Goal: Information Seeking & Learning: Learn about a topic

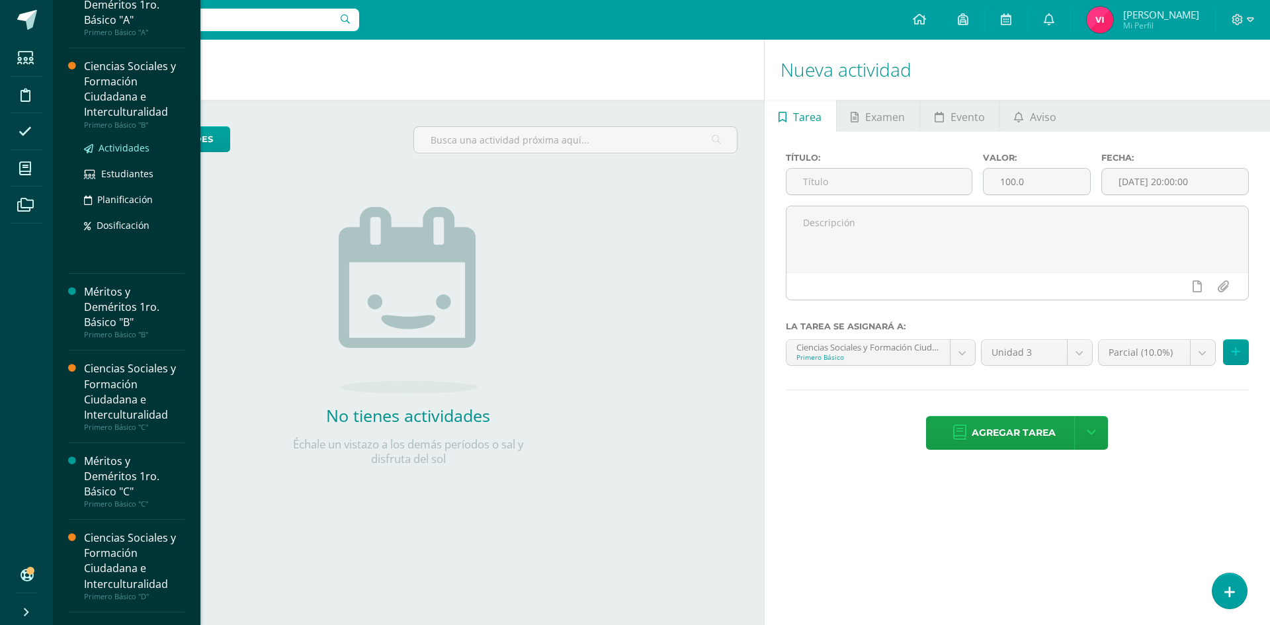
scroll to position [66, 0]
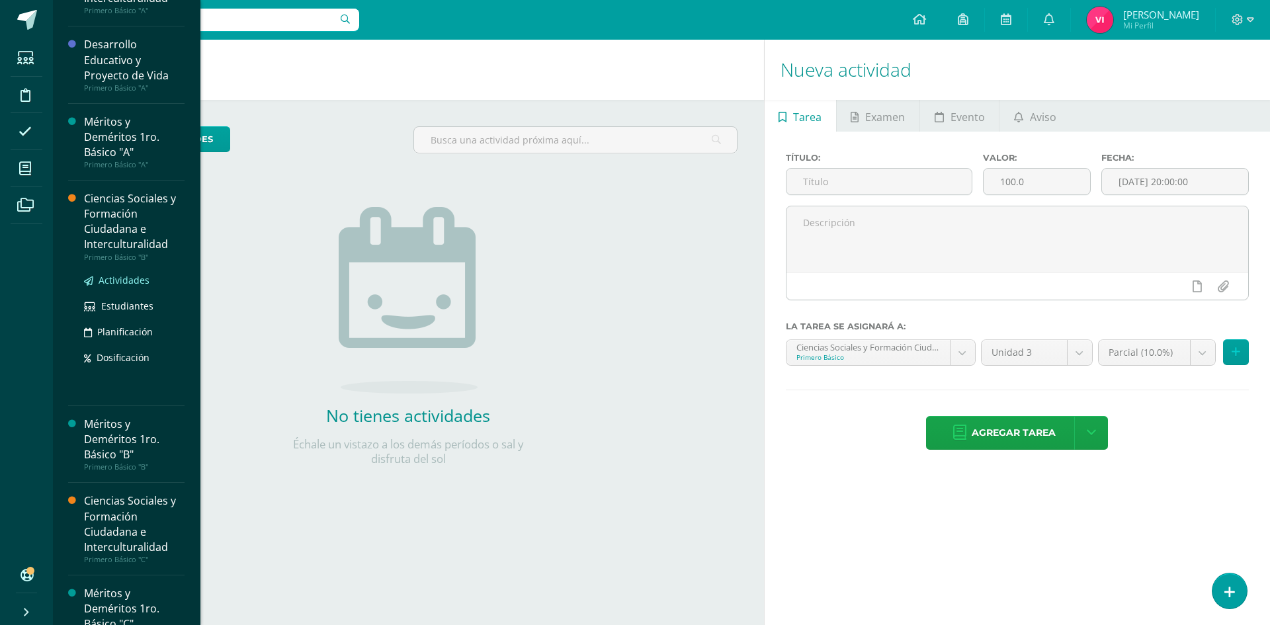
click at [93, 148] on div "Méritos y Deméritos 1ro. Básico "A"" at bounding box center [134, 137] width 101 height 46
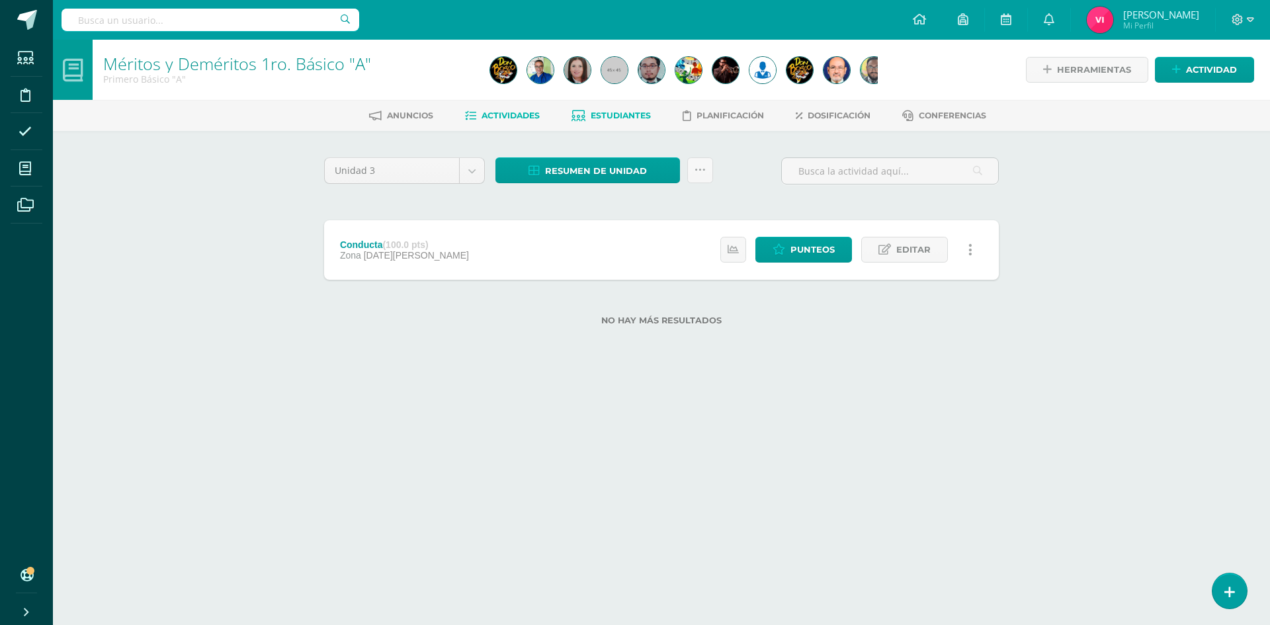
click at [603, 115] on span "Estudiantes" at bounding box center [621, 115] width 60 height 10
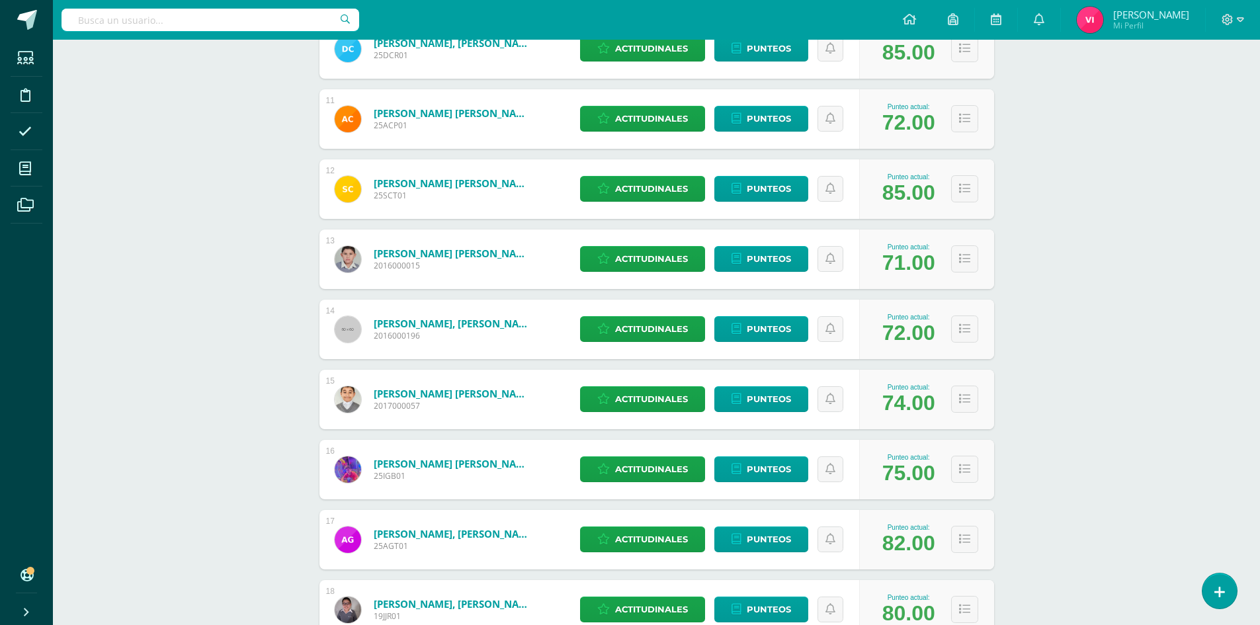
scroll to position [1138, 0]
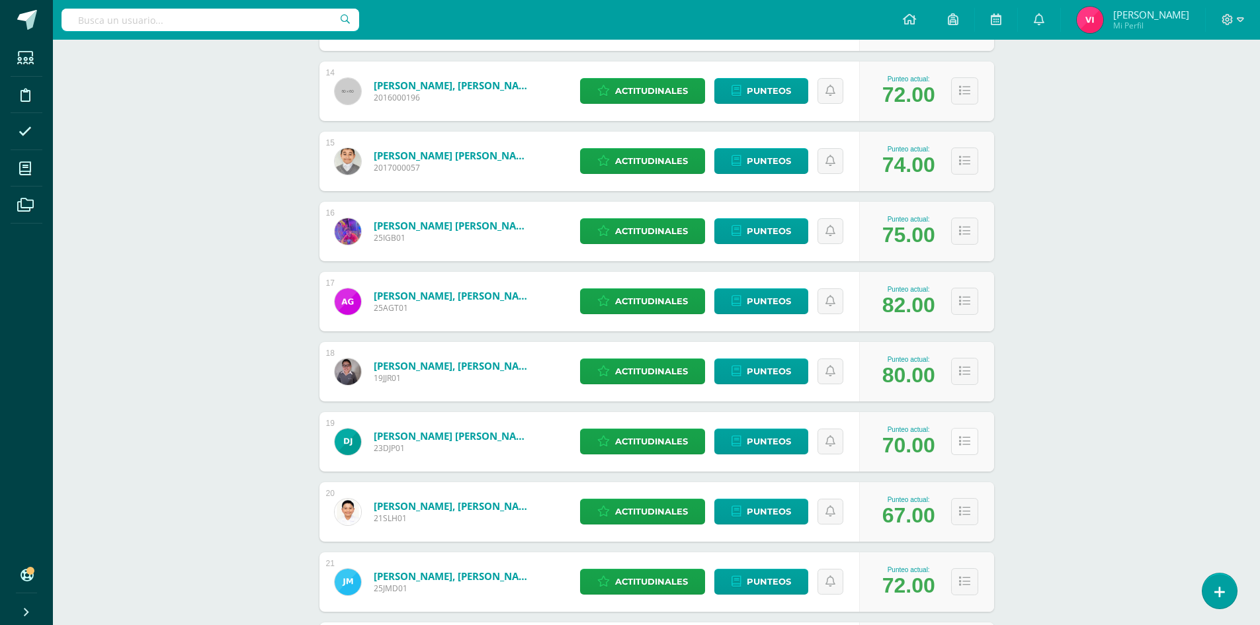
click at [971, 442] on button at bounding box center [964, 441] width 27 height 27
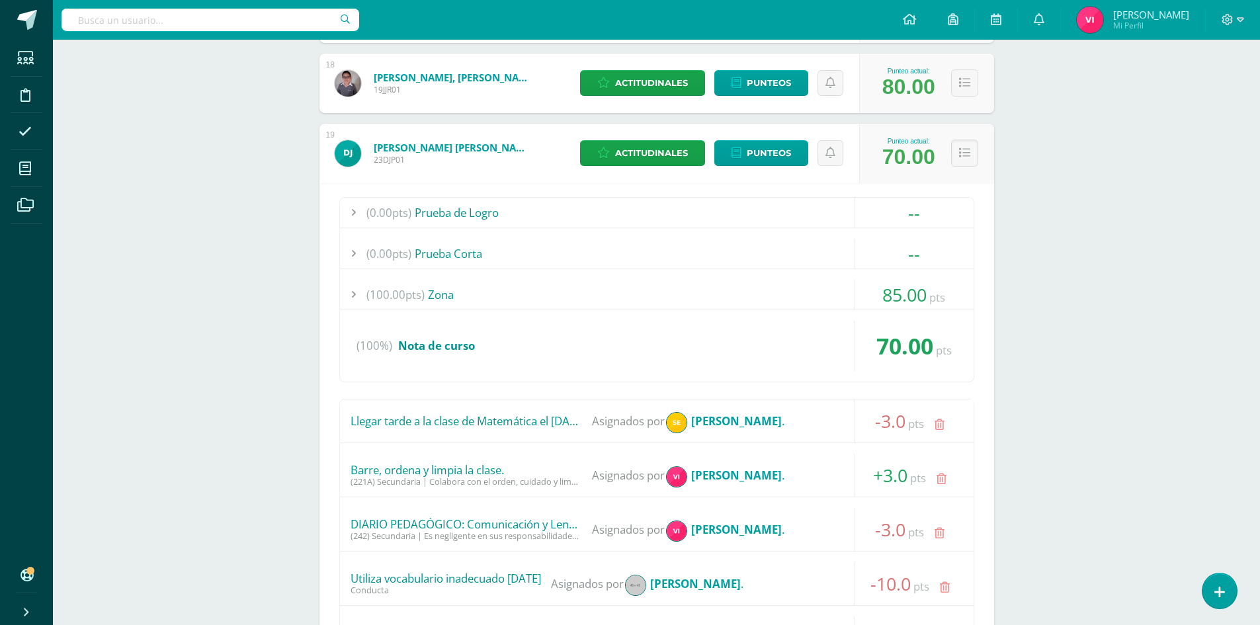
scroll to position [1403, 0]
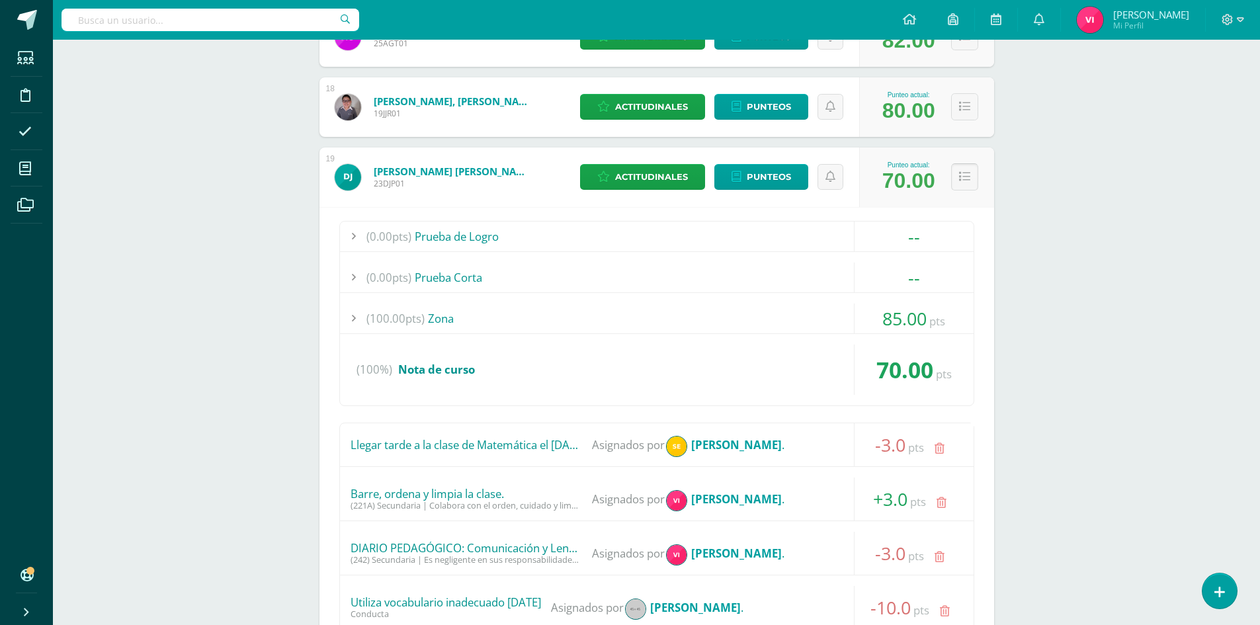
click at [963, 186] on button at bounding box center [964, 176] width 27 height 27
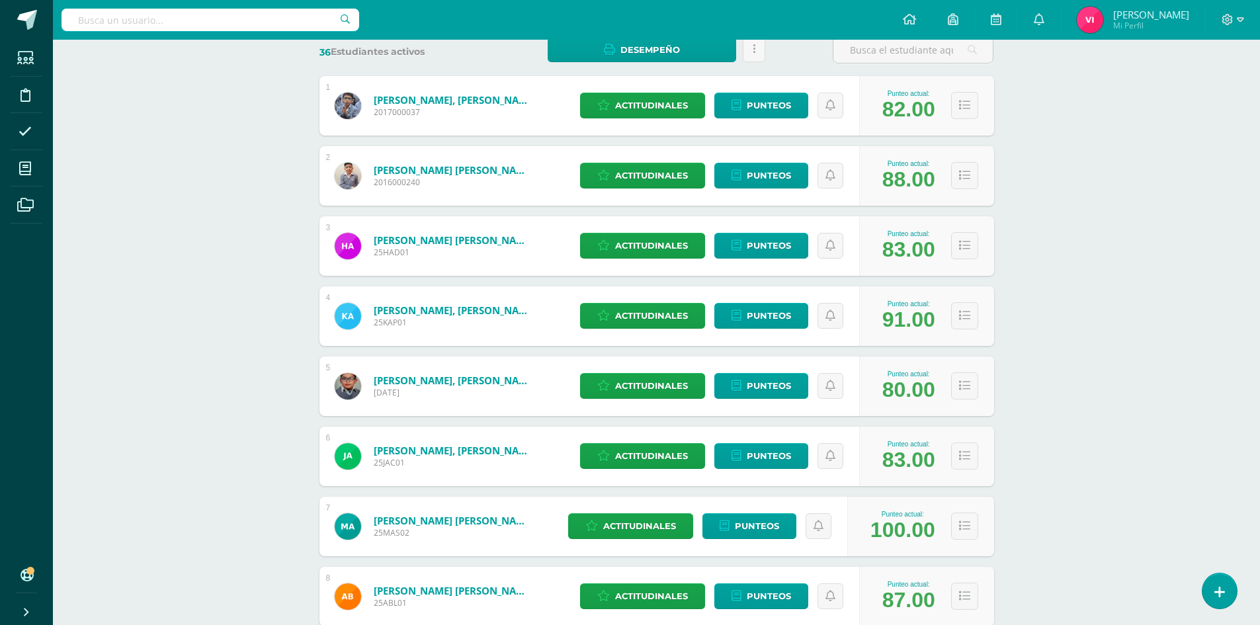
scroll to position [0, 0]
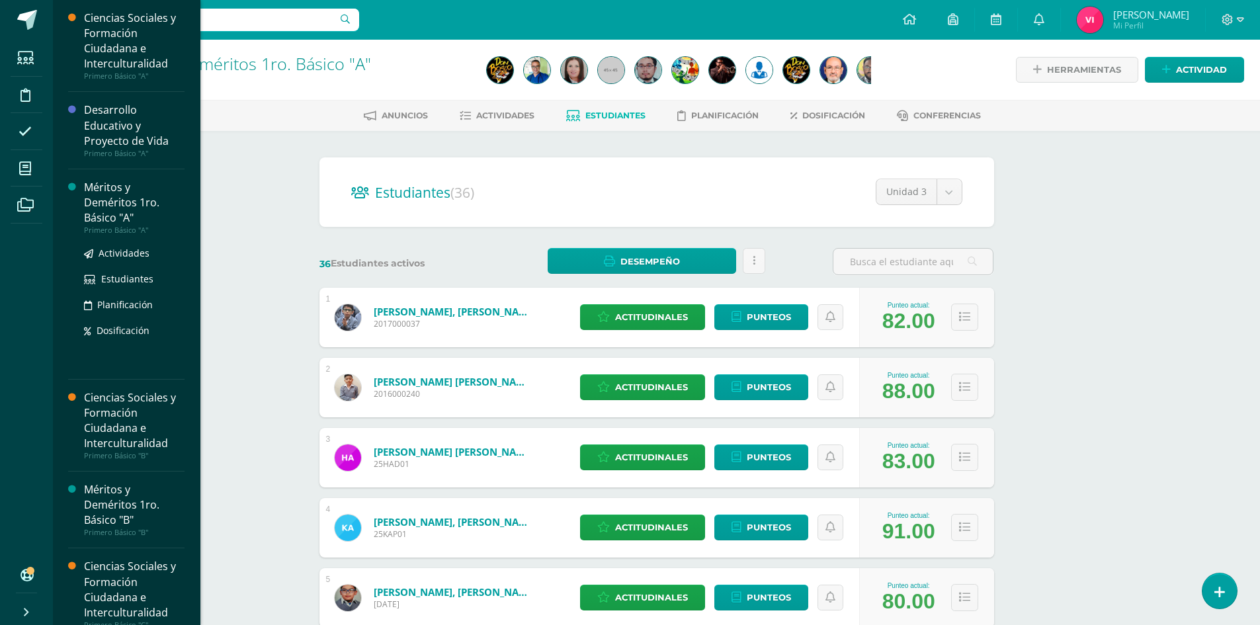
click at [108, 195] on div "Méritos y Deméritos 1ro. Básico "A"" at bounding box center [134, 203] width 101 height 46
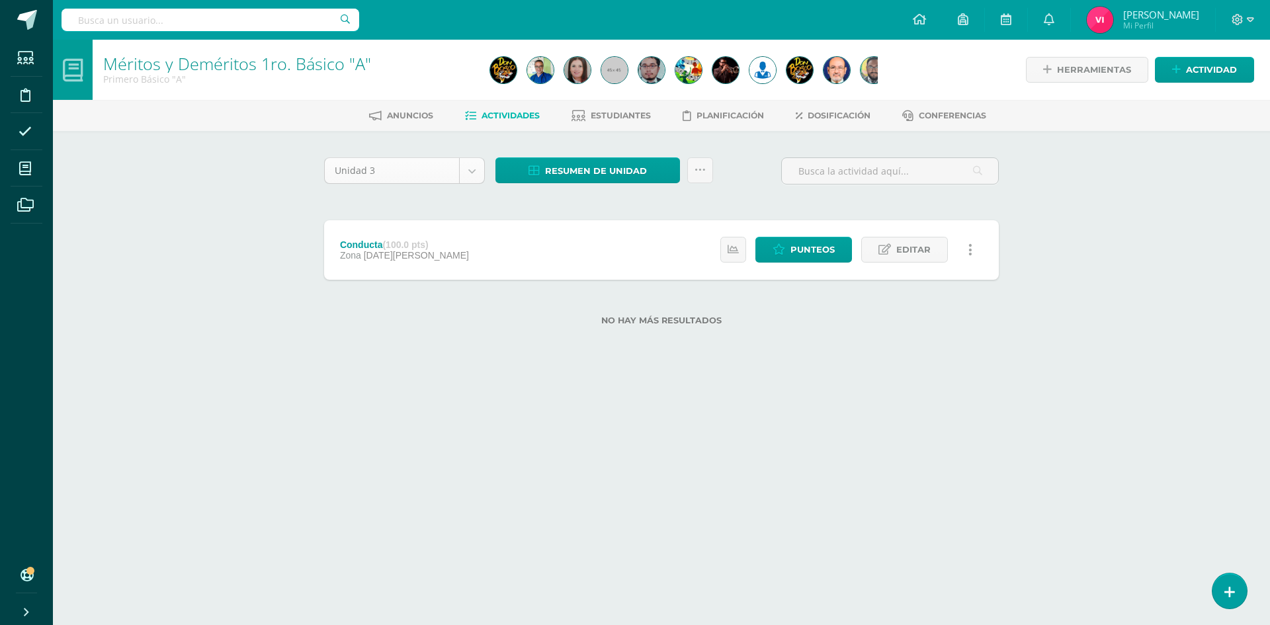
click at [466, 175] on body "Estudiantes Disciplina Asistencia Mis cursos Archivos Soporte Centro de ayuda Ú…" at bounding box center [635, 184] width 1270 height 368
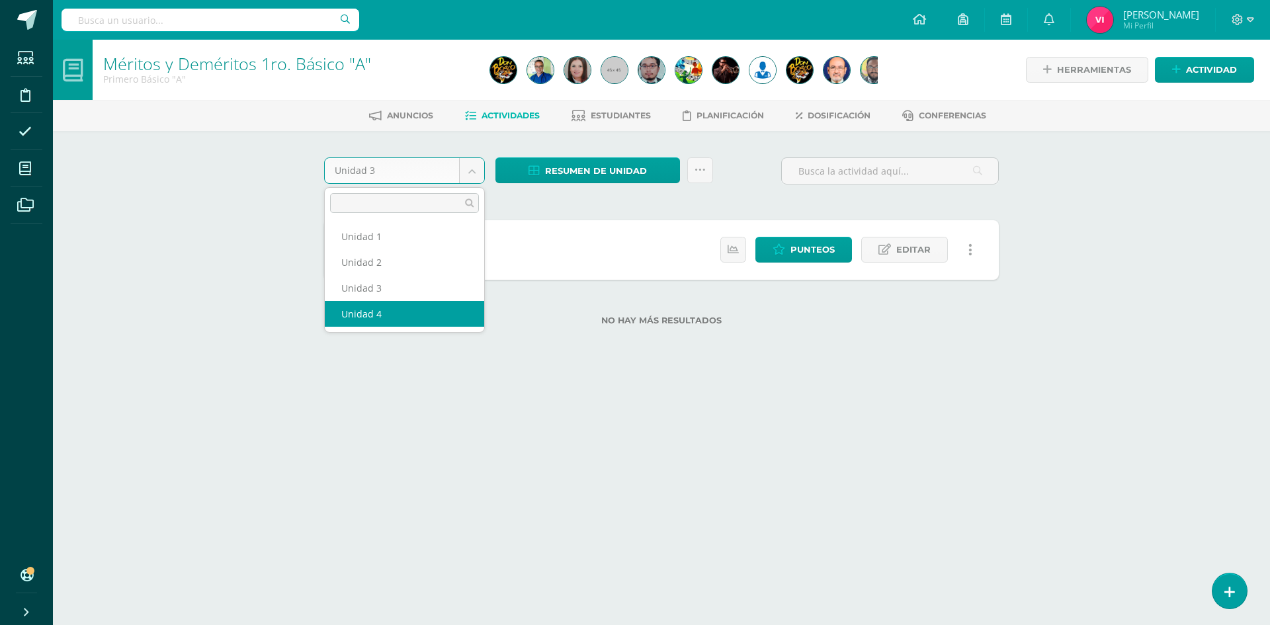
select select "Unidad 4"
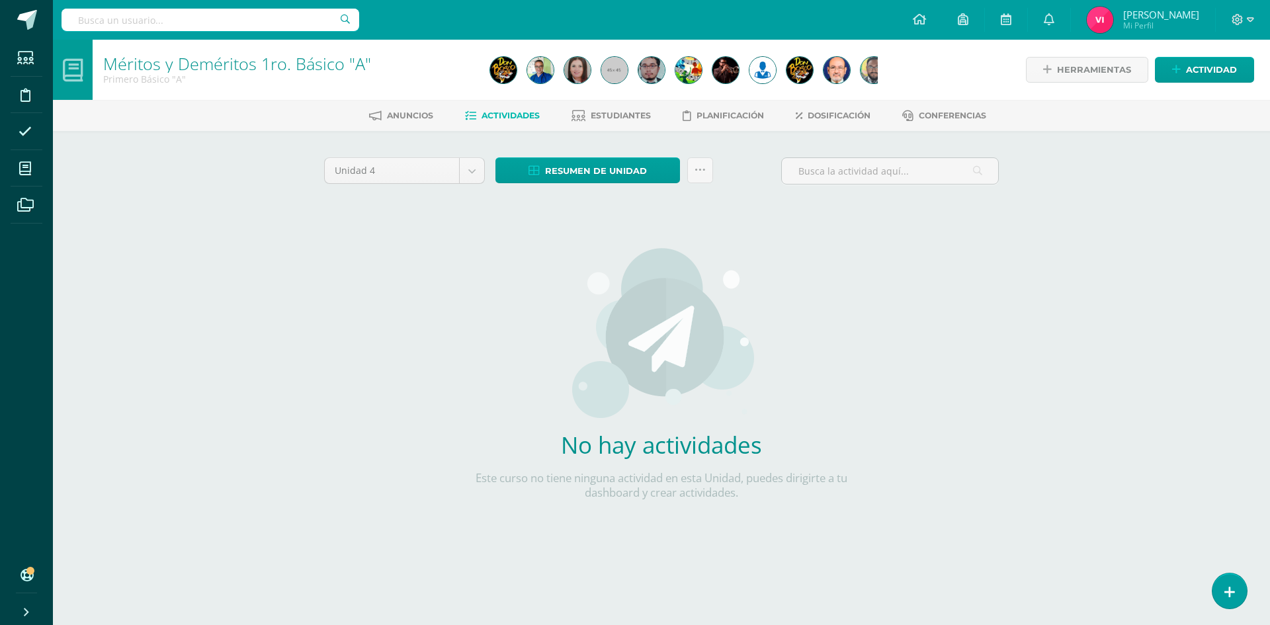
click at [935, 380] on div "Unidad 4 Unidad 1 Unidad 2 Unidad 3 Unidad 4 Resumen de unidad Descargar como H…" at bounding box center [661, 349] width 685 height 385
click at [351, 345] on div "Unidad 4 Unidad 1 Unidad 2 Unidad 3 Unidad 4 Resumen de unidad Descargar como H…" at bounding box center [661, 349] width 685 height 385
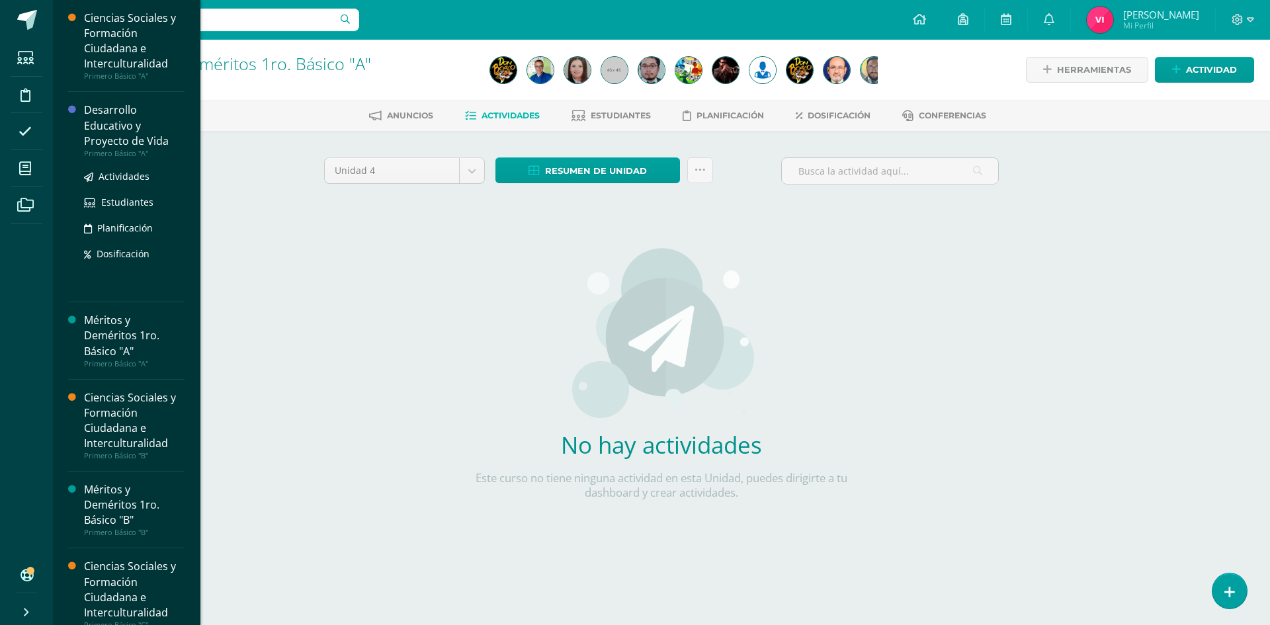
click at [124, 123] on div "Desarrollo Educativo y Proyecto de Vida" at bounding box center [134, 126] width 101 height 46
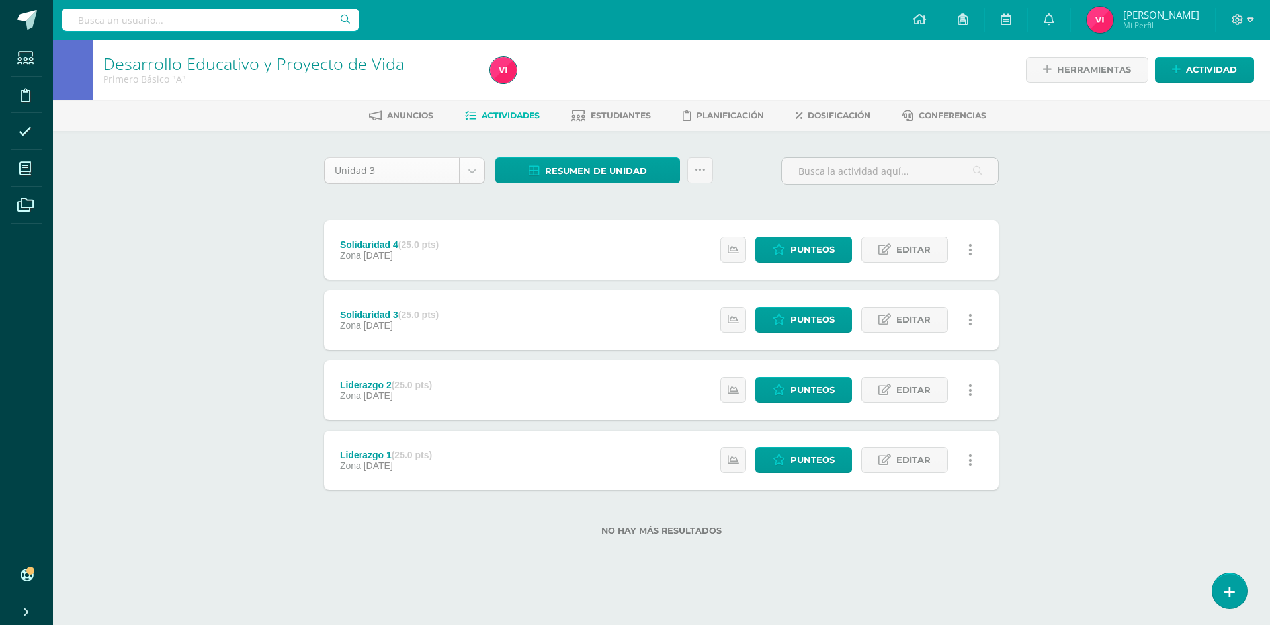
click at [468, 177] on body "Estudiantes Disciplina Asistencia Mis cursos Archivos Soporte Centro de ayuda Ú…" at bounding box center [635, 289] width 1270 height 578
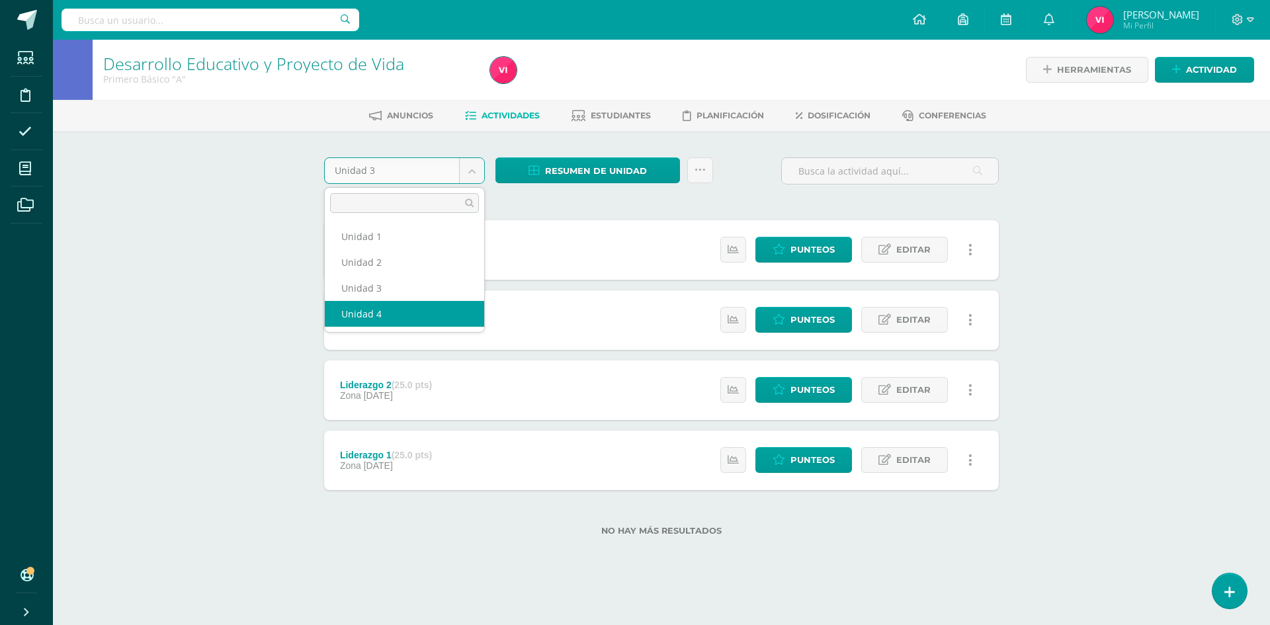
select select "Unidad 4"
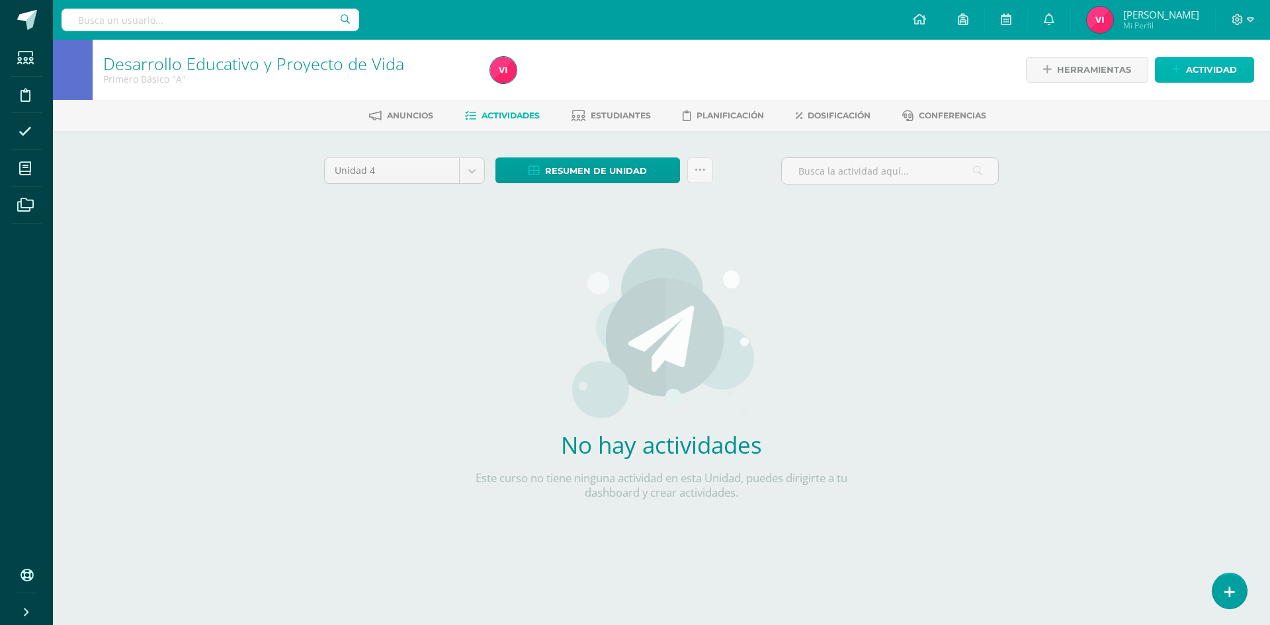
click at [1185, 69] on link "Actividad" at bounding box center [1204, 70] width 99 height 26
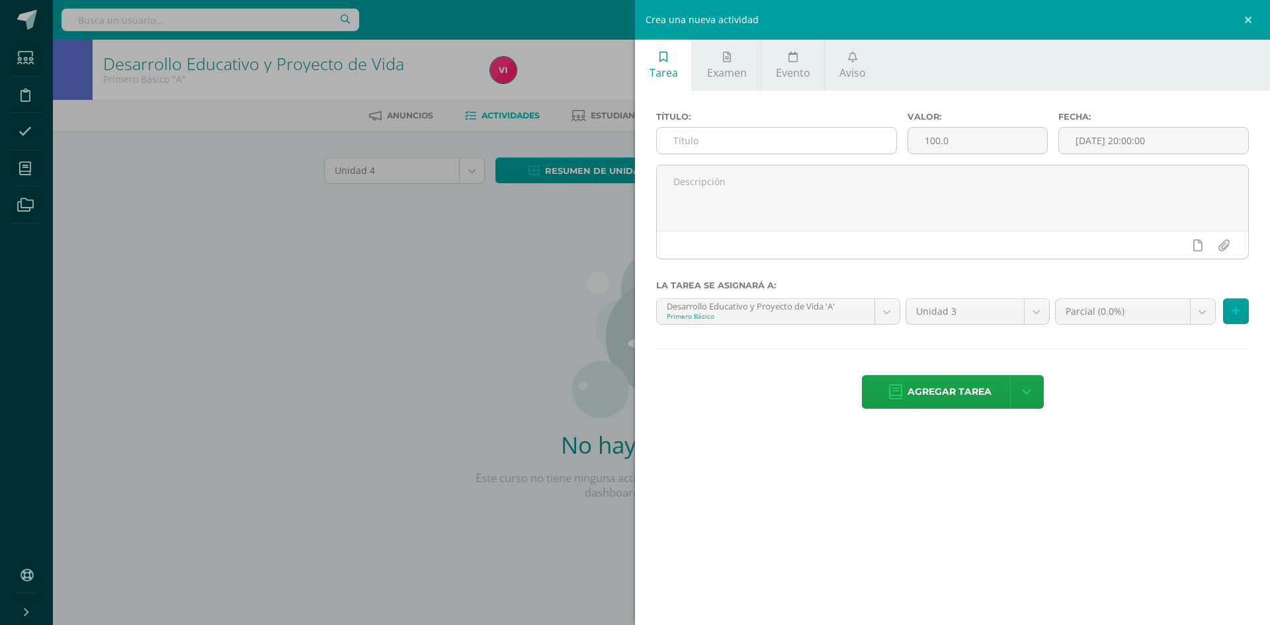
click at [767, 147] on input "text" at bounding box center [777, 141] width 240 height 26
type input "Actividad1: Fé"
click at [953, 149] on input "100.0" at bounding box center [977, 141] width 139 height 26
click at [947, 149] on input "100.0" at bounding box center [977, 141] width 139 height 26
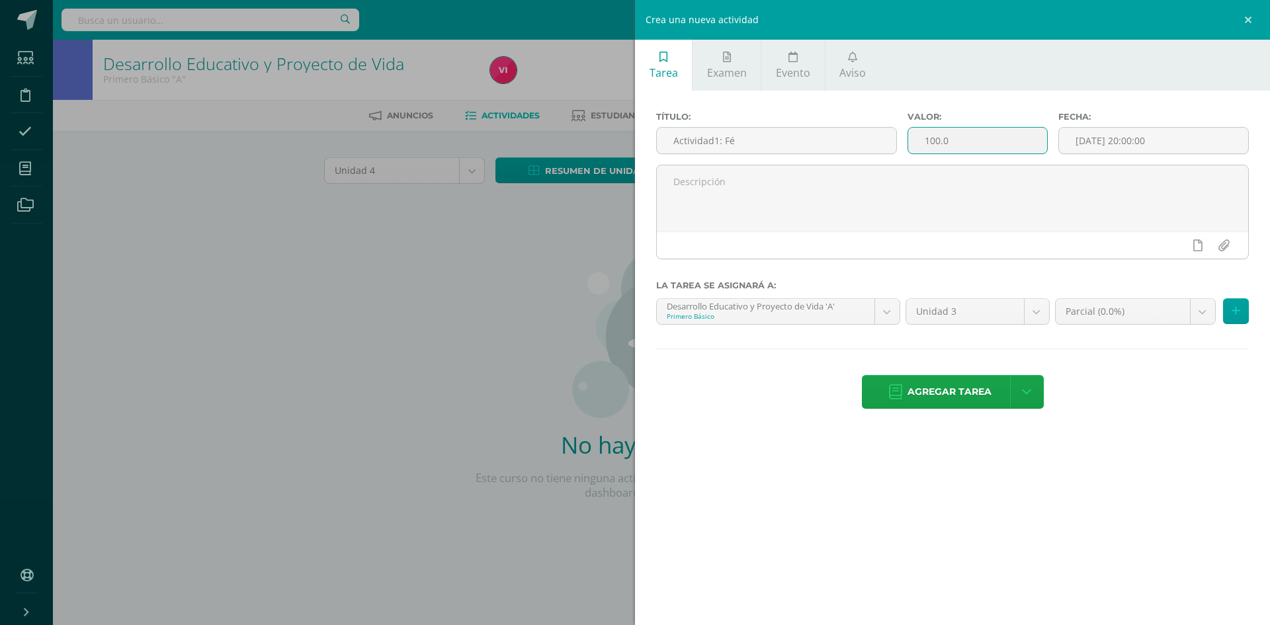
click at [947, 149] on input "100.0" at bounding box center [977, 141] width 139 height 26
type input "25"
click at [1034, 316] on body "Estudiantes Disciplina Asistencia Mis cursos Archivos Soporte Centro de ayuda Ú…" at bounding box center [635, 284] width 1270 height 568
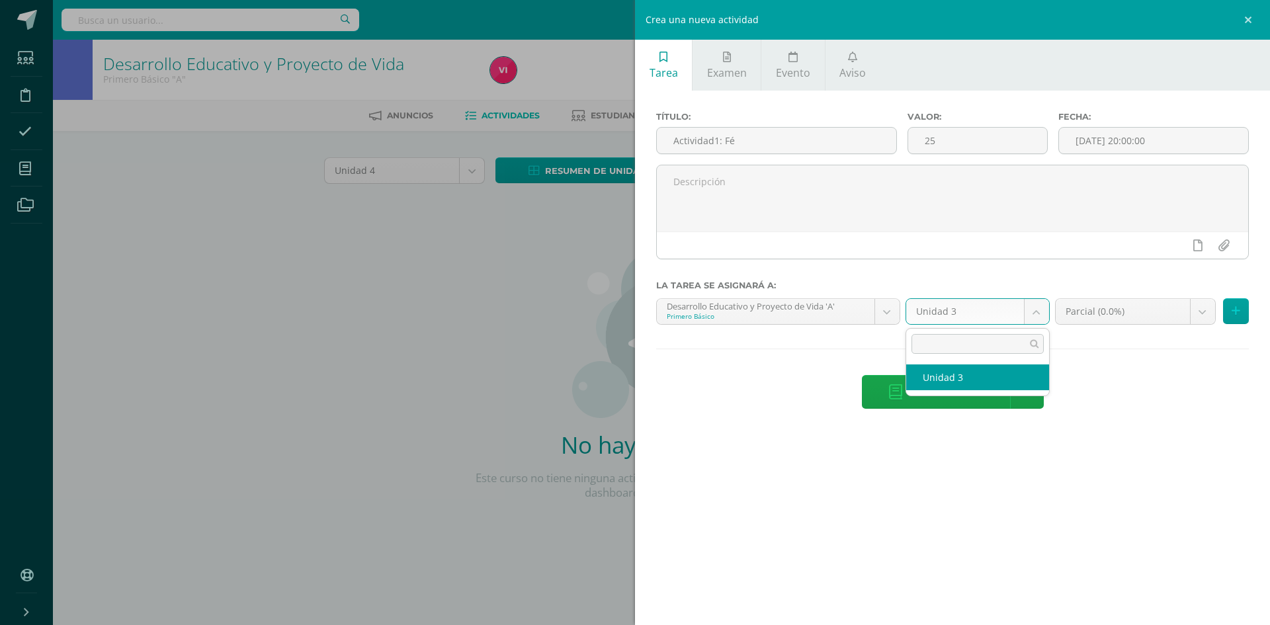
click at [1135, 387] on body "Estudiantes Disciplina Asistencia Mis cursos Archivos Soporte Centro de ayuda Ú…" at bounding box center [635, 284] width 1270 height 568
click at [1253, 14] on link at bounding box center [1251, 20] width 40 height 40
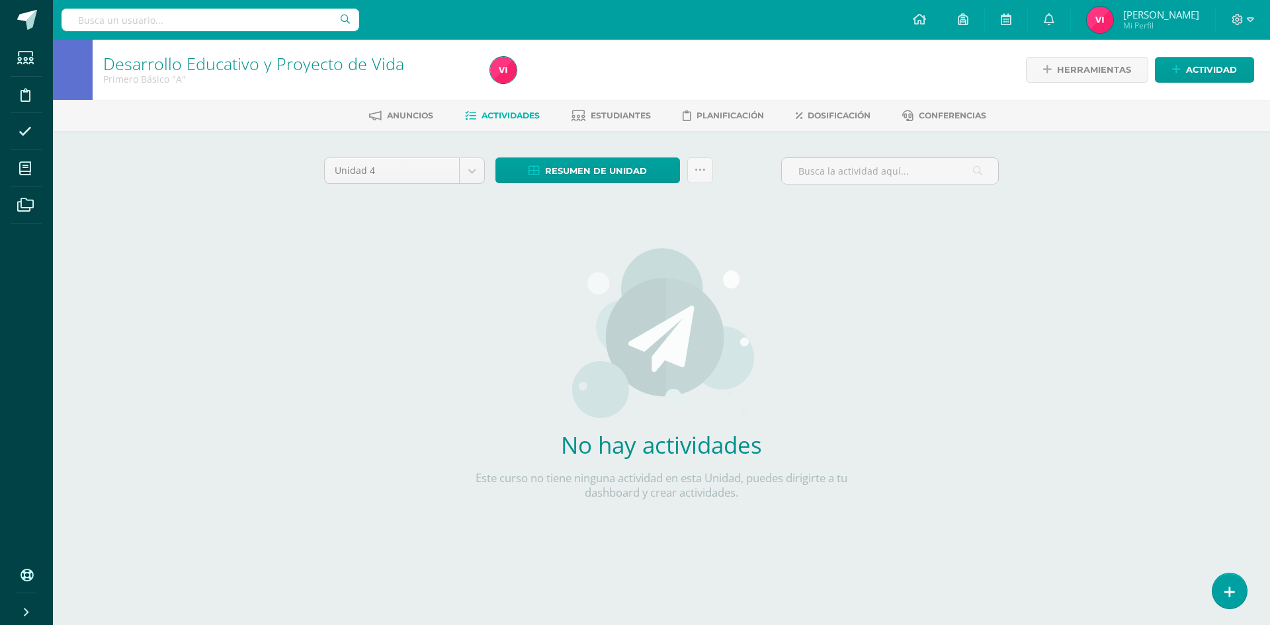
click at [294, 261] on div "Desarrollo Educativo y Proyecto de Vida Primero Básico "A" Herramientas Detalle…" at bounding box center [661, 304] width 1217 height 529
drag, startPoint x: 462, startPoint y: 238, endPoint x: 136, endPoint y: 465, distance: 398.3
click at [163, 472] on div "Desarrollo Educativo y Proyecto de Vida Primero Básico "A" Herramientas Detalle…" at bounding box center [661, 304] width 1217 height 529
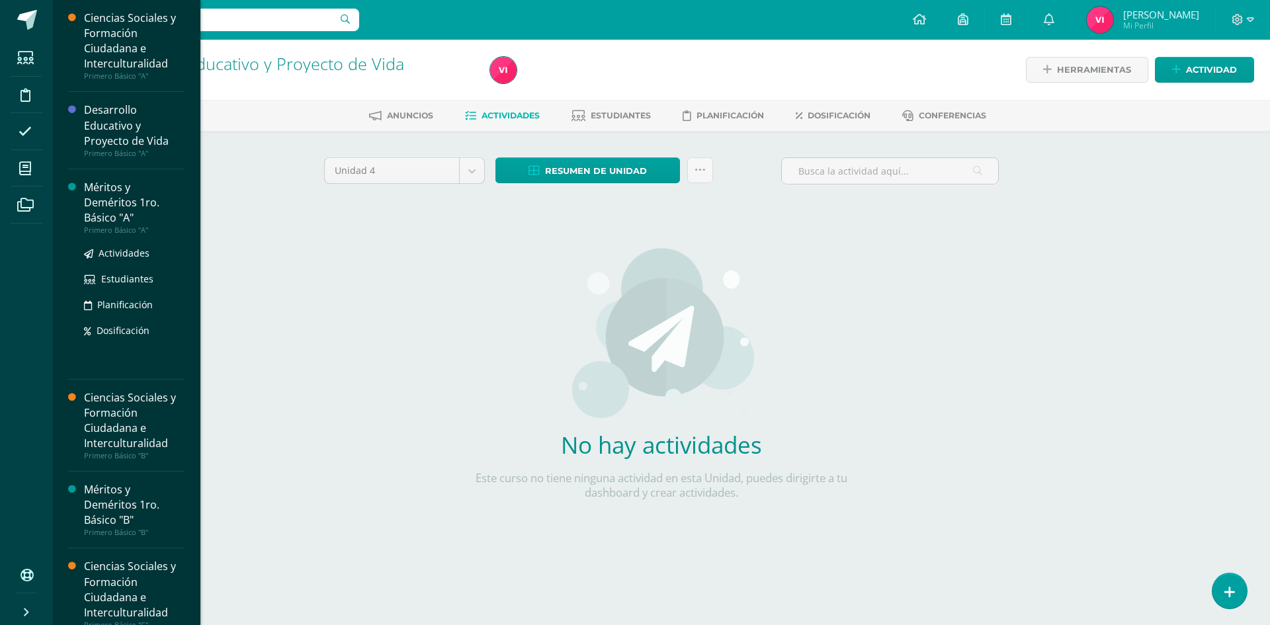
click at [118, 208] on div "Méritos y Deméritos 1ro. Básico "A"" at bounding box center [134, 203] width 101 height 46
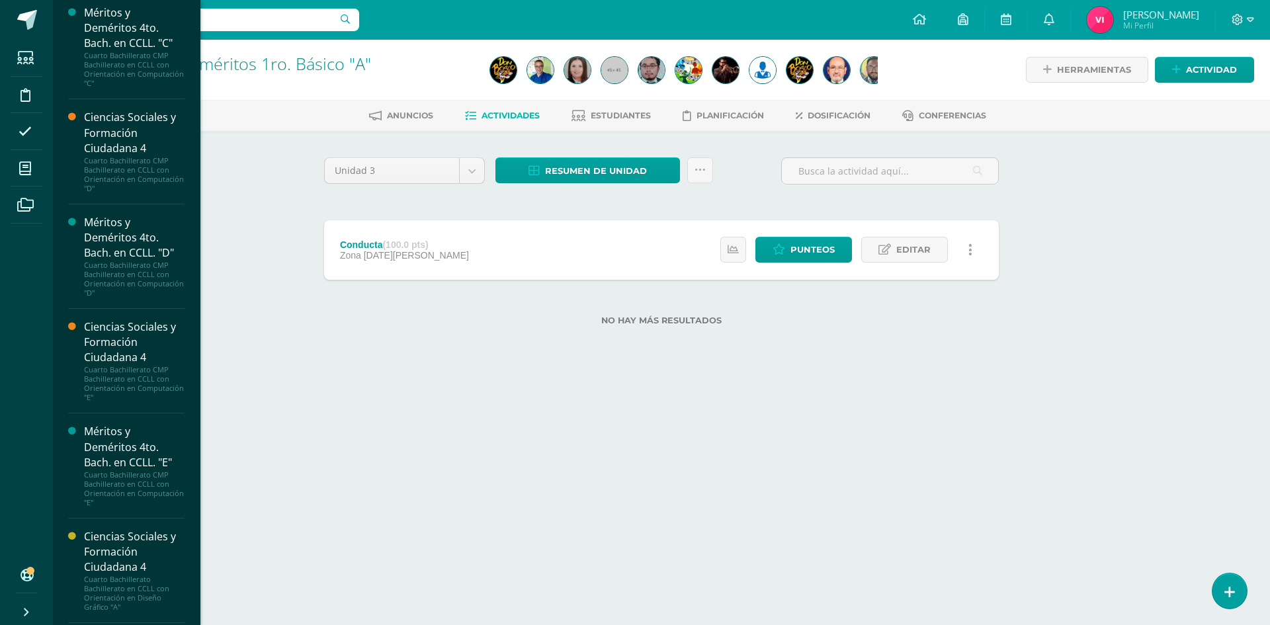
scroll to position [1190, 0]
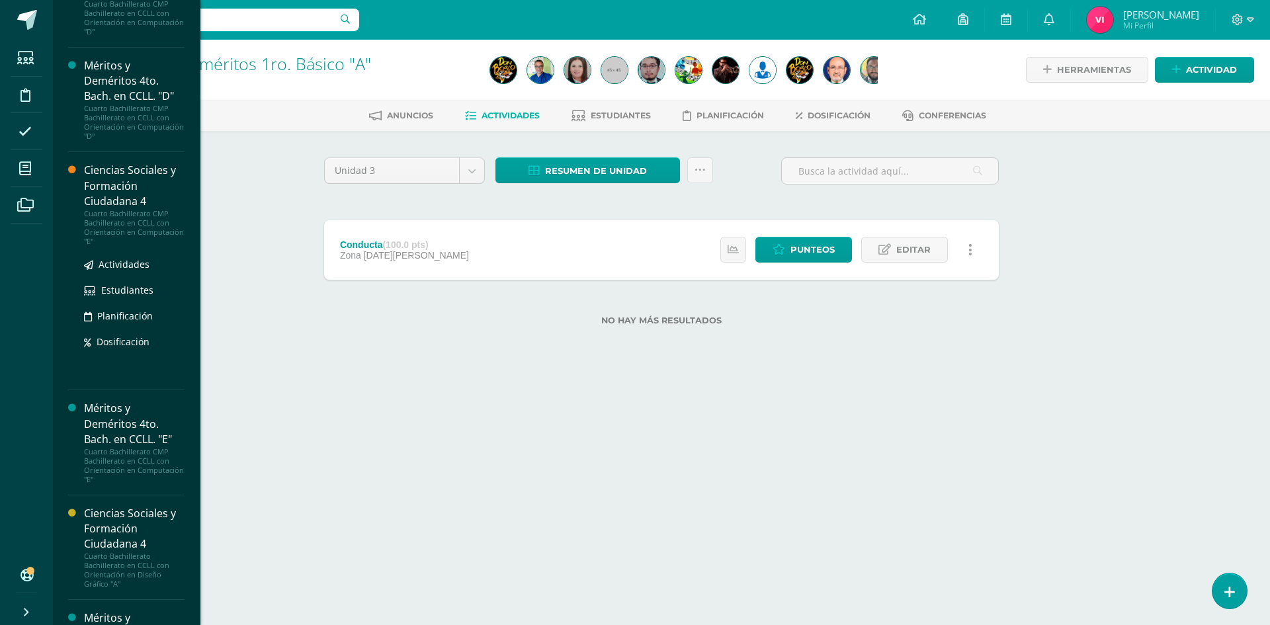
click at [105, 174] on div "Ciencias Sociales y Formación Ciudadana 4" at bounding box center [134, 186] width 101 height 46
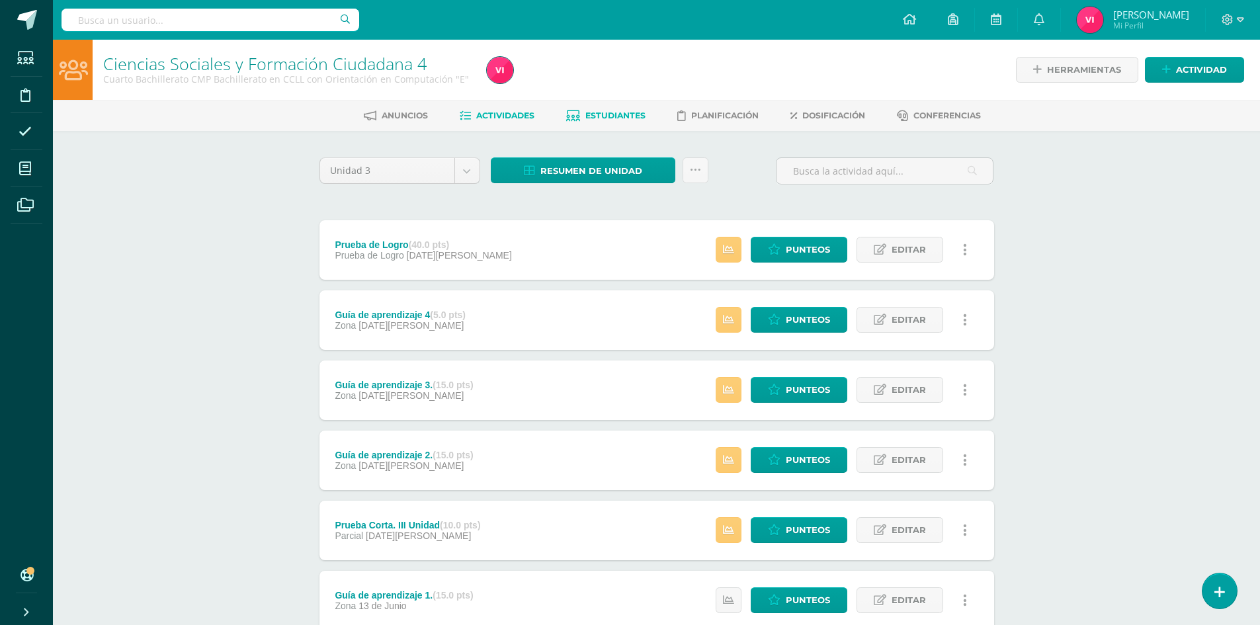
click at [613, 116] on span "Estudiantes" at bounding box center [616, 115] width 60 height 10
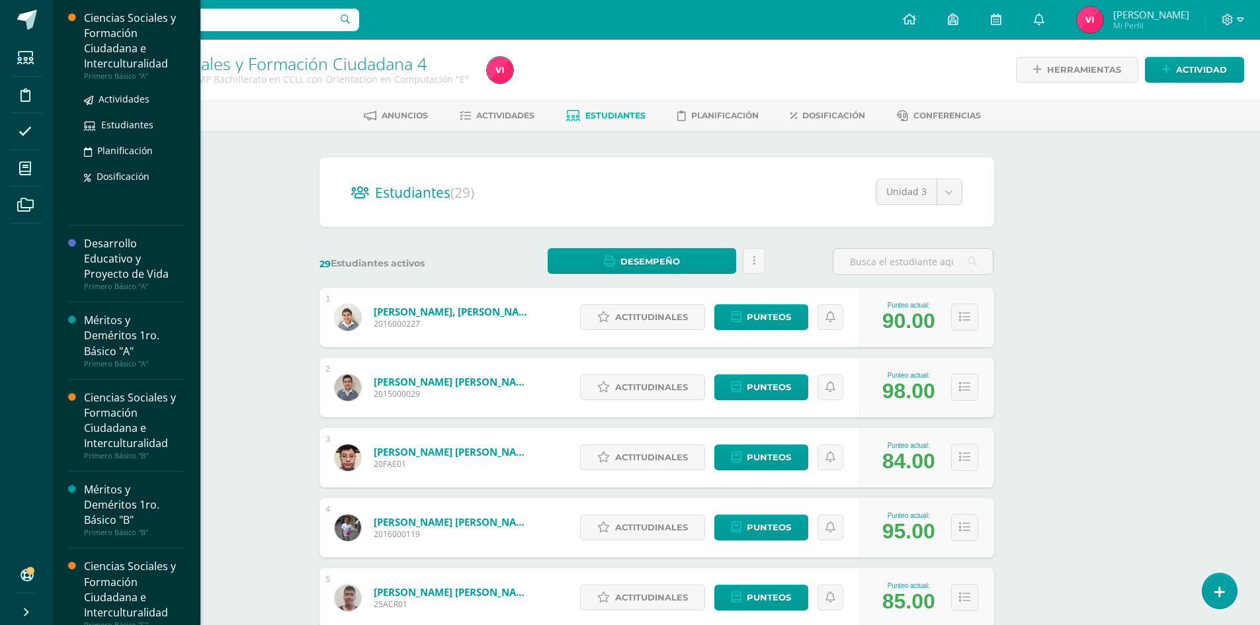
click at [88, 52] on div "Ciencias Sociales y Formación Ciudadana e Interculturalidad" at bounding box center [134, 41] width 101 height 61
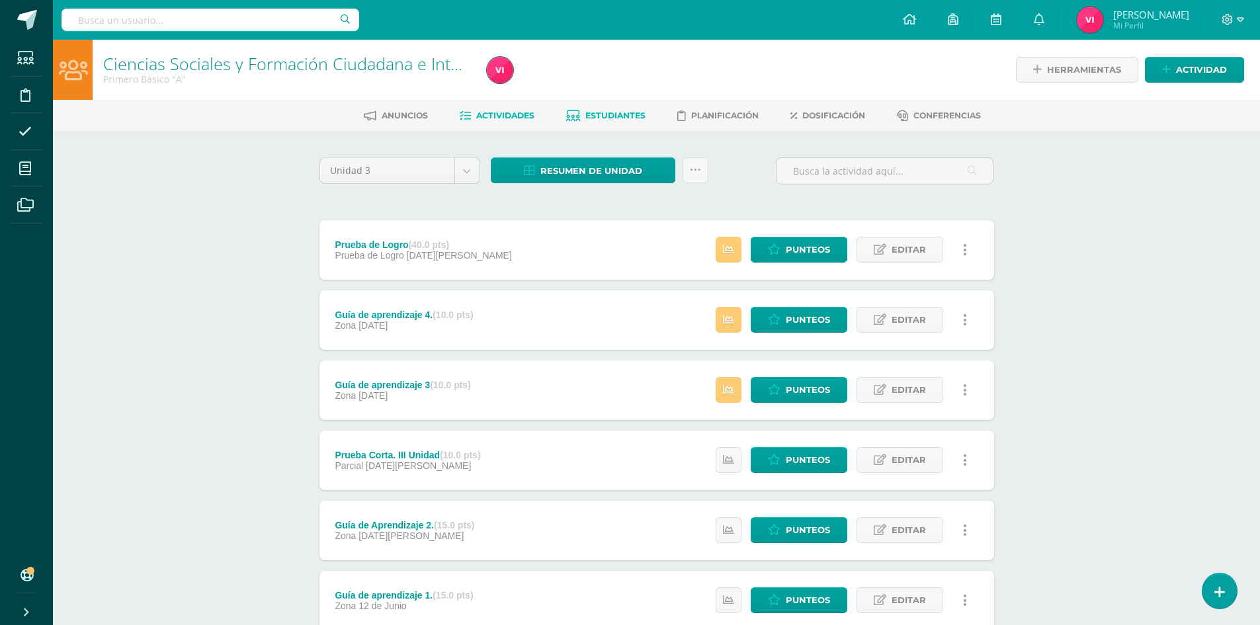
click at [594, 117] on span "Estudiantes" at bounding box center [616, 115] width 60 height 10
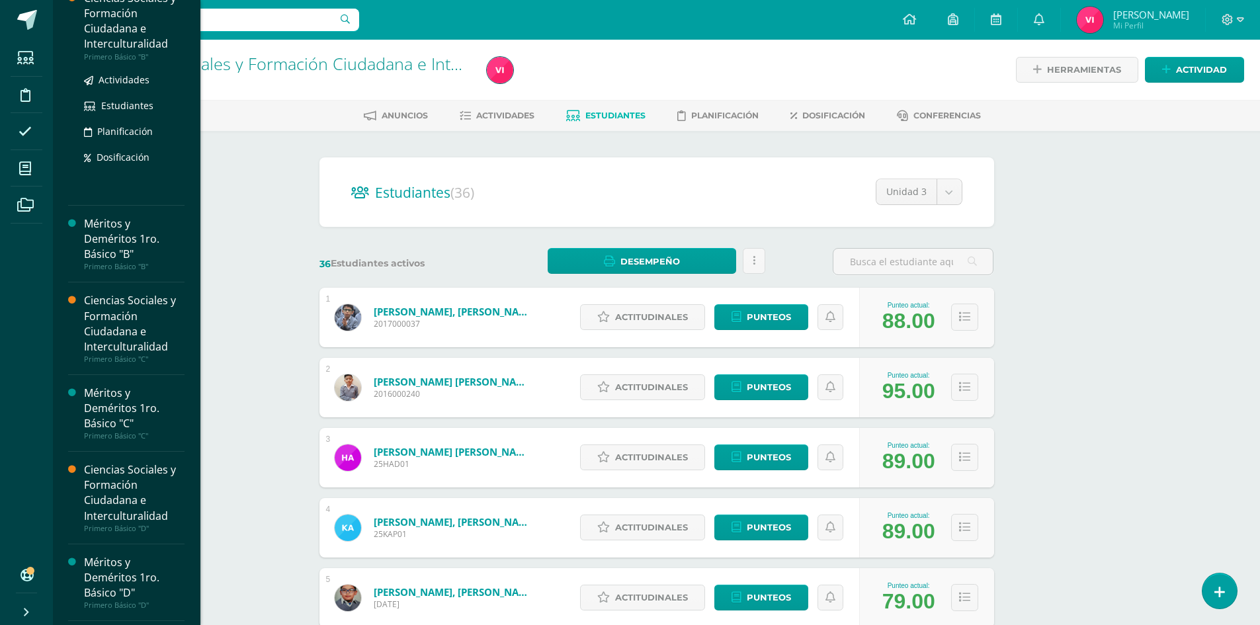
scroll to position [265, 0]
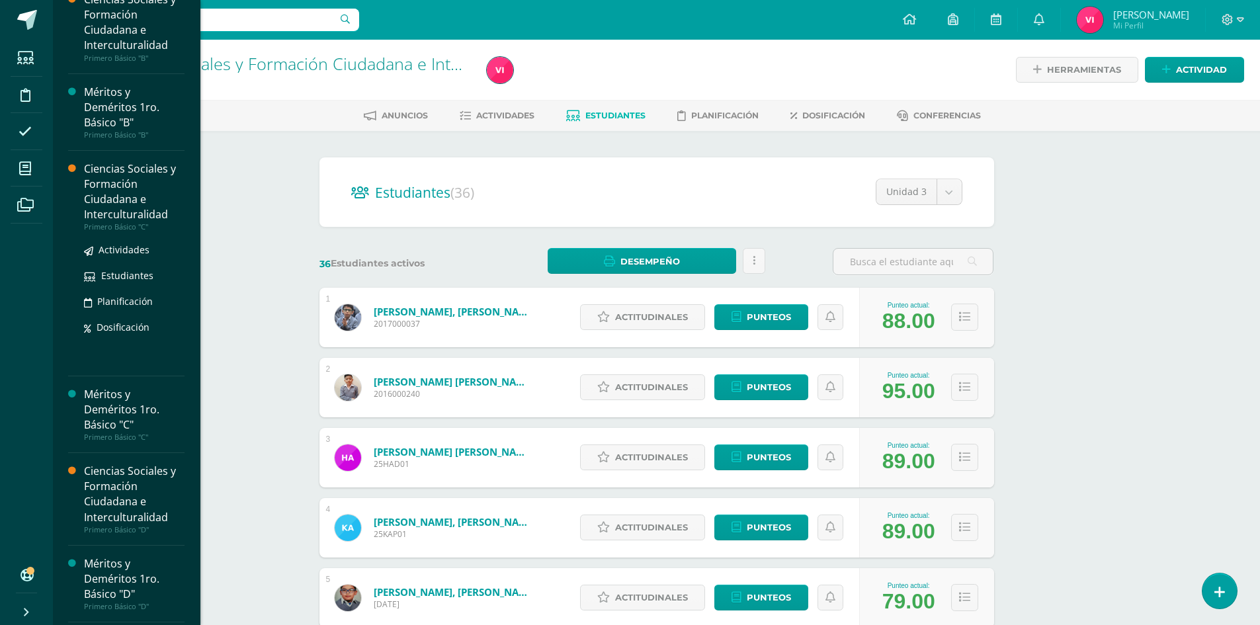
click at [129, 195] on div "Ciencias Sociales y Formación Ciudadana e Interculturalidad" at bounding box center [134, 191] width 101 height 61
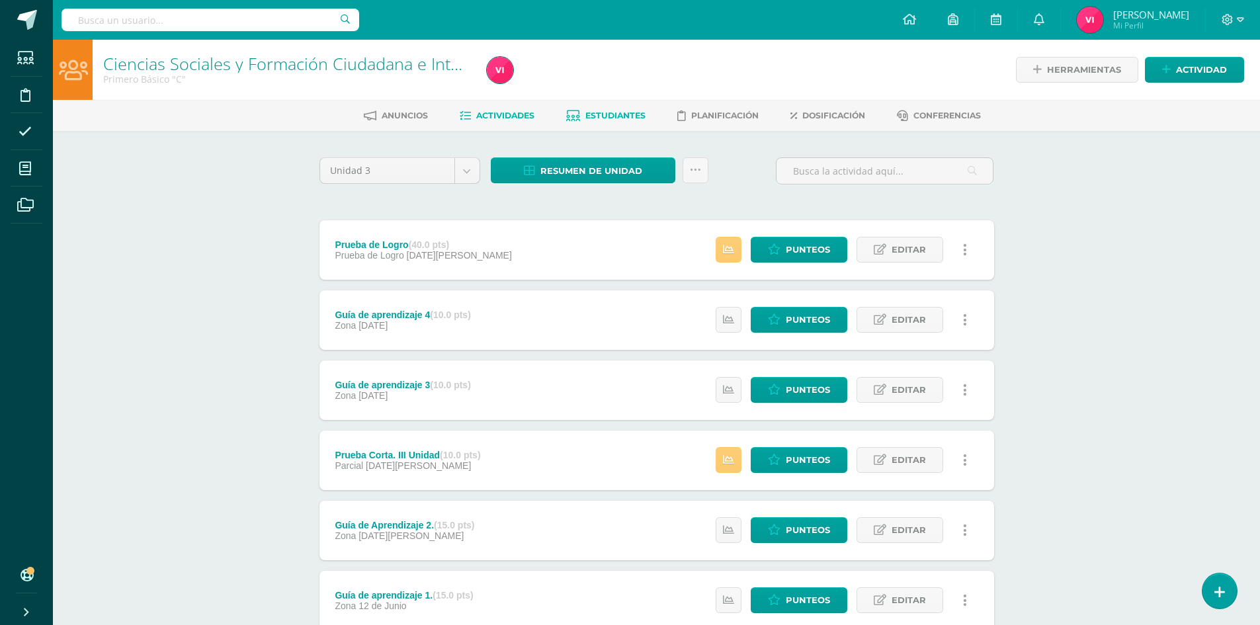
click at [627, 106] on link "Estudiantes" at bounding box center [605, 115] width 79 height 21
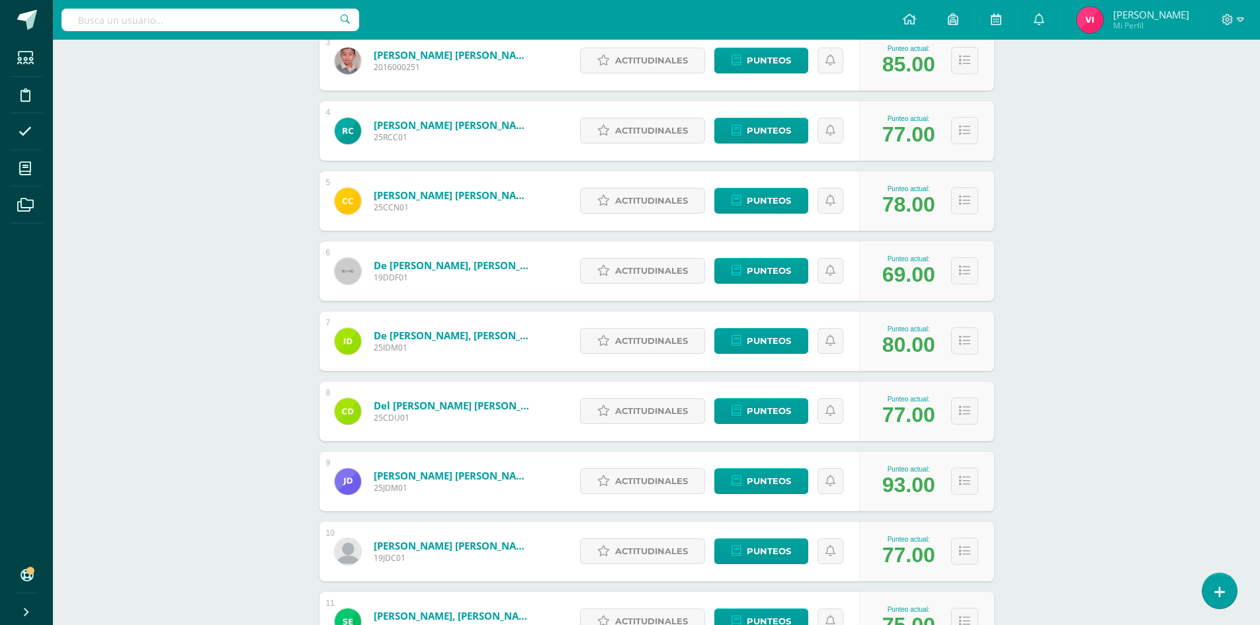
scroll to position [463, 0]
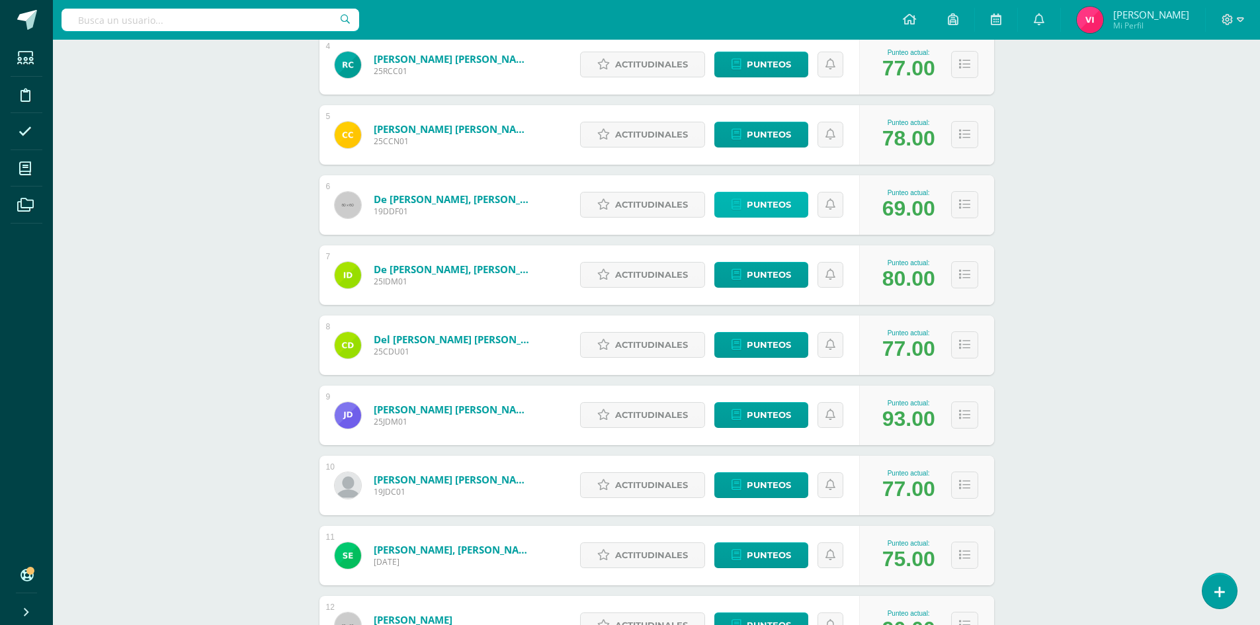
click at [781, 207] on span "Punteos" at bounding box center [769, 205] width 44 height 24
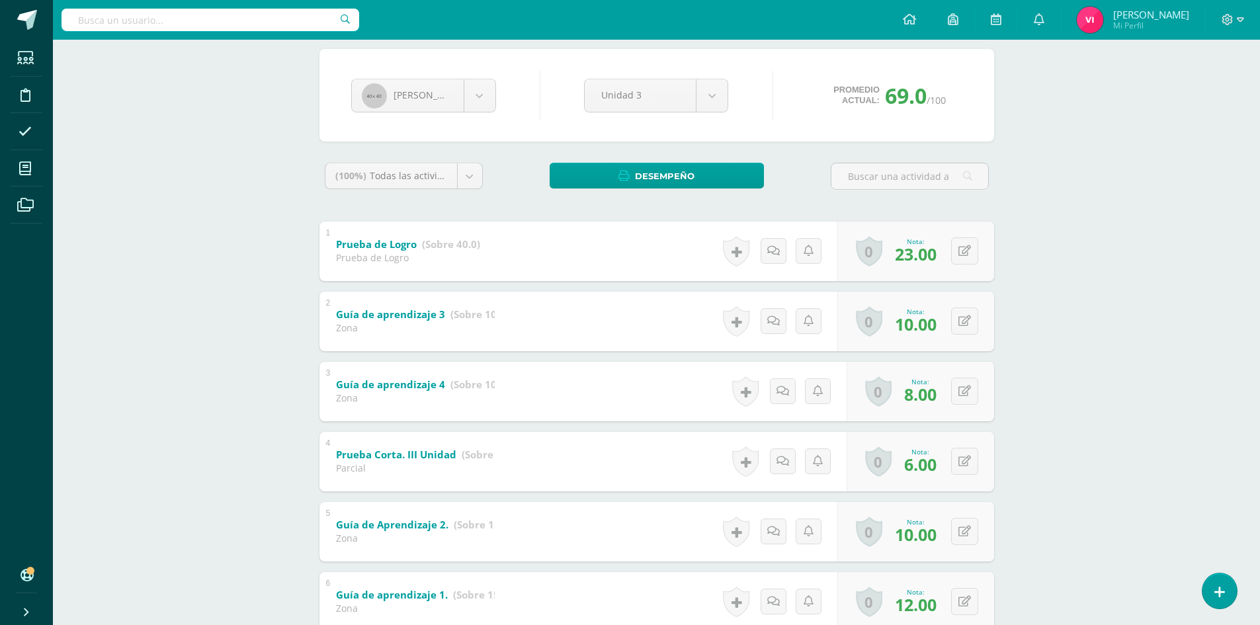
scroll to position [203, 0]
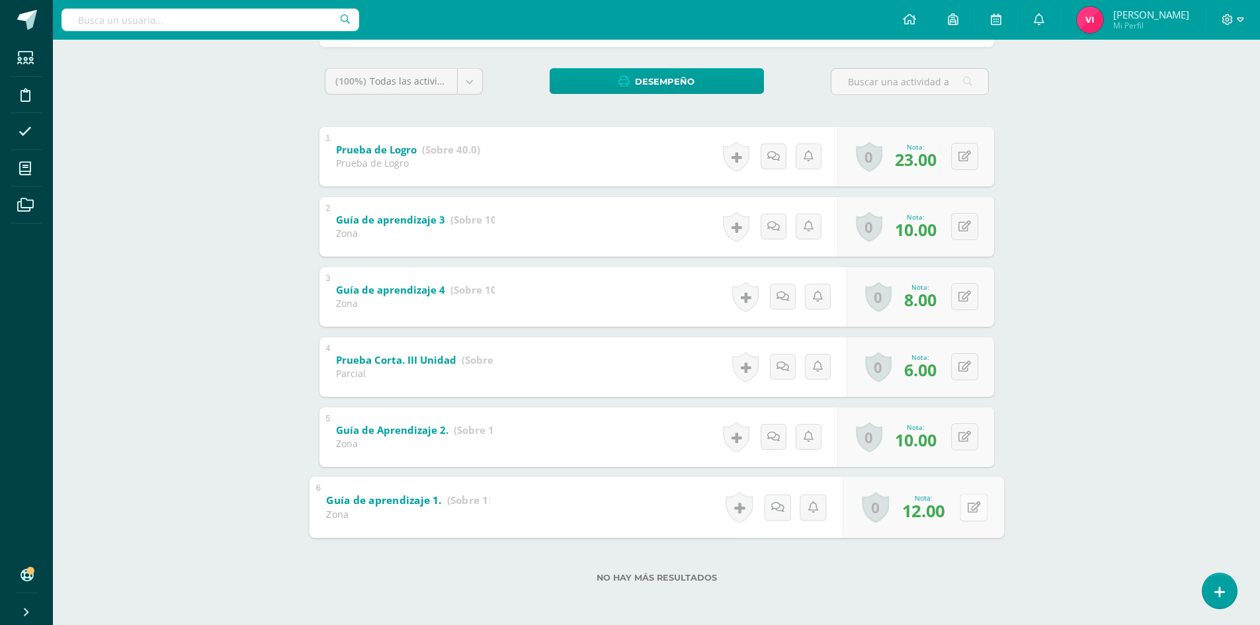
click at [965, 512] on button at bounding box center [974, 508] width 28 height 28
type input "13"
click at [942, 509] on icon at bounding box center [939, 511] width 12 height 11
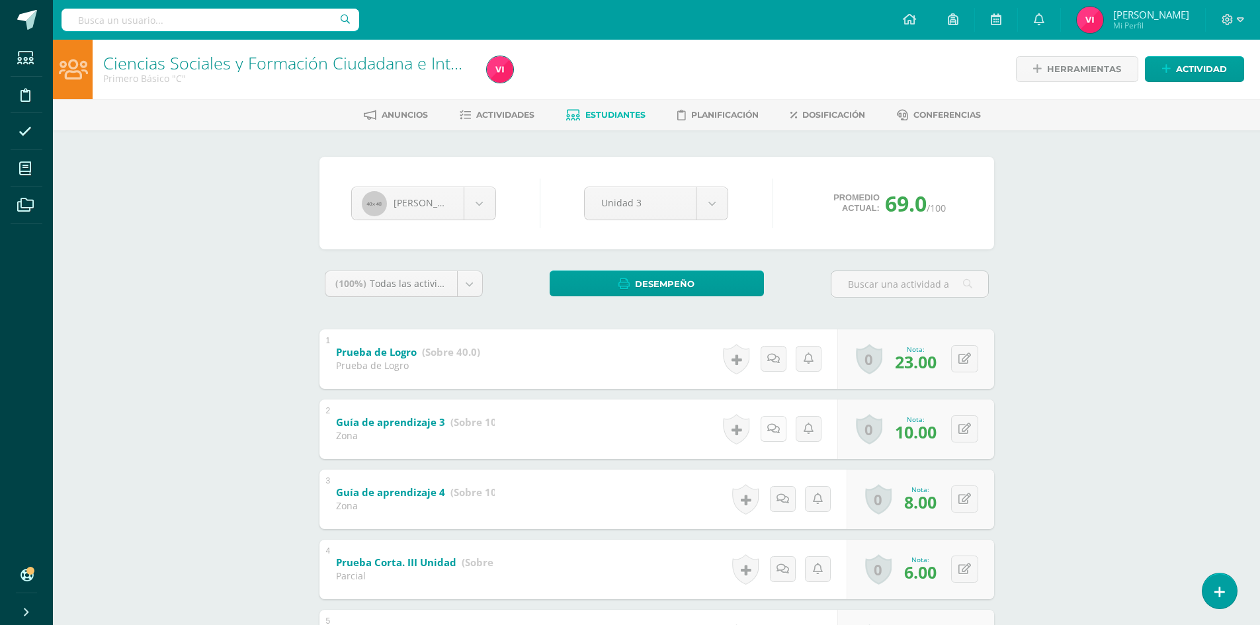
scroll to position [0, 0]
click at [621, 112] on span "Estudiantes" at bounding box center [616, 115] width 60 height 10
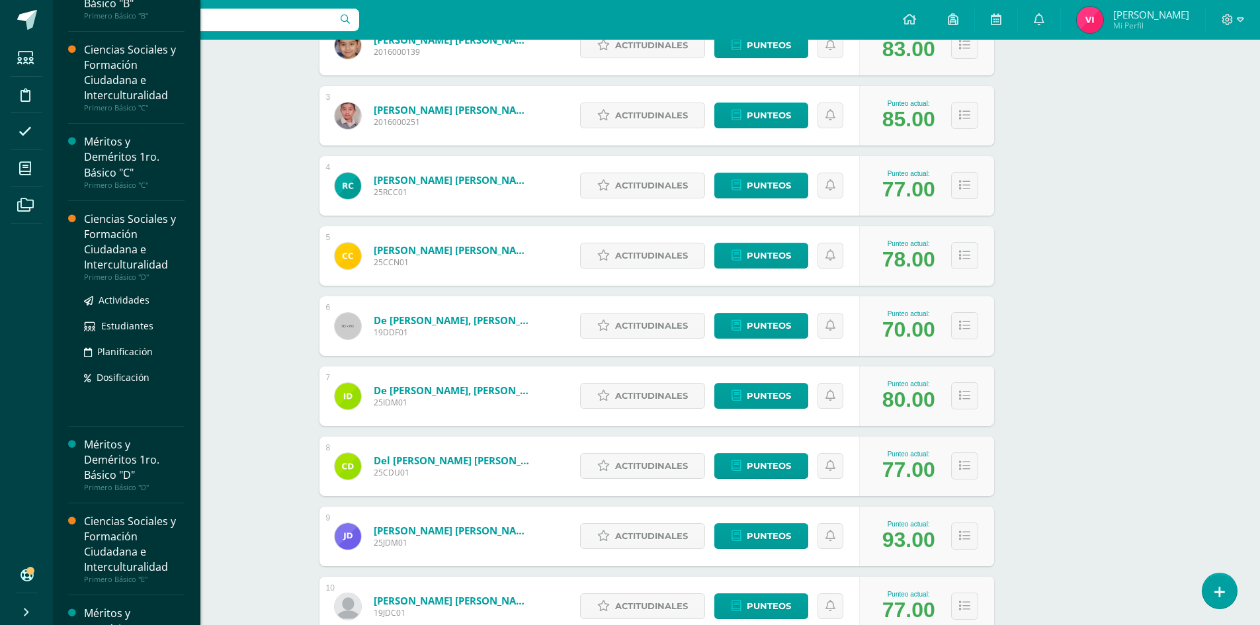
scroll to position [463, 0]
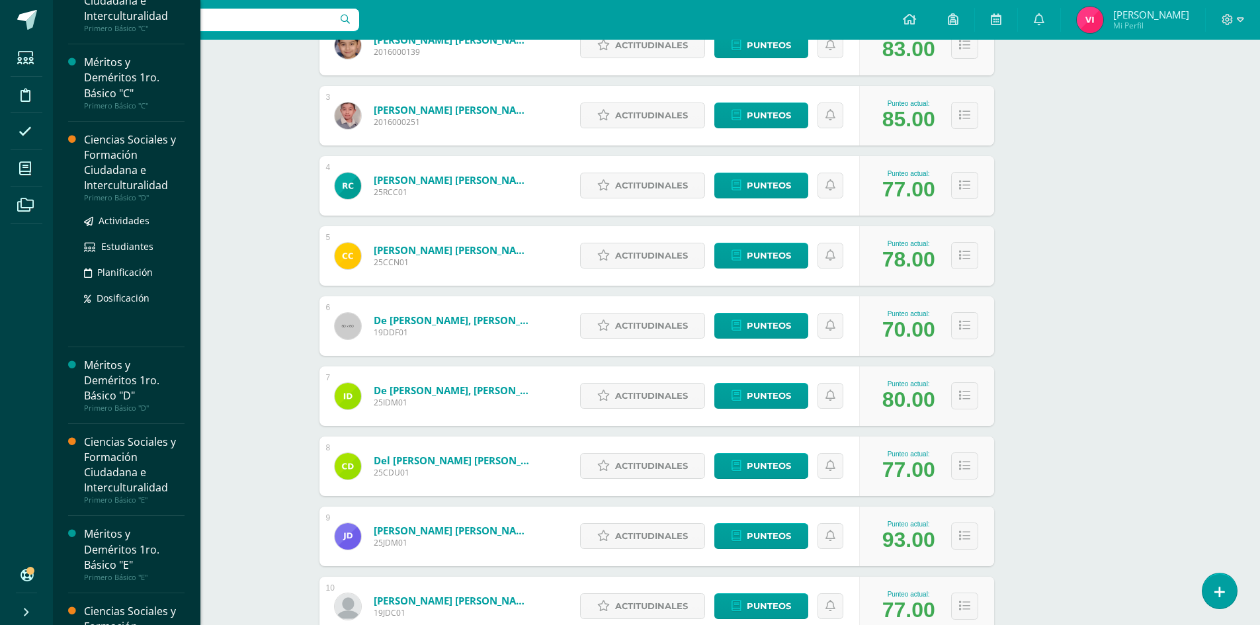
click at [120, 166] on div "Ciencias Sociales y Formación Ciudadana e Interculturalidad" at bounding box center [134, 162] width 101 height 61
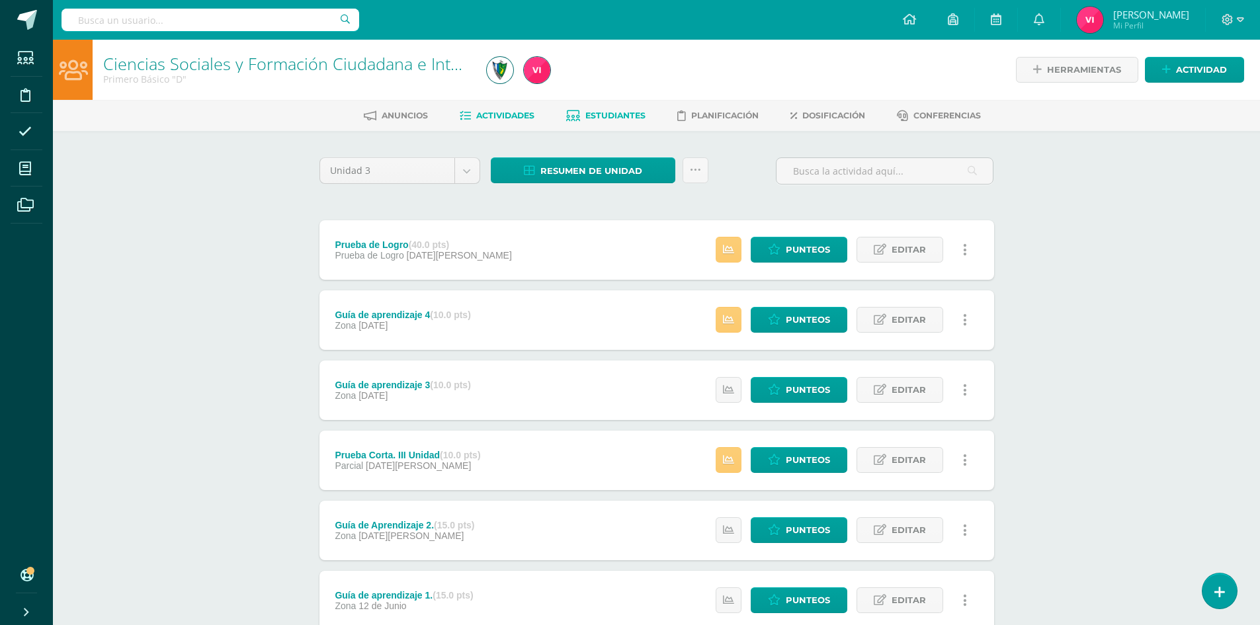
click at [592, 108] on link "Estudiantes" at bounding box center [605, 115] width 79 height 21
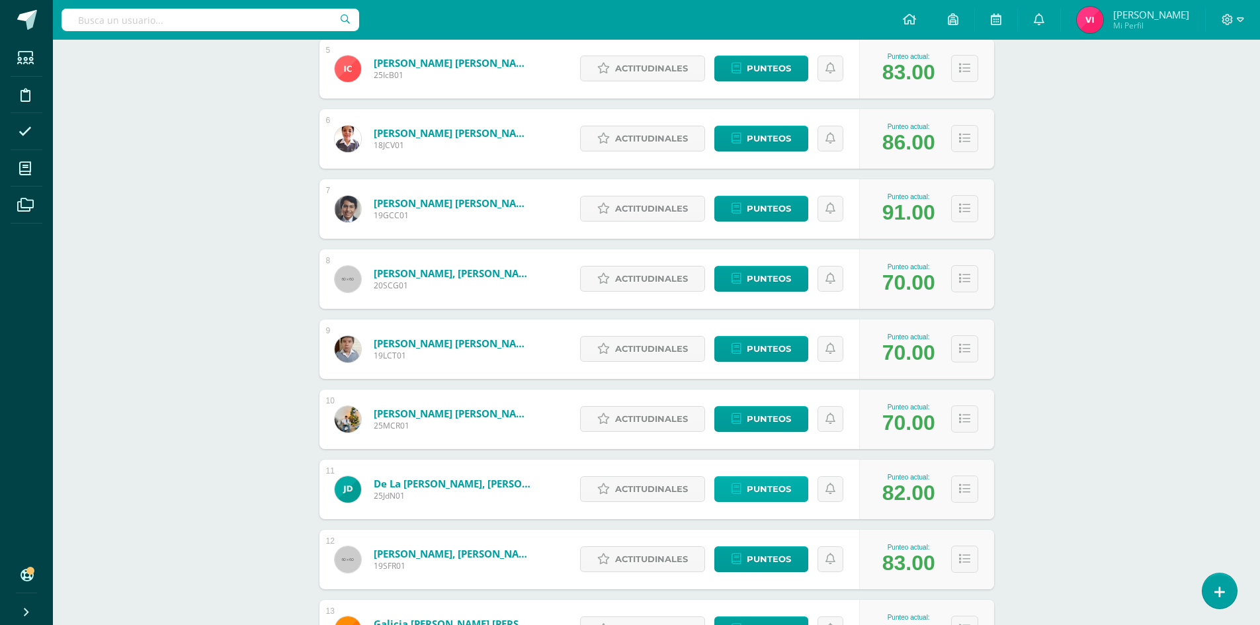
scroll to position [595, 0]
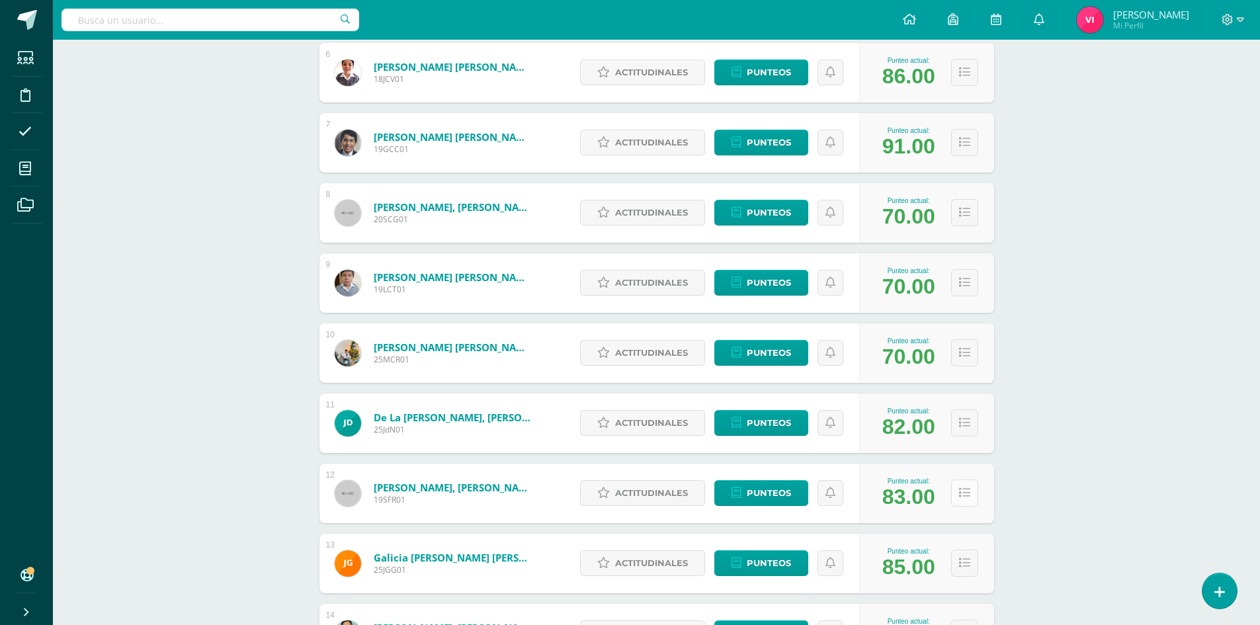
click at [965, 488] on icon at bounding box center [964, 493] width 11 height 11
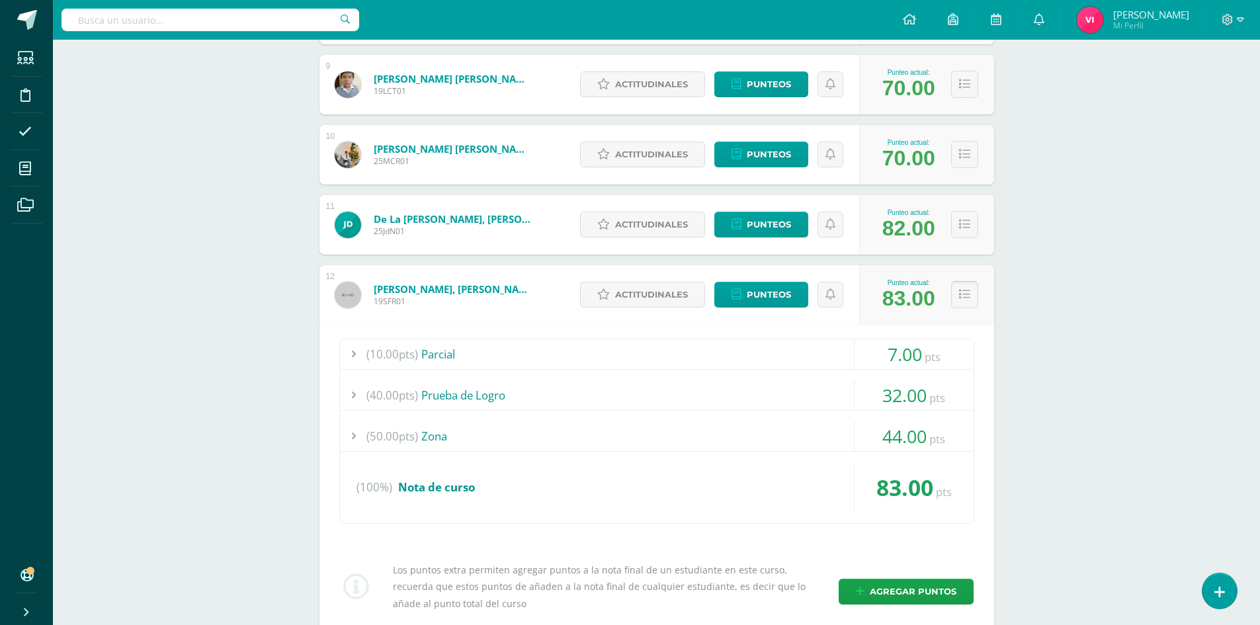
scroll to position [926, 0]
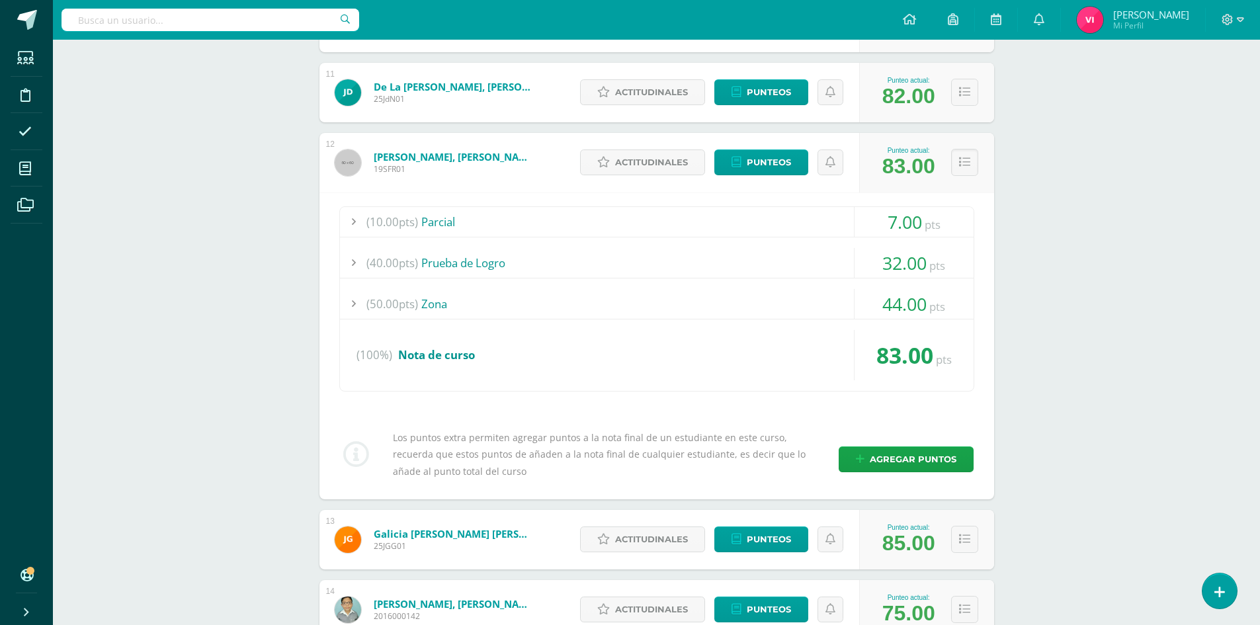
click at [916, 302] on span "44.00" at bounding box center [905, 304] width 44 height 24
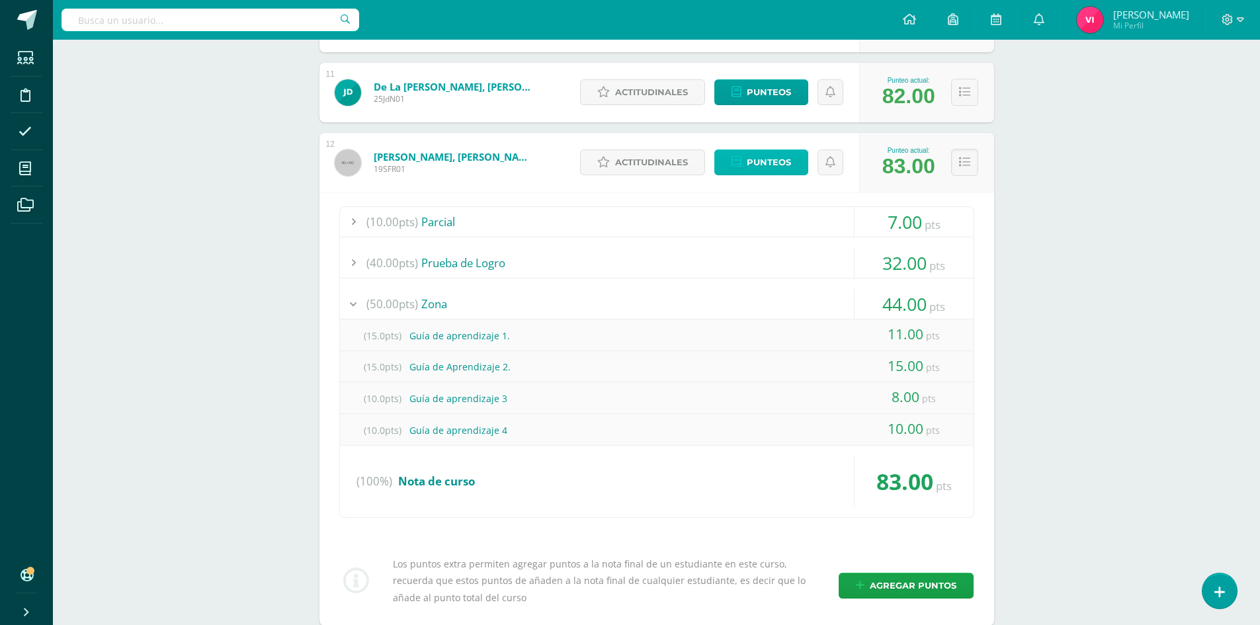
click at [794, 165] on link "Punteos" at bounding box center [762, 163] width 94 height 26
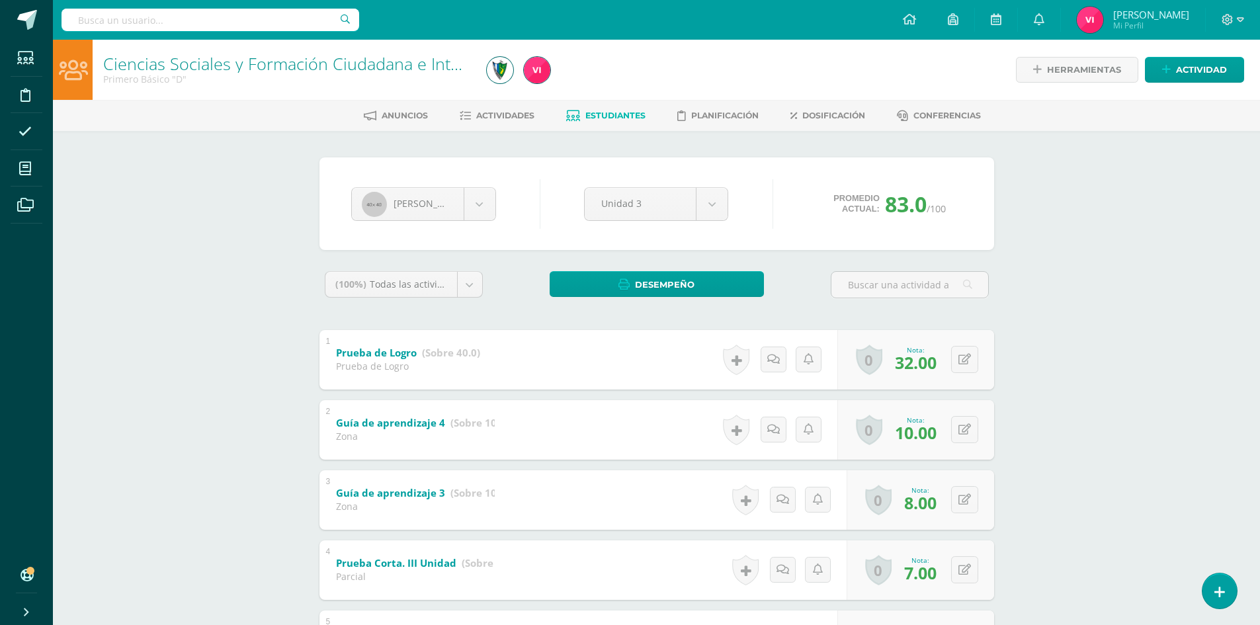
click at [614, 118] on span "Estudiantes" at bounding box center [616, 115] width 60 height 10
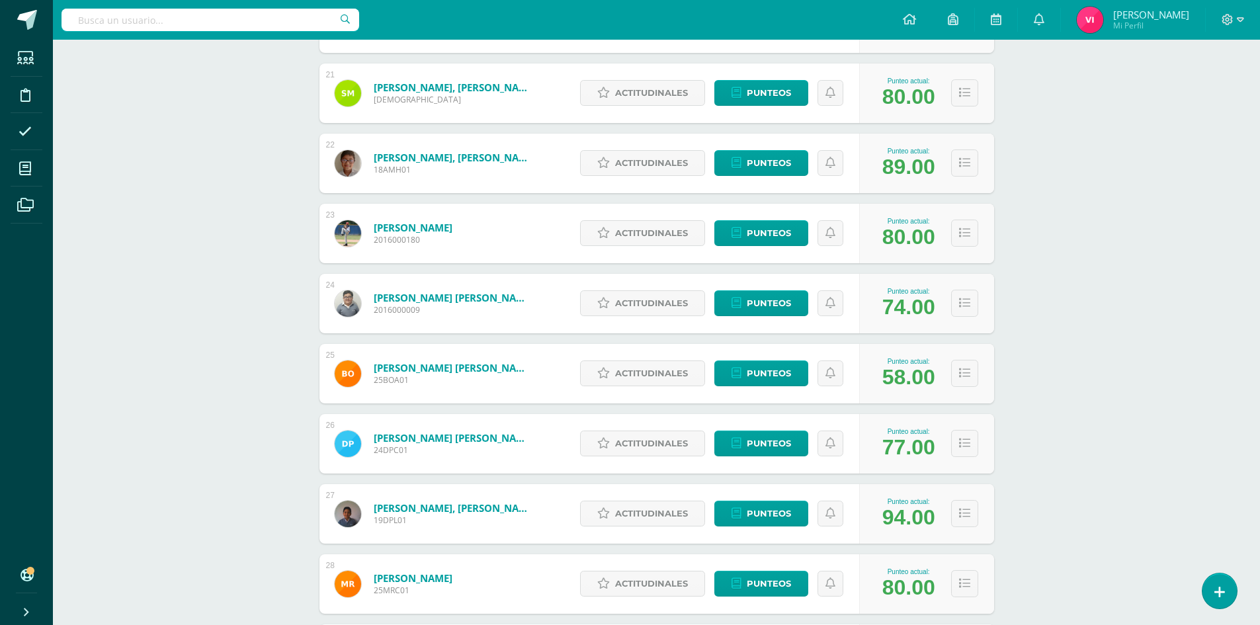
scroll to position [1628, 0]
click at [773, 163] on span "Punteos" at bounding box center [769, 162] width 44 height 24
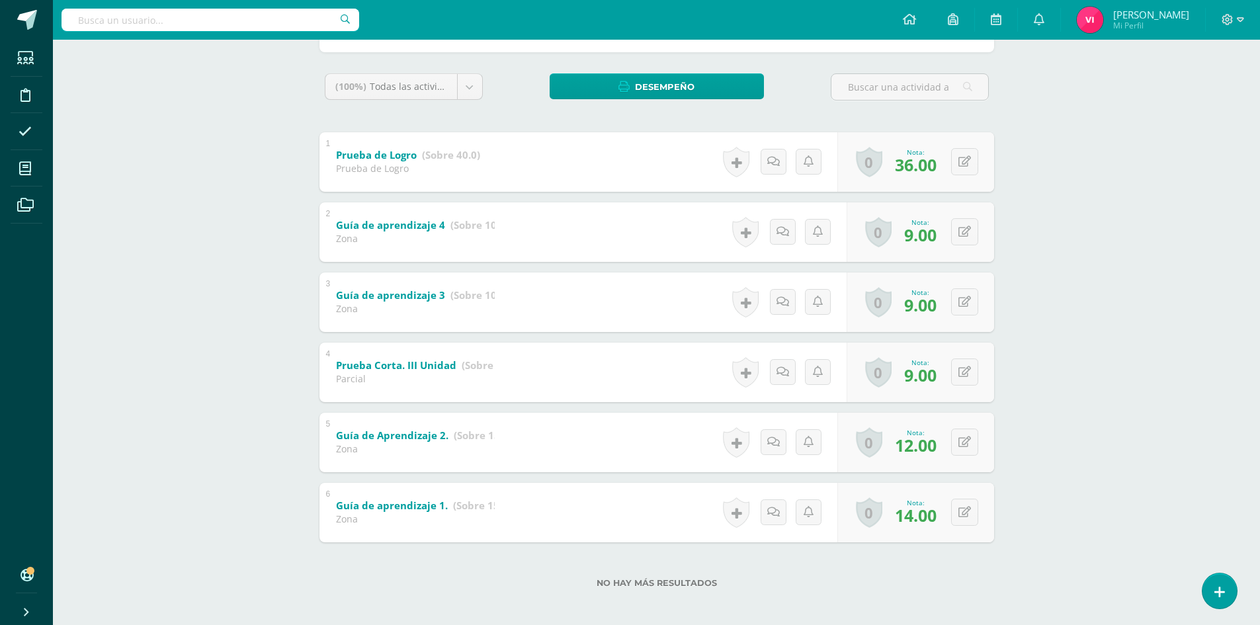
scroll to position [203, 0]
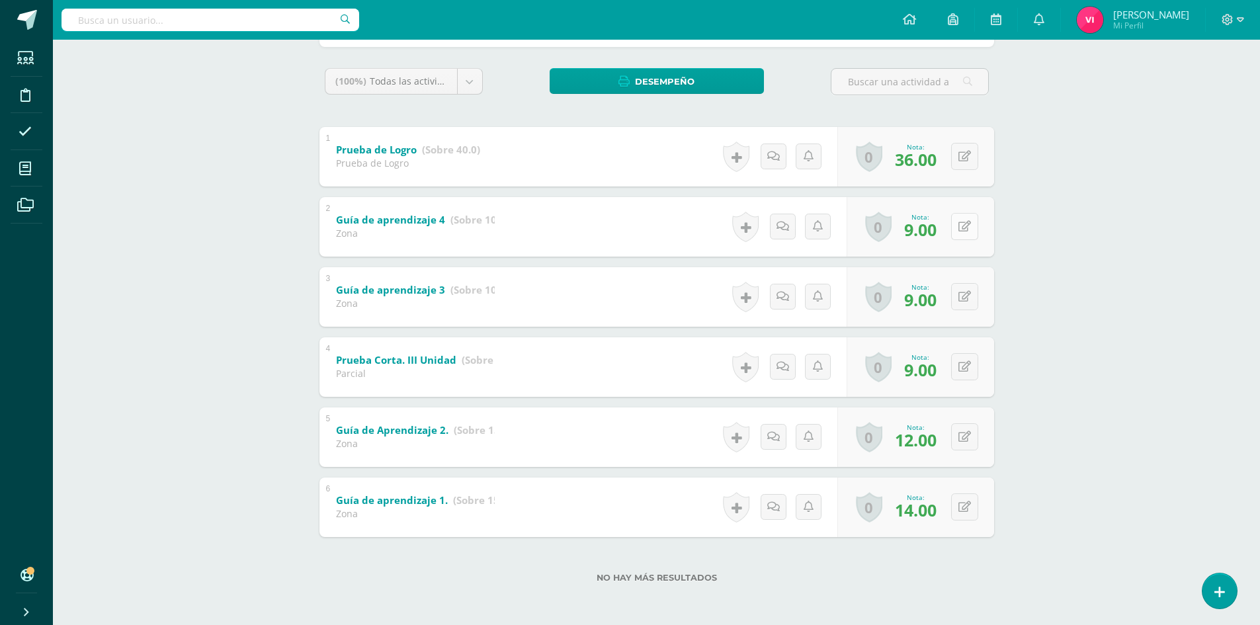
click at [958, 227] on div "0 [GEOGRAPHIC_DATA] Logros obtenidos Aún no hay logros agregados Nota: 9.00" at bounding box center [921, 227] width 148 height 60
click at [976, 218] on button at bounding box center [974, 227] width 28 height 28
type input "10"
click at [930, 233] on link at bounding box center [939, 231] width 26 height 26
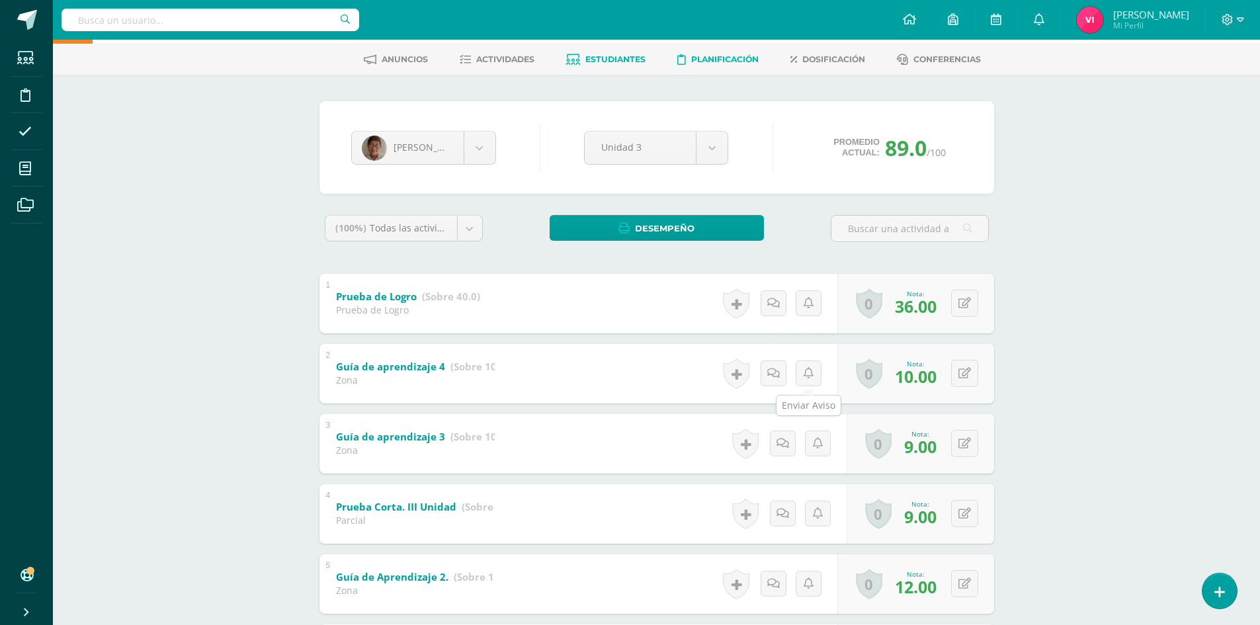
scroll to position [0, 0]
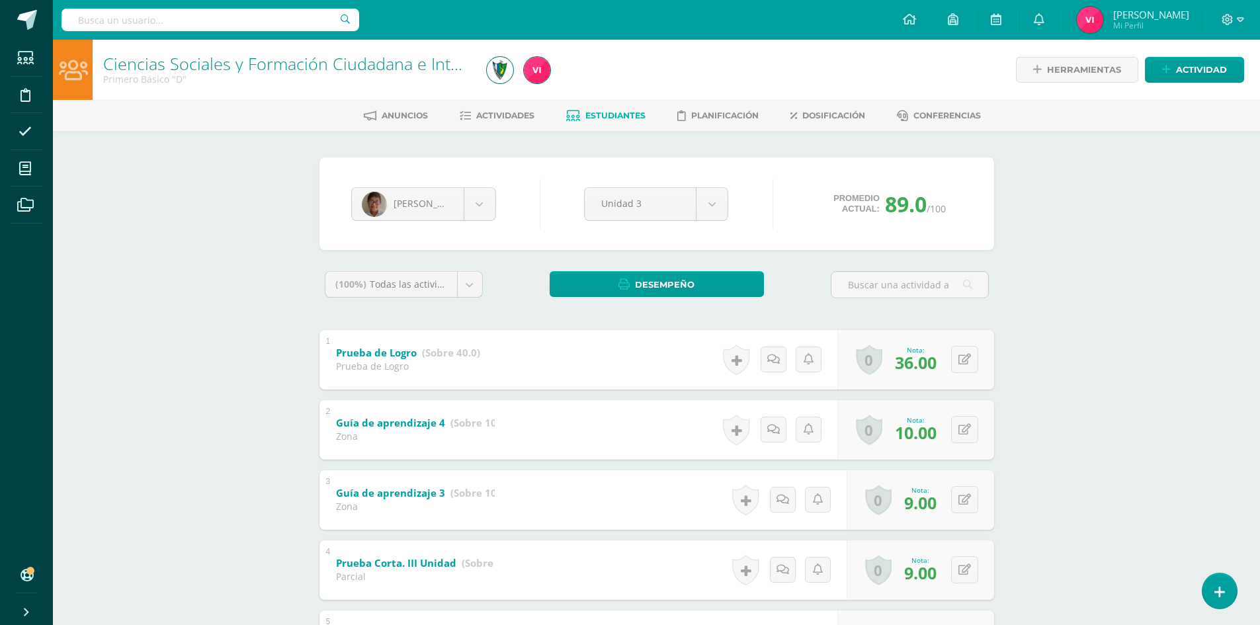
click at [615, 120] on span "Estudiantes" at bounding box center [616, 115] width 60 height 10
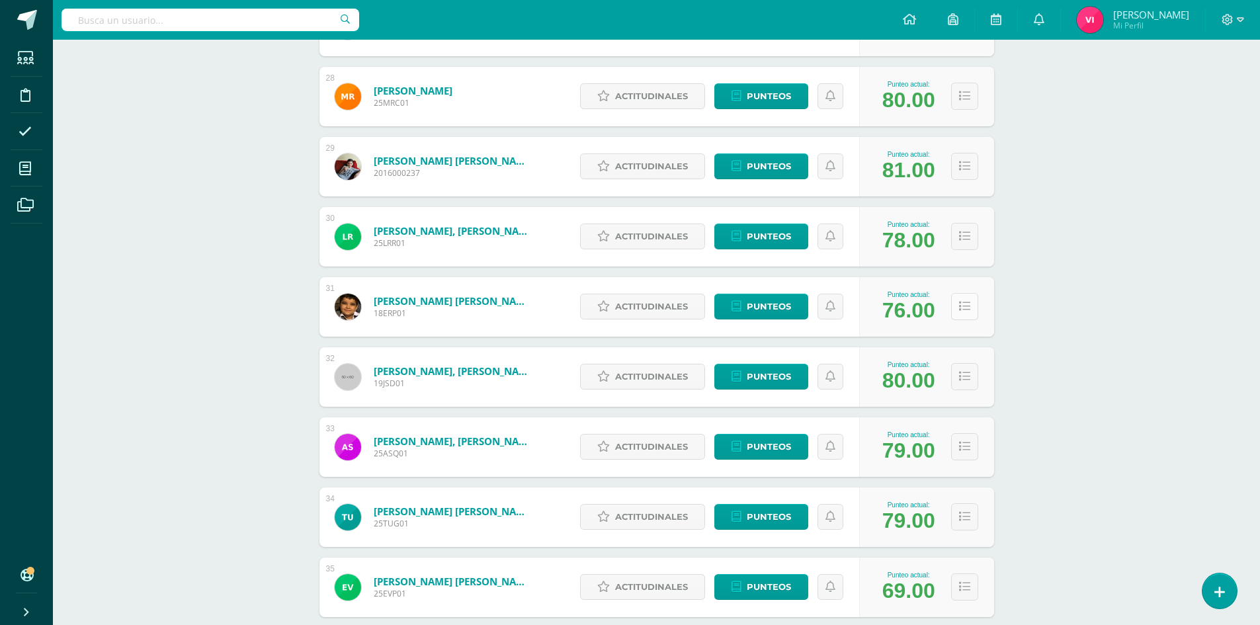
scroll to position [2195, 0]
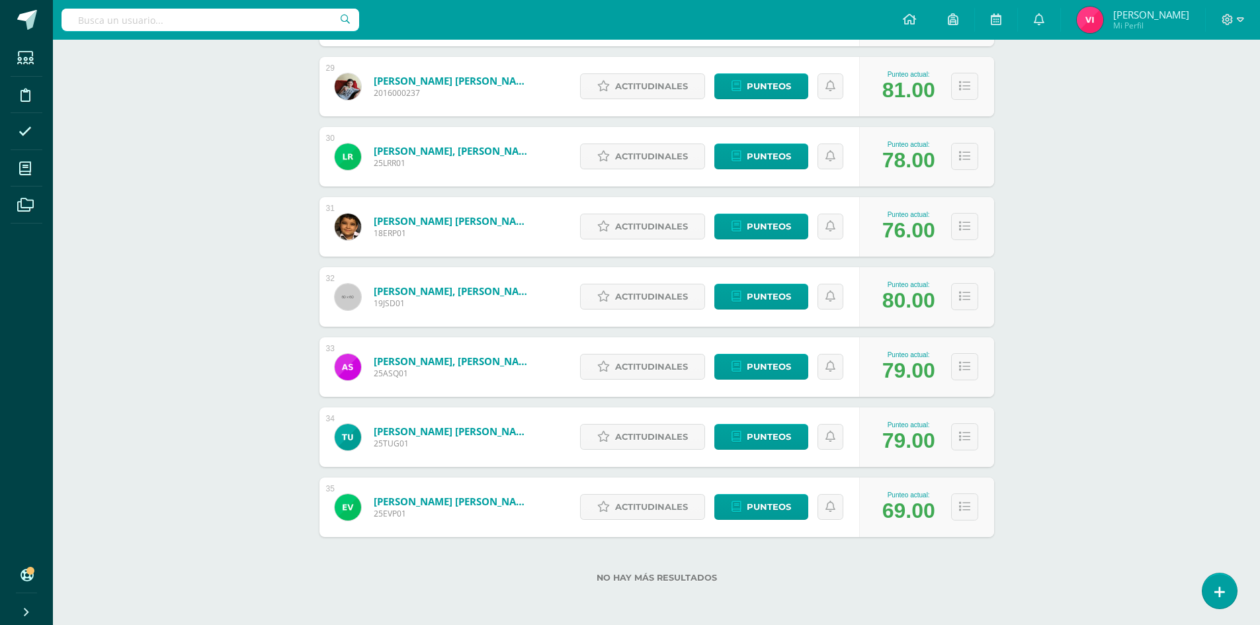
click at [756, 492] on div "Actitudinales Punteos" at bounding box center [717, 508] width 286 height 60
click at [762, 515] on span "Punteos" at bounding box center [769, 507] width 44 height 24
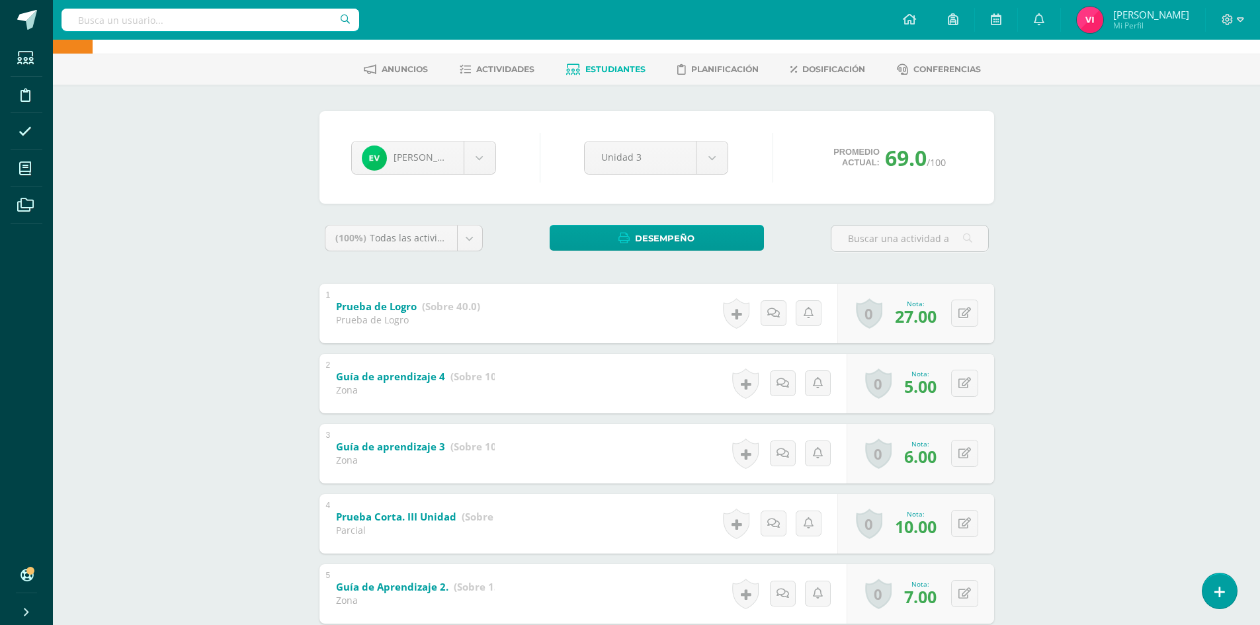
scroll to position [203, 0]
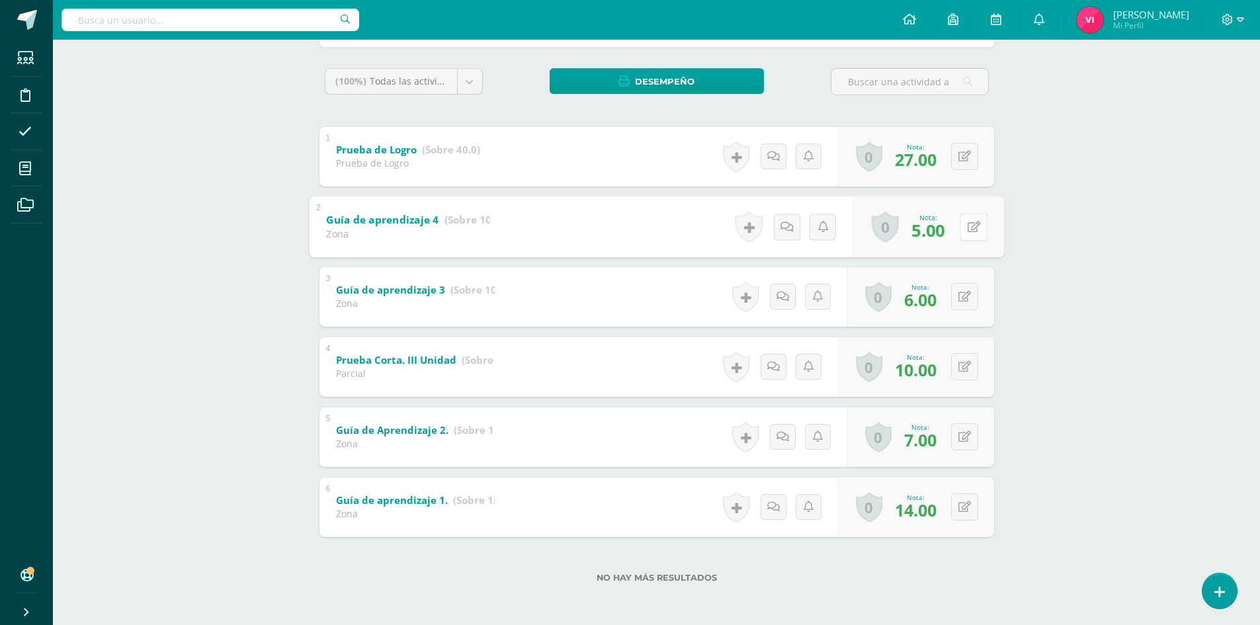
click at [960, 224] on button at bounding box center [974, 227] width 28 height 28
type input "6"
click at [955, 226] on div "Nota 6" at bounding box center [921, 227] width 165 height 62
click at [939, 232] on div "Nota: 6.00" at bounding box center [920, 226] width 43 height 28
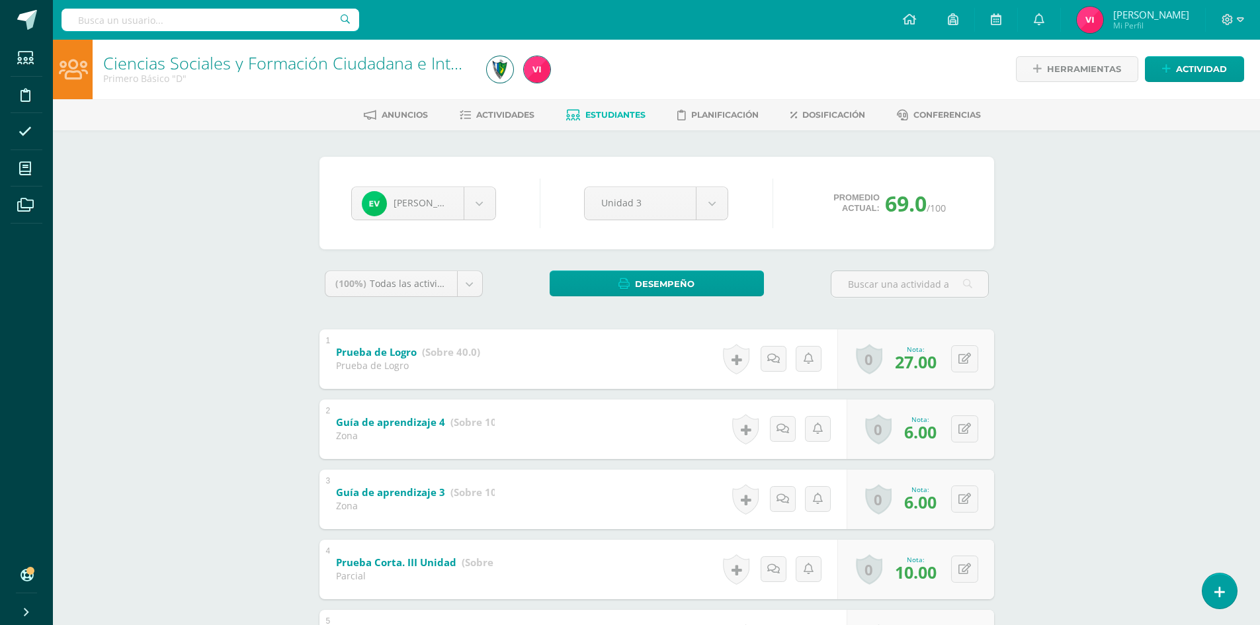
scroll to position [0, 0]
click at [609, 113] on span "Estudiantes" at bounding box center [616, 115] width 60 height 10
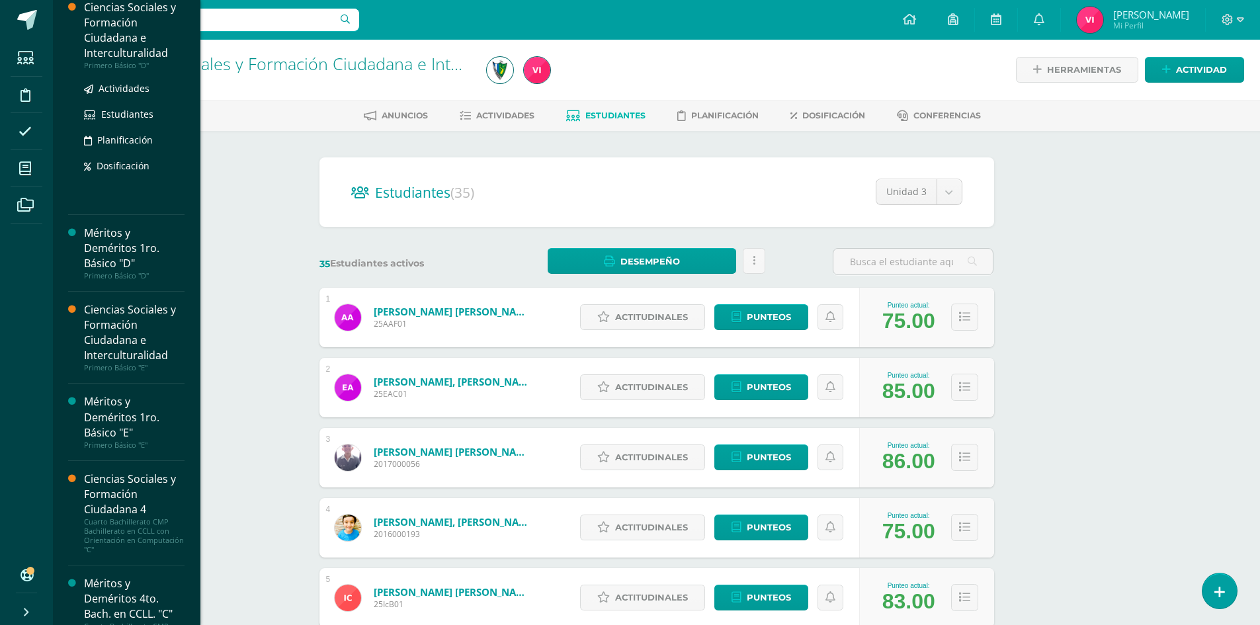
scroll to position [662, 0]
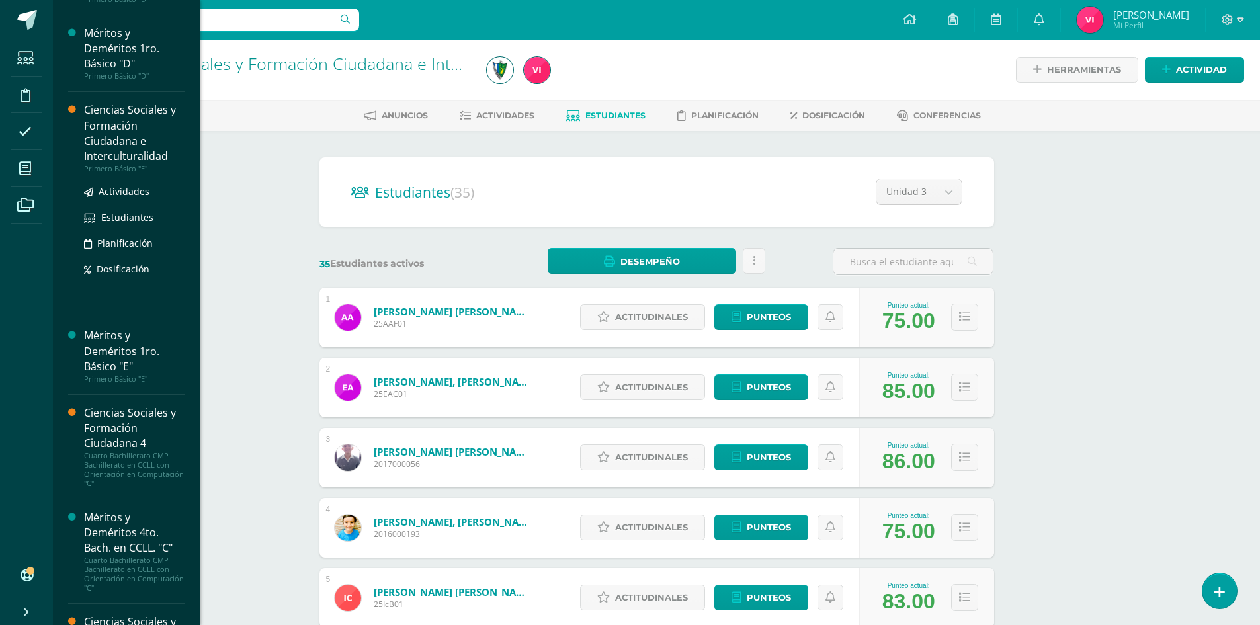
click at [134, 134] on div "Ciencias Sociales y Formación Ciudadana e Interculturalidad" at bounding box center [134, 133] width 101 height 61
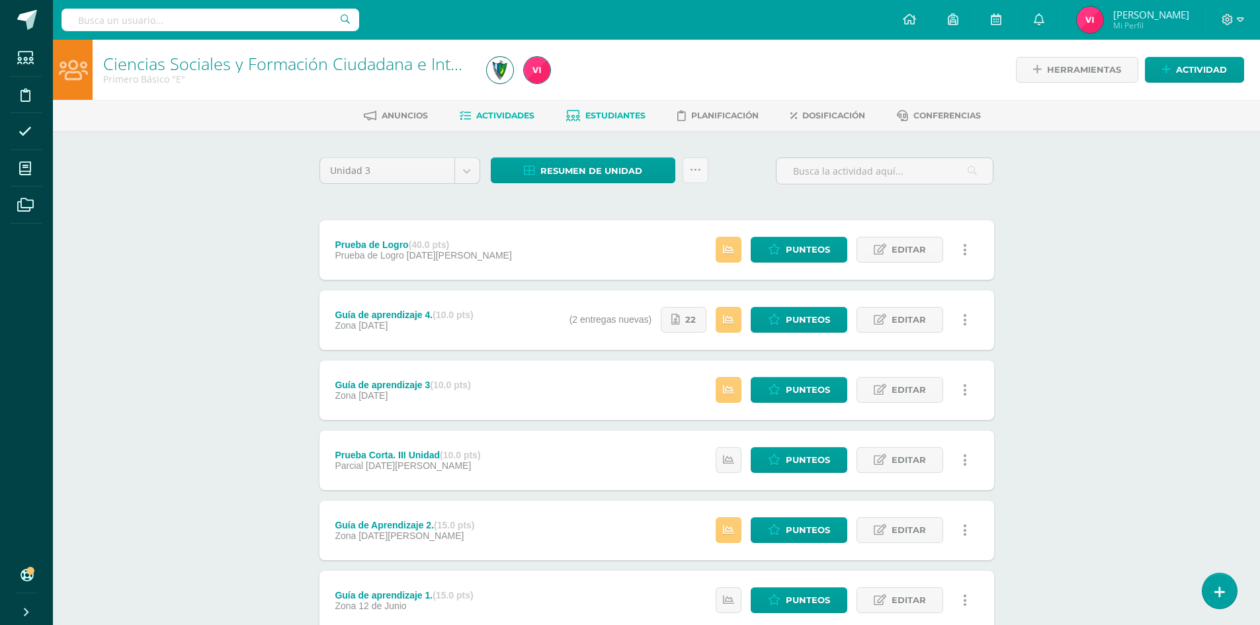
click at [621, 120] on span "Estudiantes" at bounding box center [616, 115] width 60 height 10
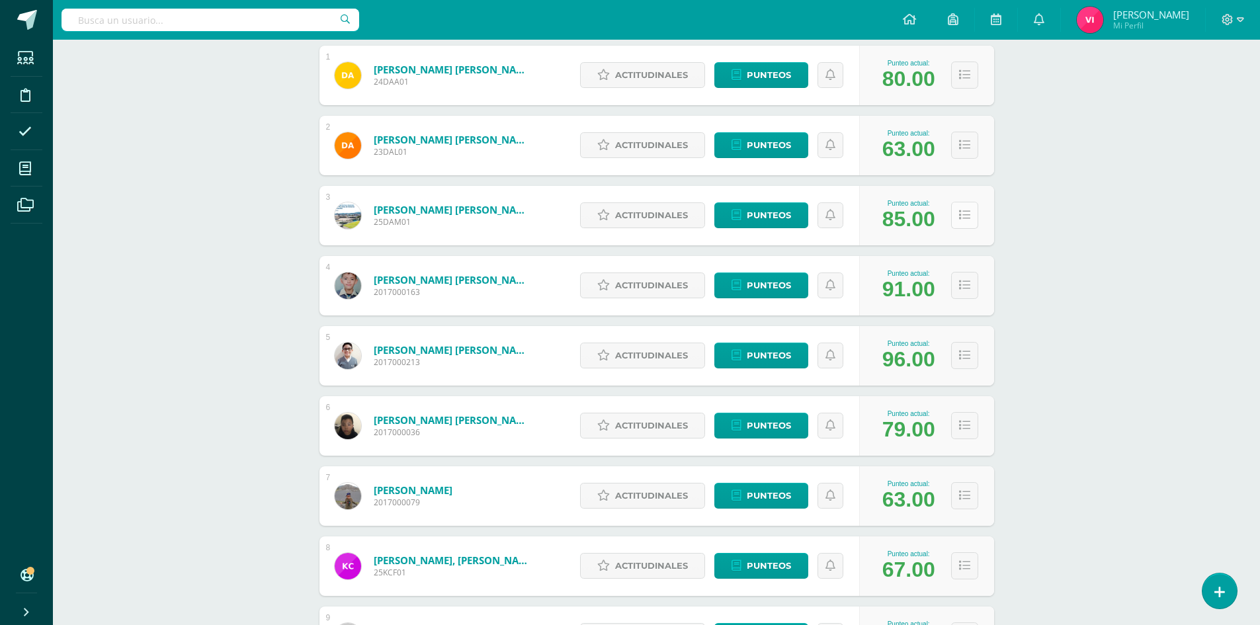
scroll to position [265, 0]
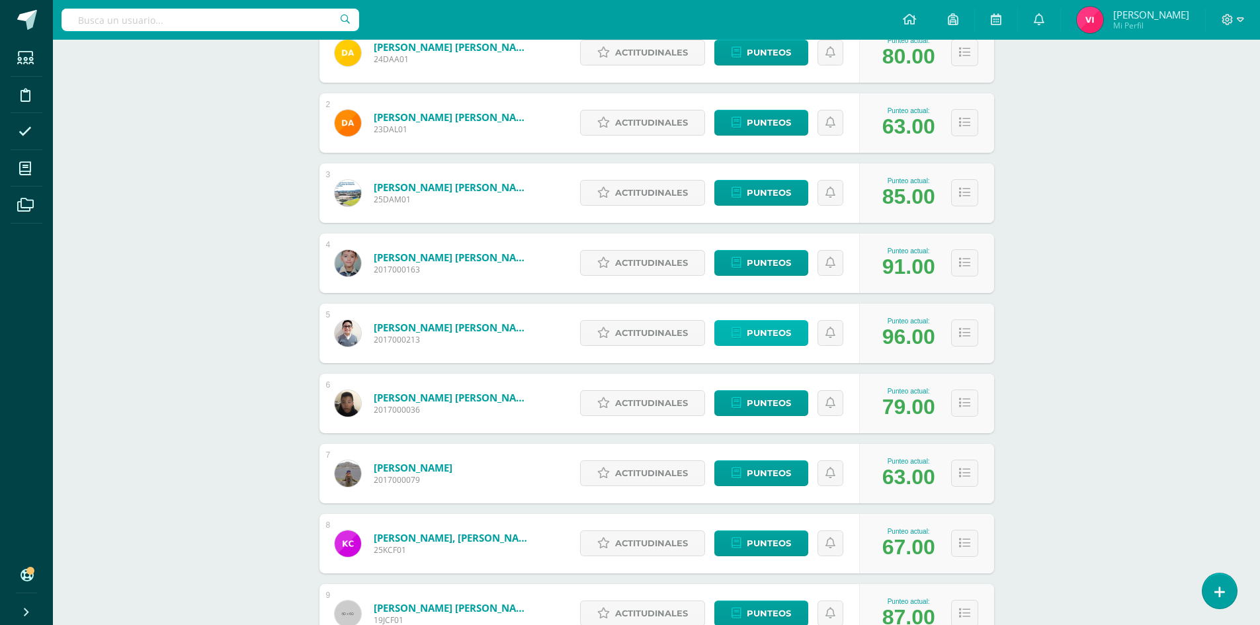
click at [777, 335] on span "Punteos" at bounding box center [769, 333] width 44 height 24
click at [785, 334] on span "Punteos" at bounding box center [769, 333] width 44 height 24
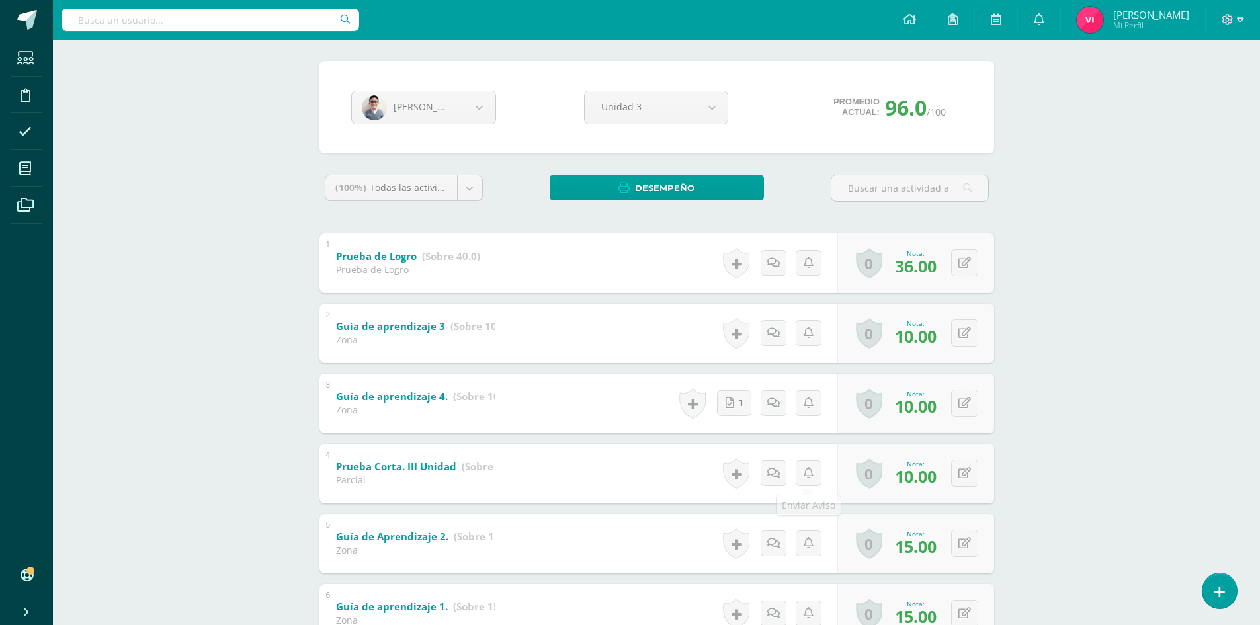
scroll to position [203, 0]
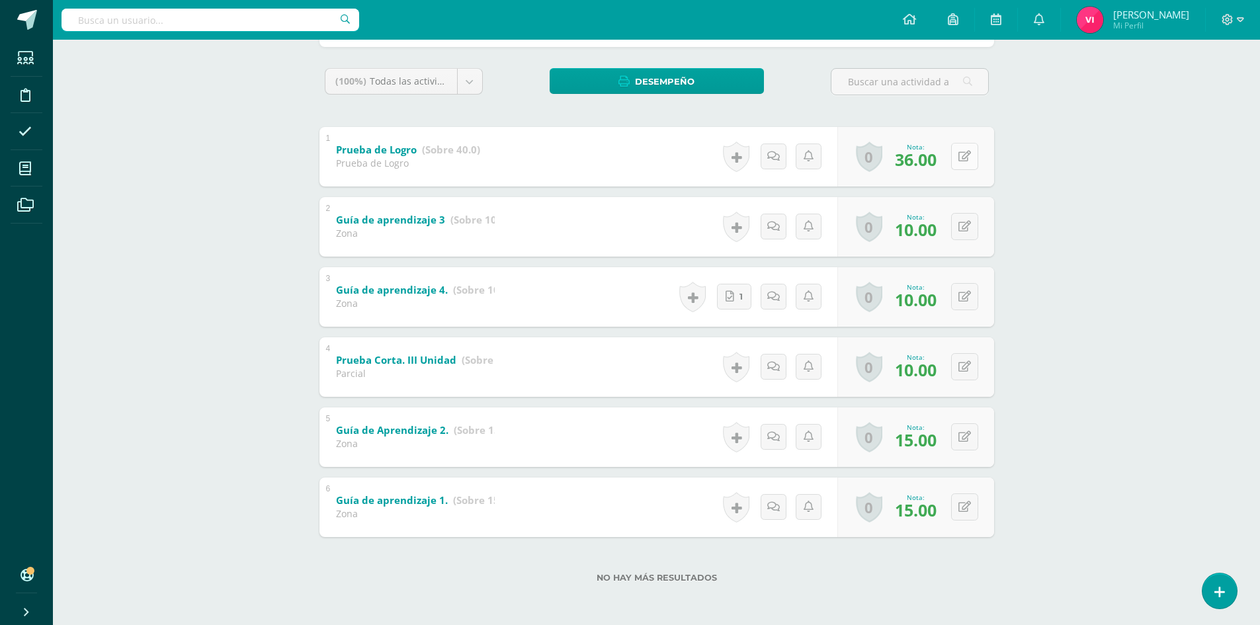
click at [966, 157] on button at bounding box center [964, 156] width 27 height 27
type input "37"
click at [936, 163] on icon at bounding box center [939, 160] width 12 height 11
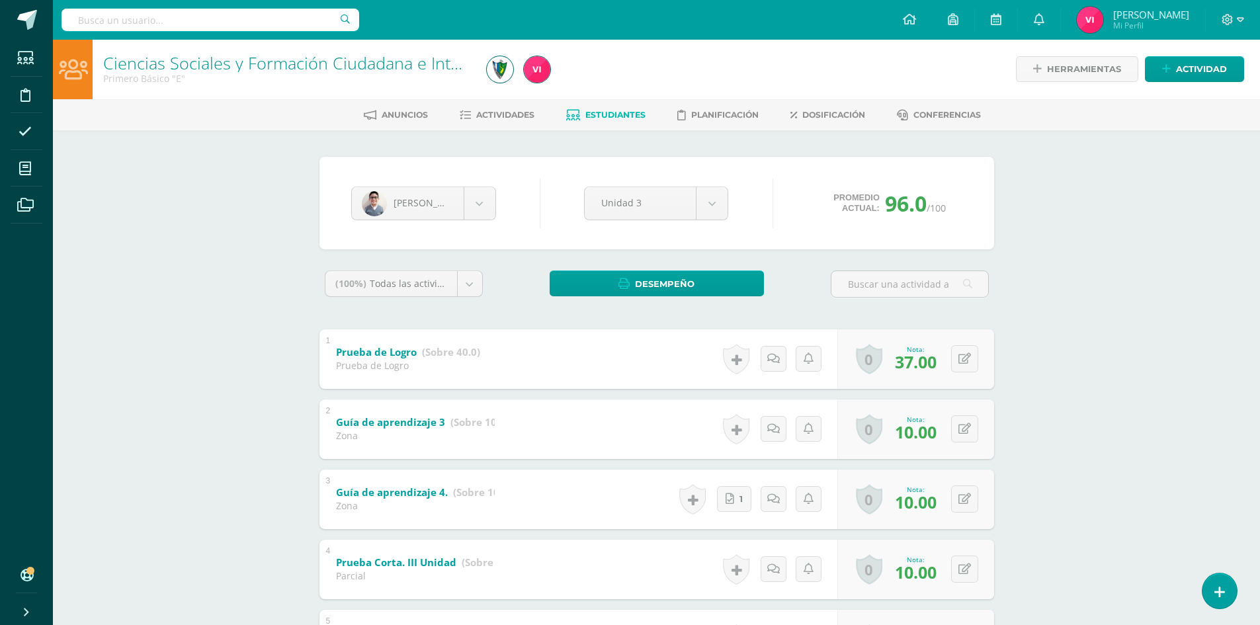
scroll to position [0, 0]
click at [491, 204] on body "Estudiantes Disciplina Asistencia Mis cursos Archivos Soporte Centro de ayuda Ú…" at bounding box center [630, 414] width 1260 height 828
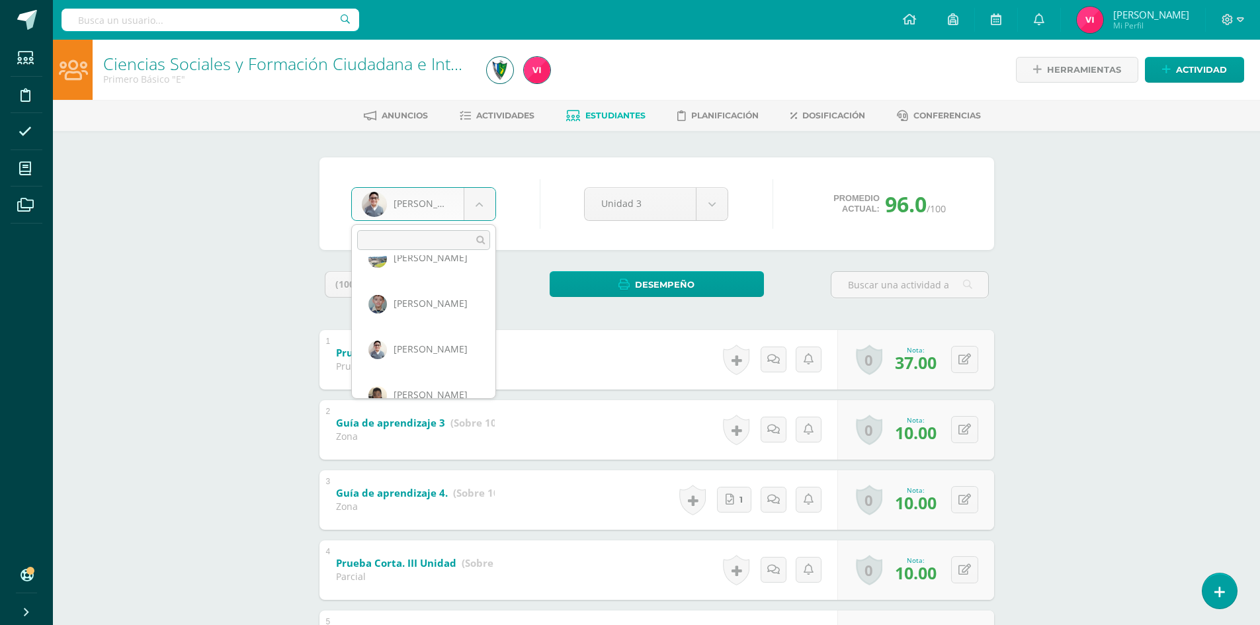
scroll to position [136, 0]
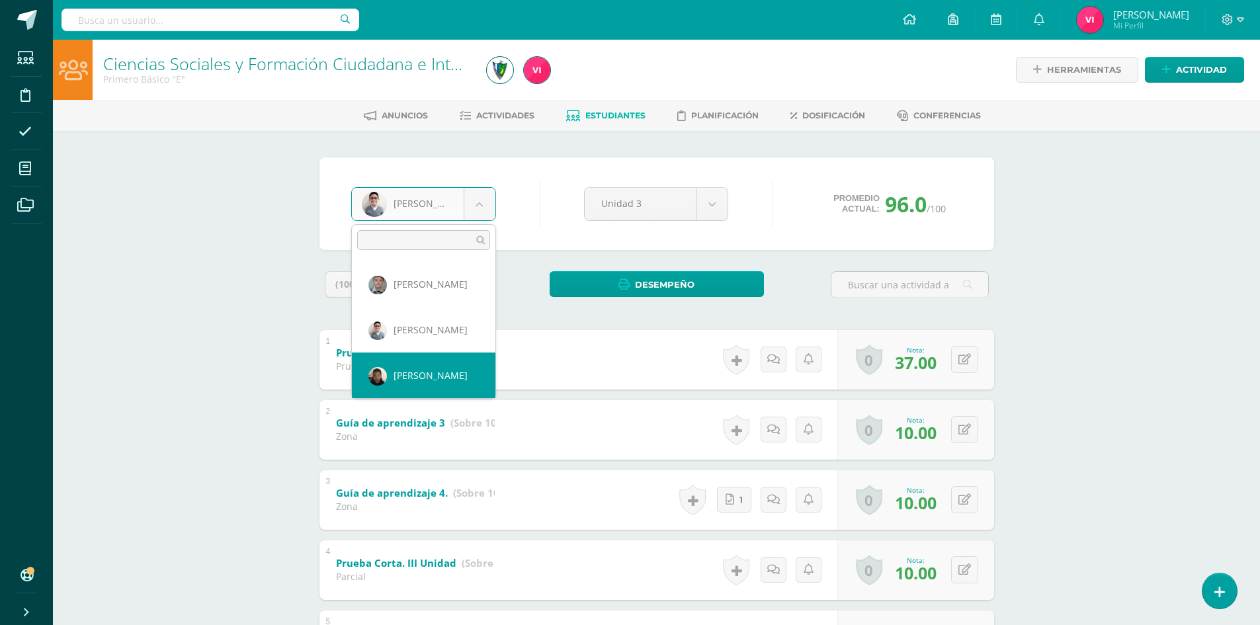
select select "350"
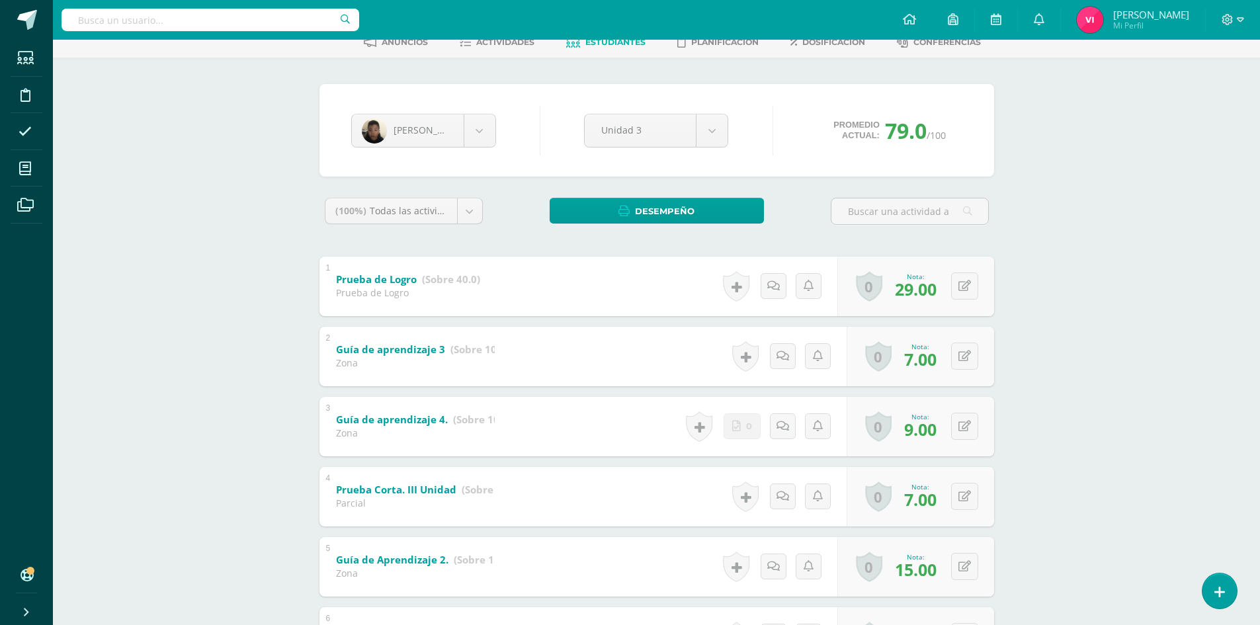
scroll to position [198, 0]
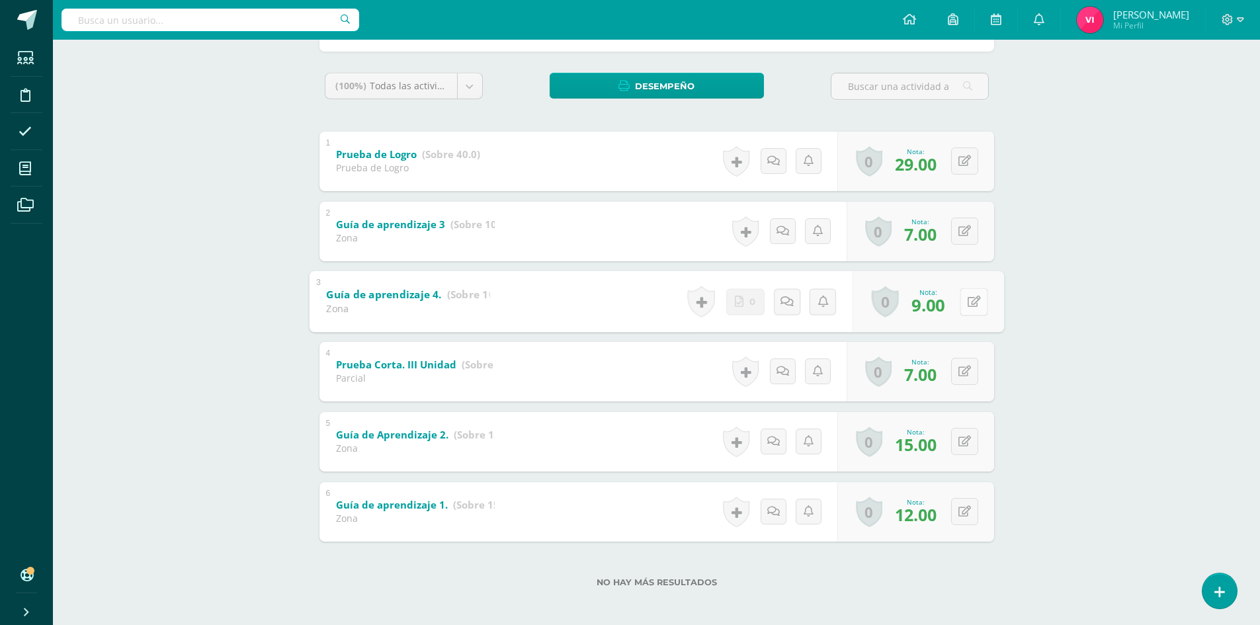
click at [968, 307] on icon at bounding box center [973, 301] width 13 height 11
type input "10"
click at [936, 302] on icon at bounding box center [939, 305] width 12 height 11
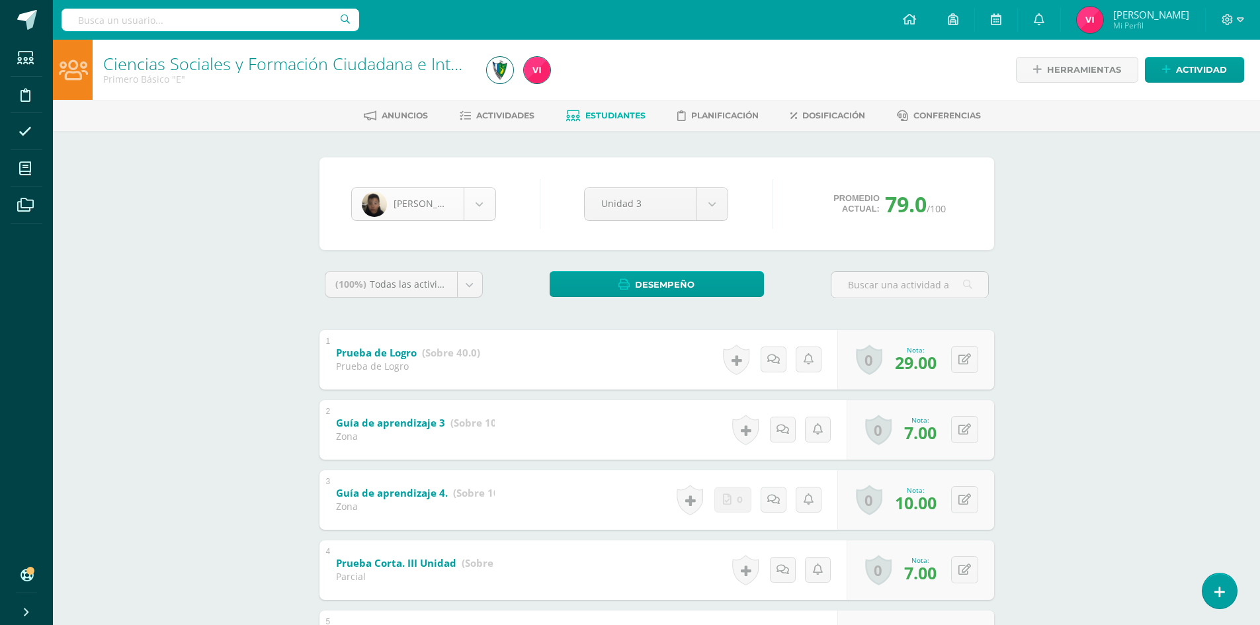
click at [474, 204] on body "Estudiantes Disciplina Asistencia Mis cursos Archivos Soporte Centro de ayuda Ú…" at bounding box center [630, 414] width 1260 height 828
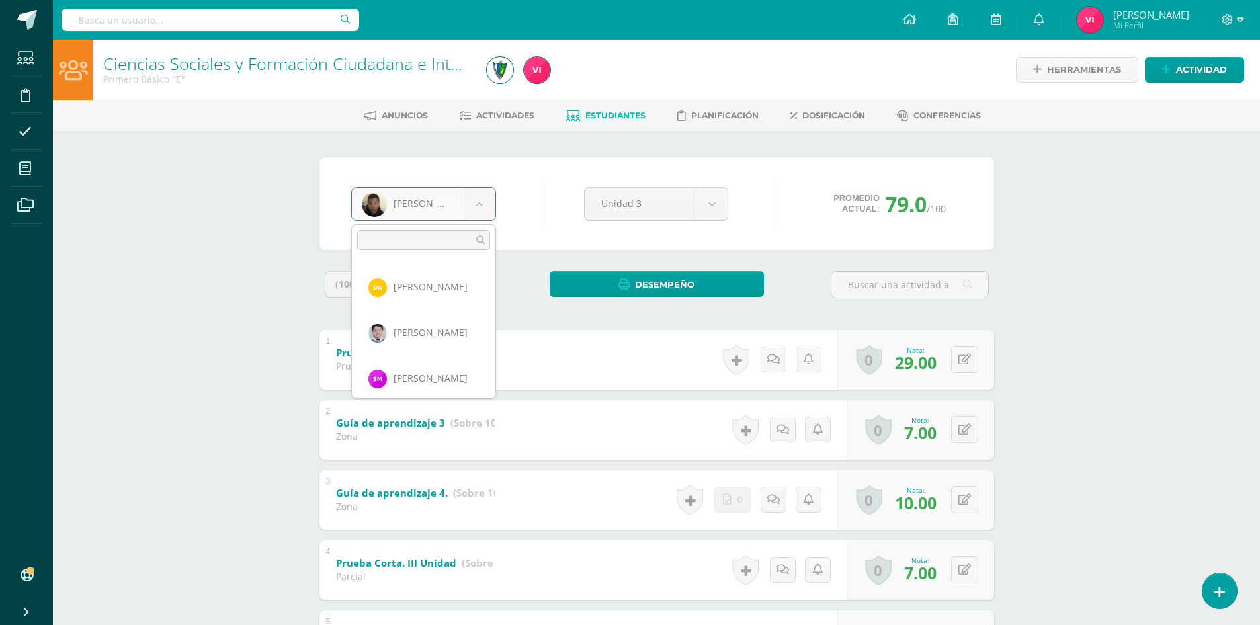
scroll to position [730, 0]
select select "1743"
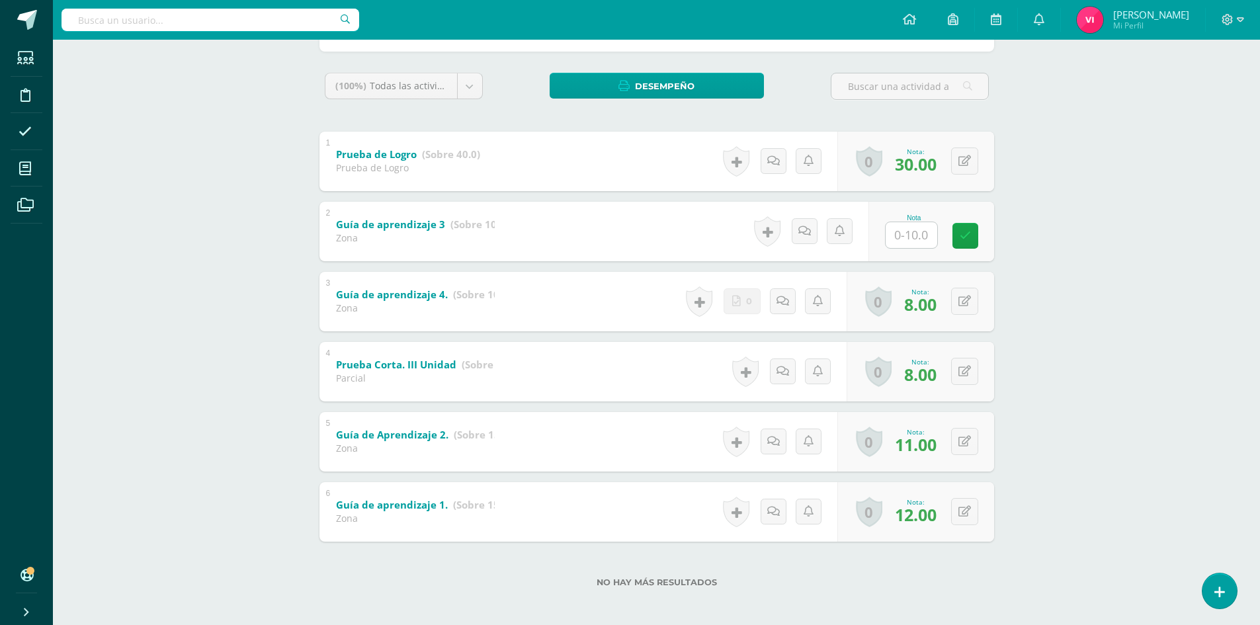
scroll to position [203, 0]
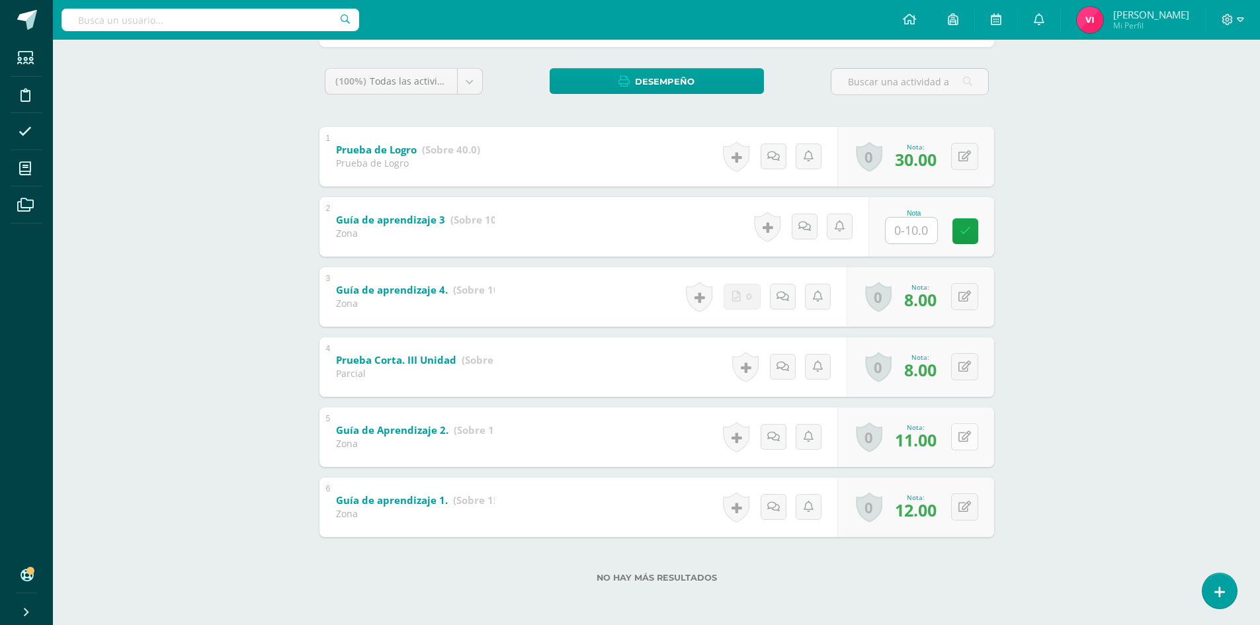
click at [975, 432] on button at bounding box center [964, 436] width 27 height 27
type input "12"
click at [938, 436] on icon at bounding box center [939, 441] width 12 height 11
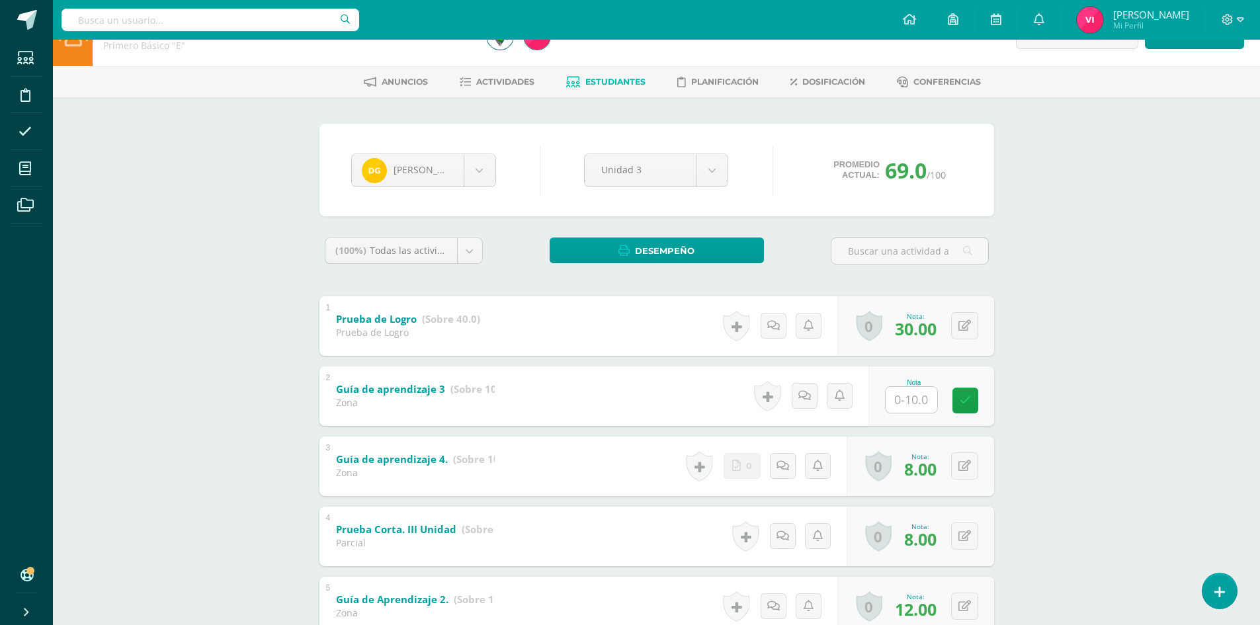
scroll to position [0, 0]
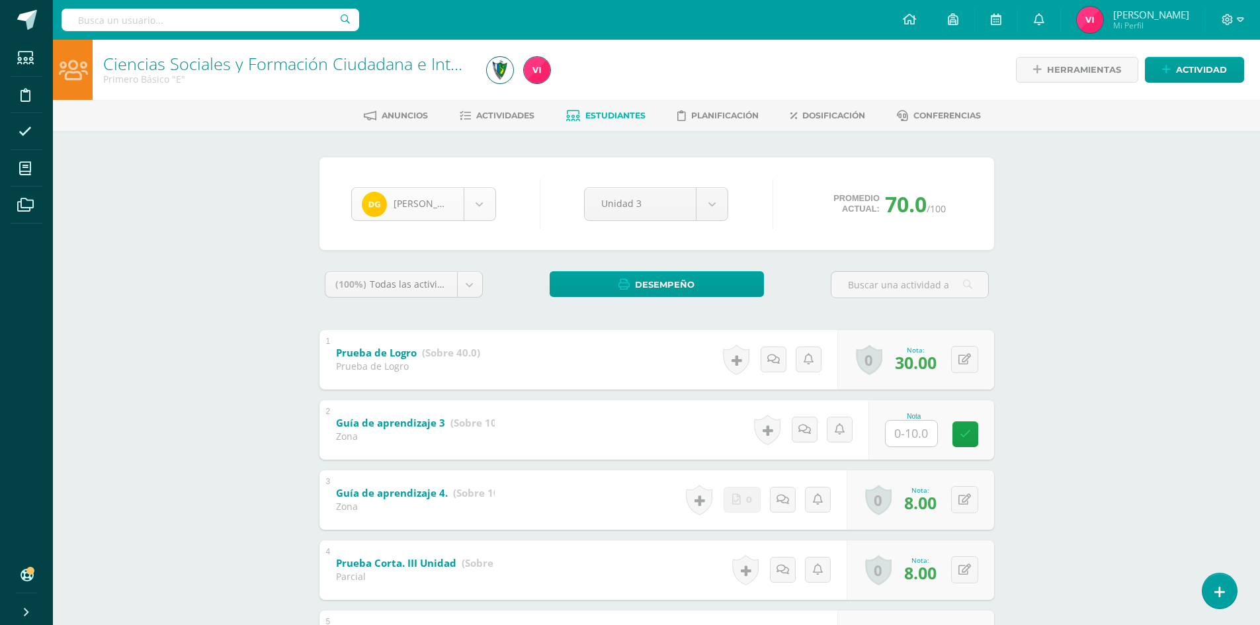
click at [483, 203] on body "Estudiantes Disciplina Asistencia Mis cursos Archivos Soporte Centro de ayuda Ú…" at bounding box center [630, 414] width 1260 height 828
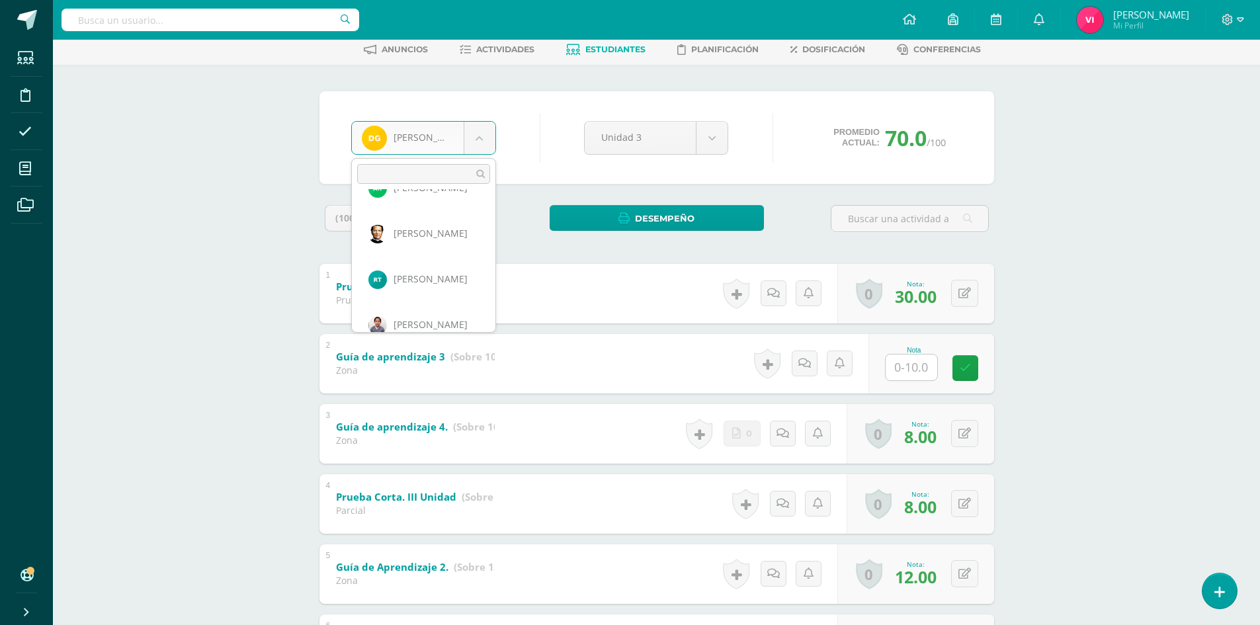
scroll to position [1333, 0]
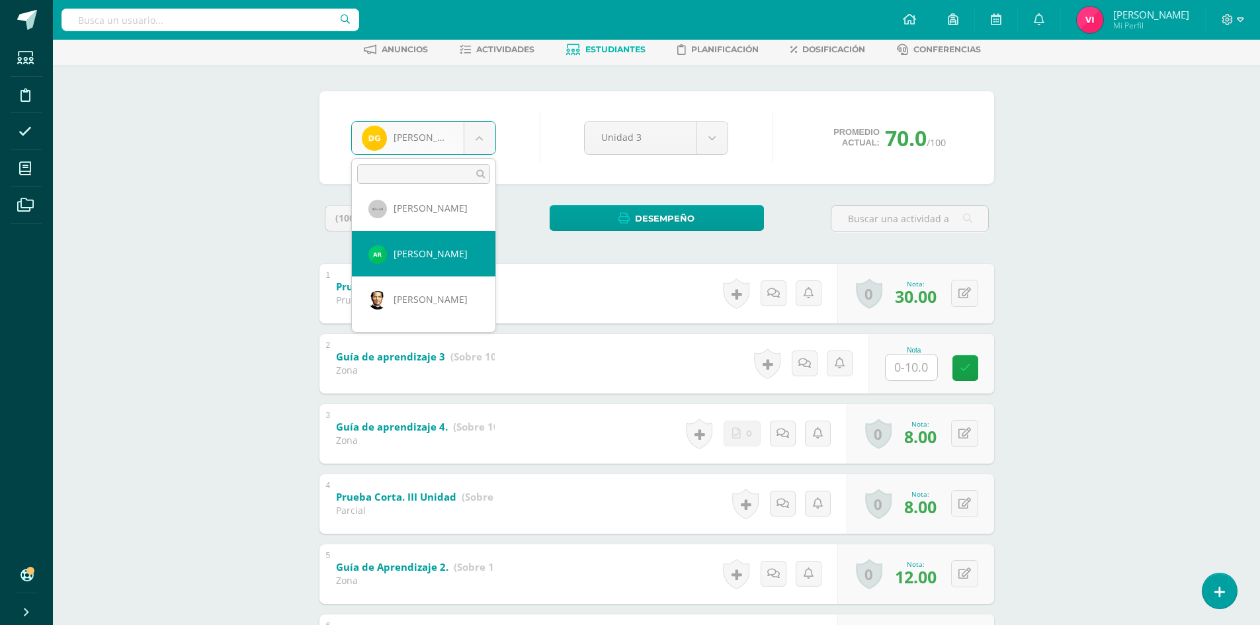
select select "1873"
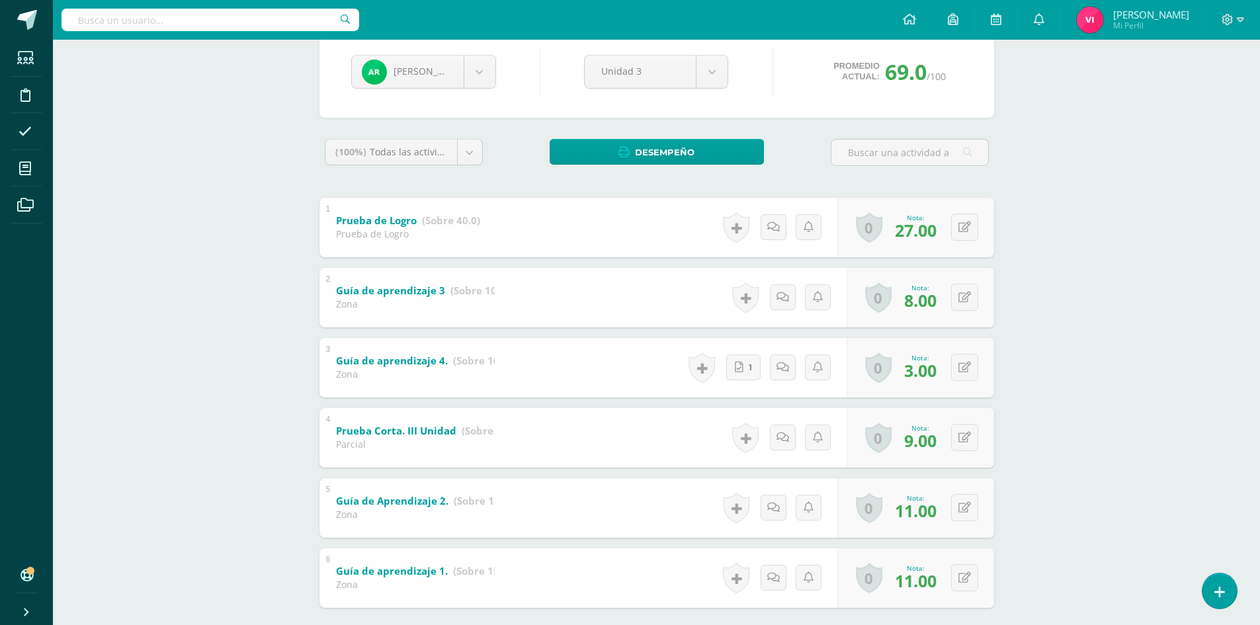
scroll to position [203, 0]
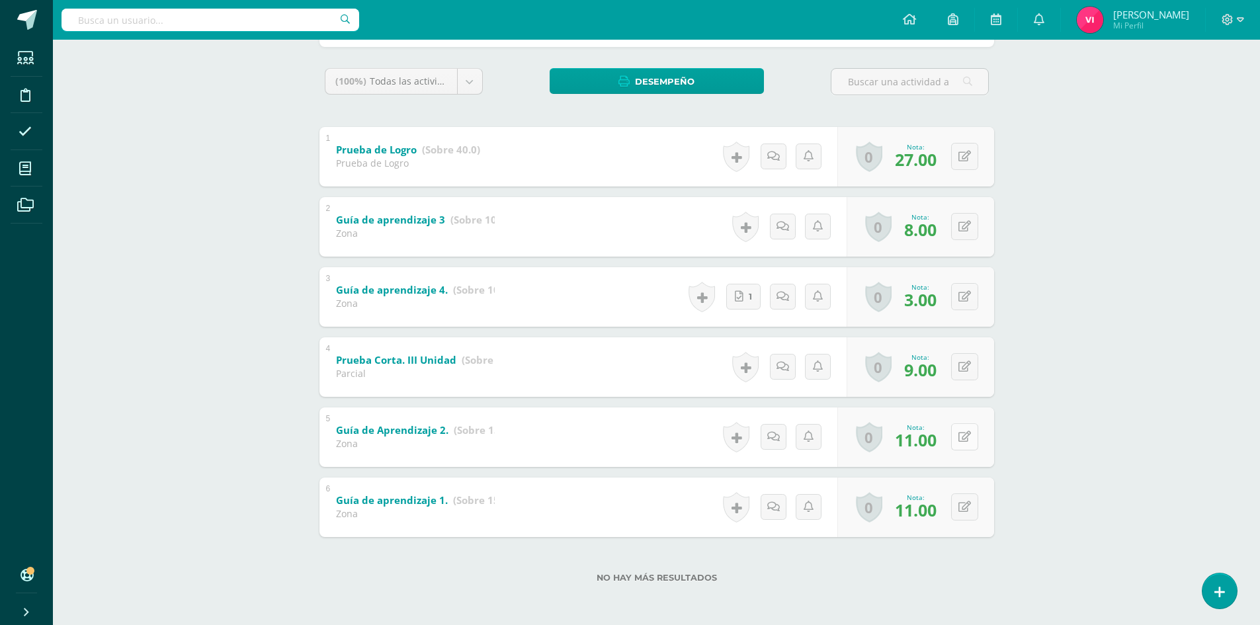
click at [969, 441] on icon at bounding box center [965, 436] width 13 height 11
type input "12"
click at [941, 448] on link at bounding box center [939, 441] width 26 height 26
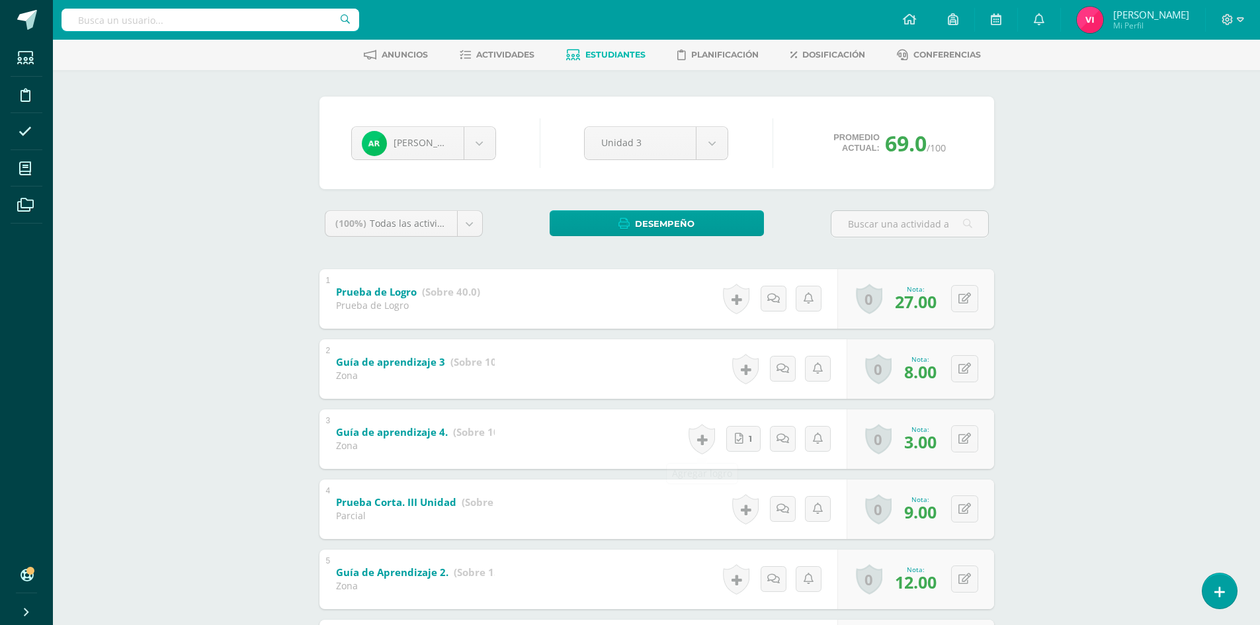
scroll to position [0, 0]
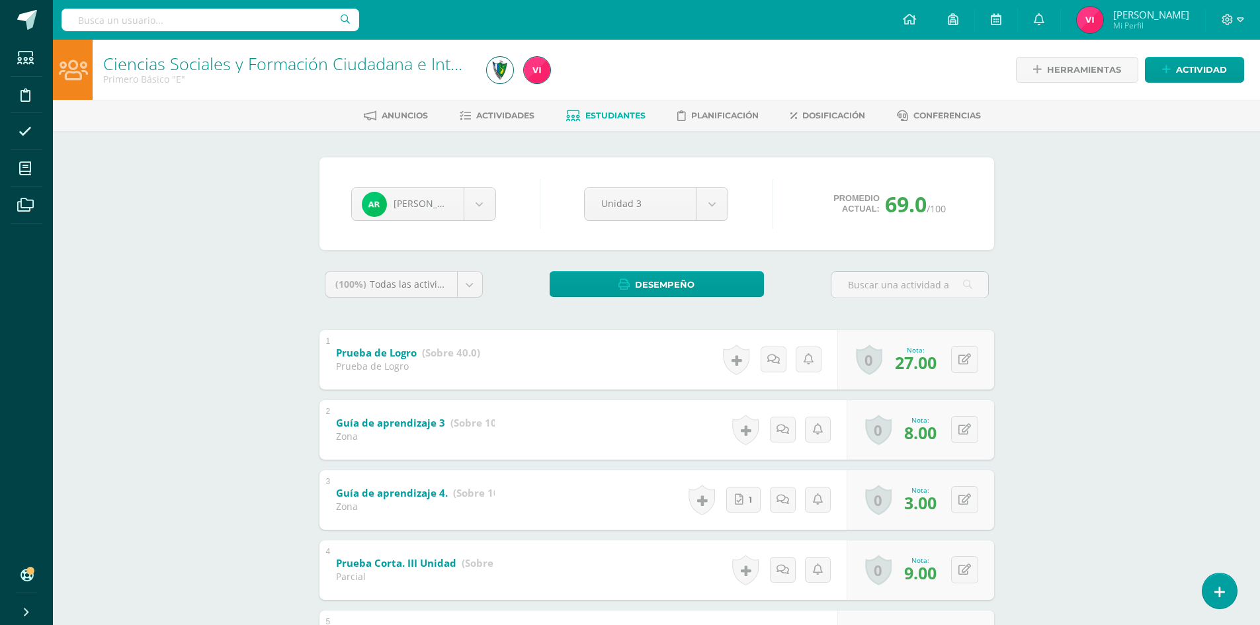
click at [623, 113] on span "Estudiantes" at bounding box center [616, 115] width 60 height 10
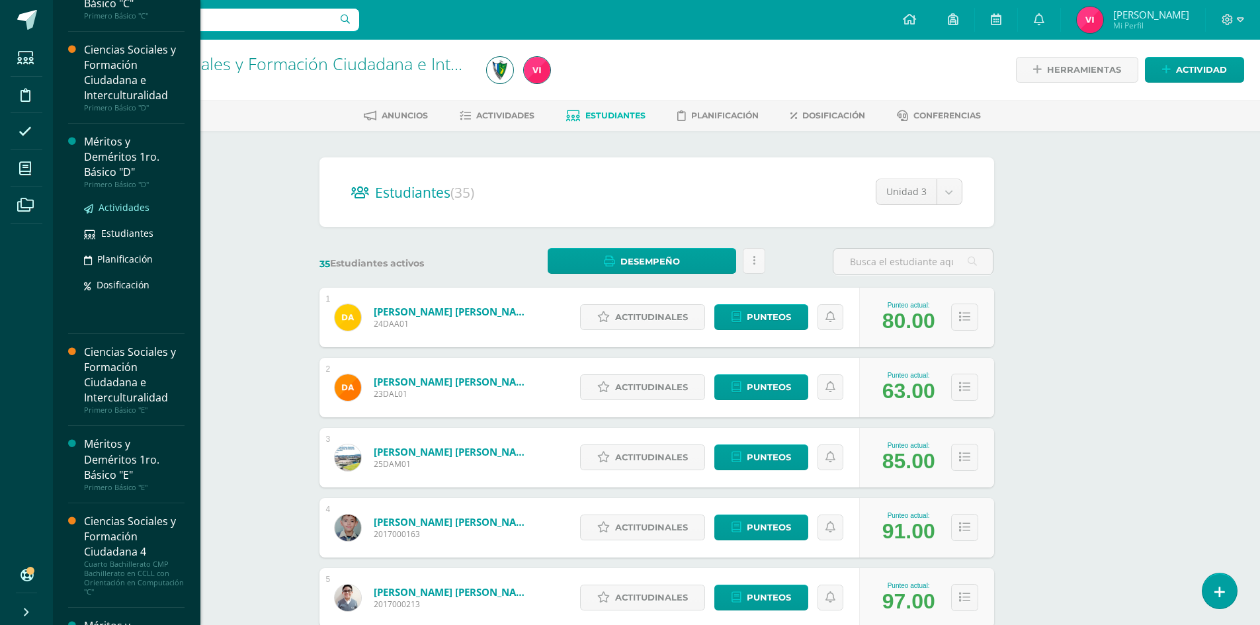
scroll to position [529, 0]
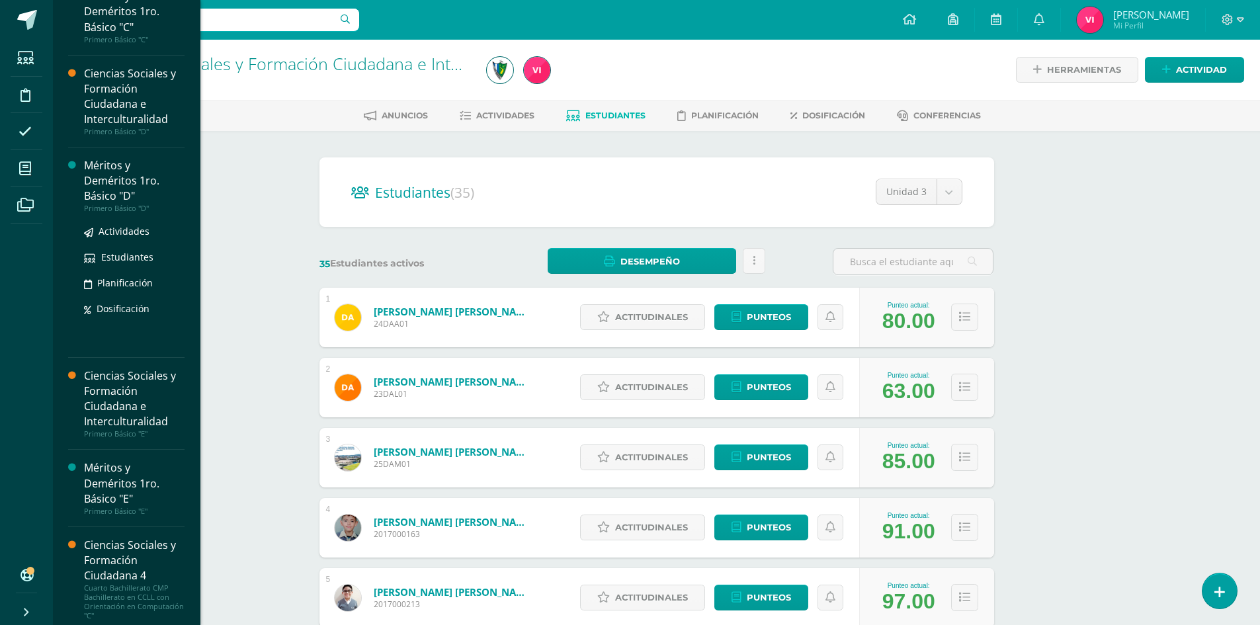
click at [131, 177] on div "Méritos y Deméritos 1ro. Básico "D"" at bounding box center [134, 181] width 101 height 46
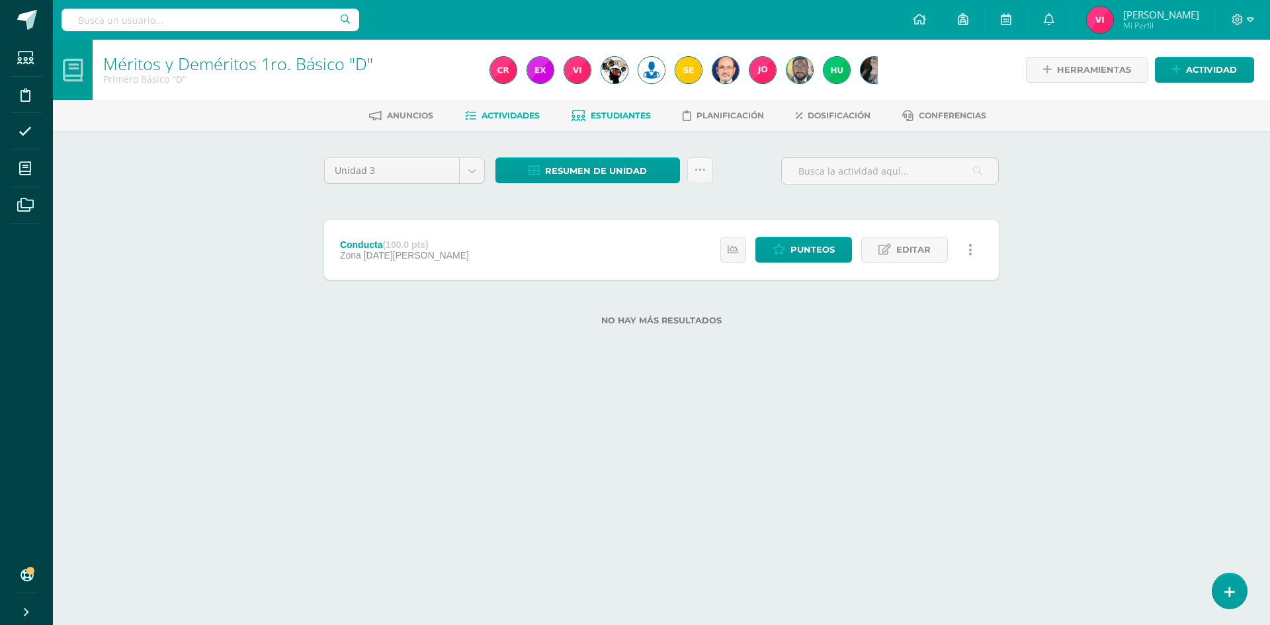
click at [622, 112] on span "Estudiantes" at bounding box center [621, 115] width 60 height 10
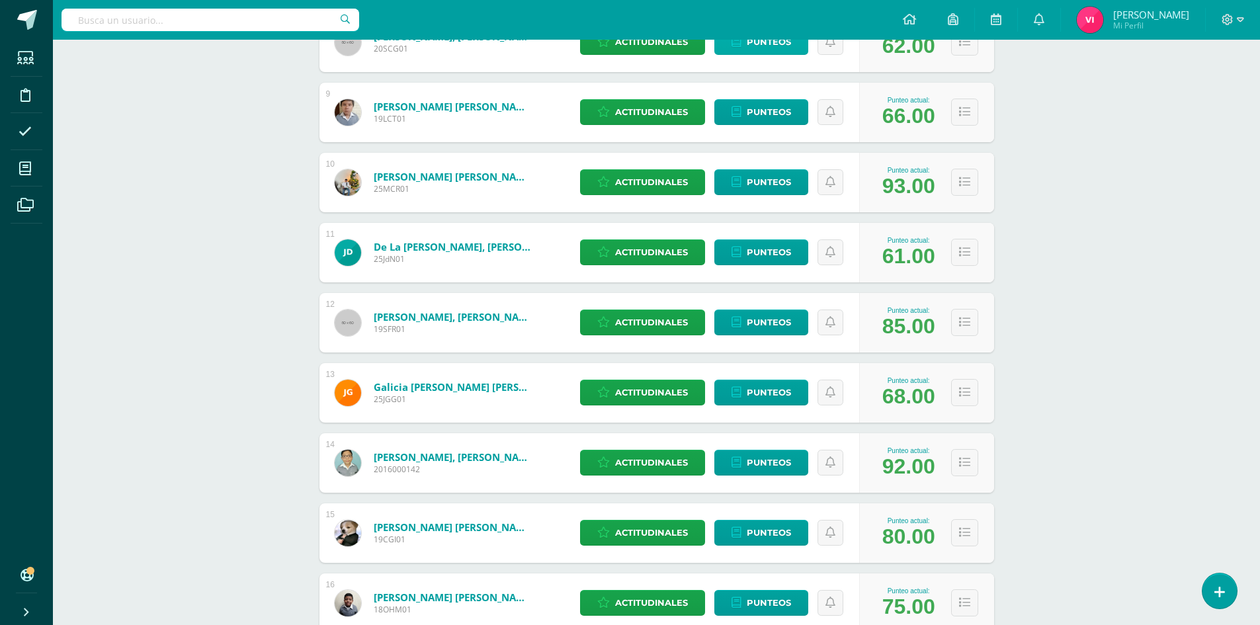
scroll to position [768, 0]
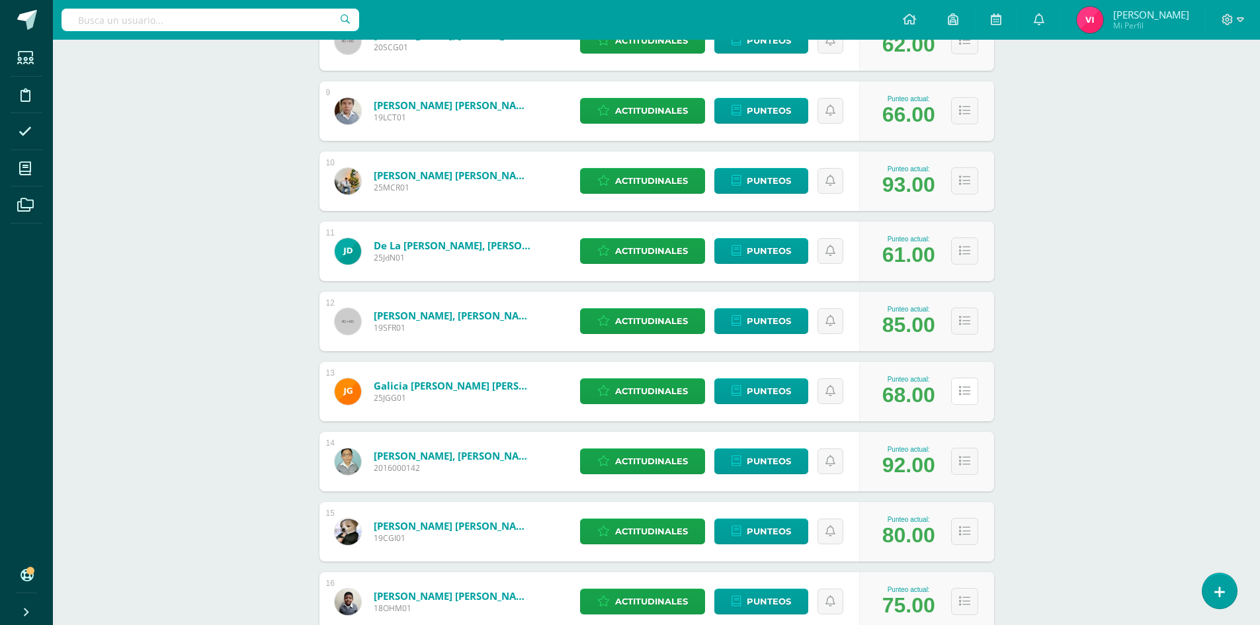
click at [965, 392] on icon at bounding box center [964, 391] width 11 height 11
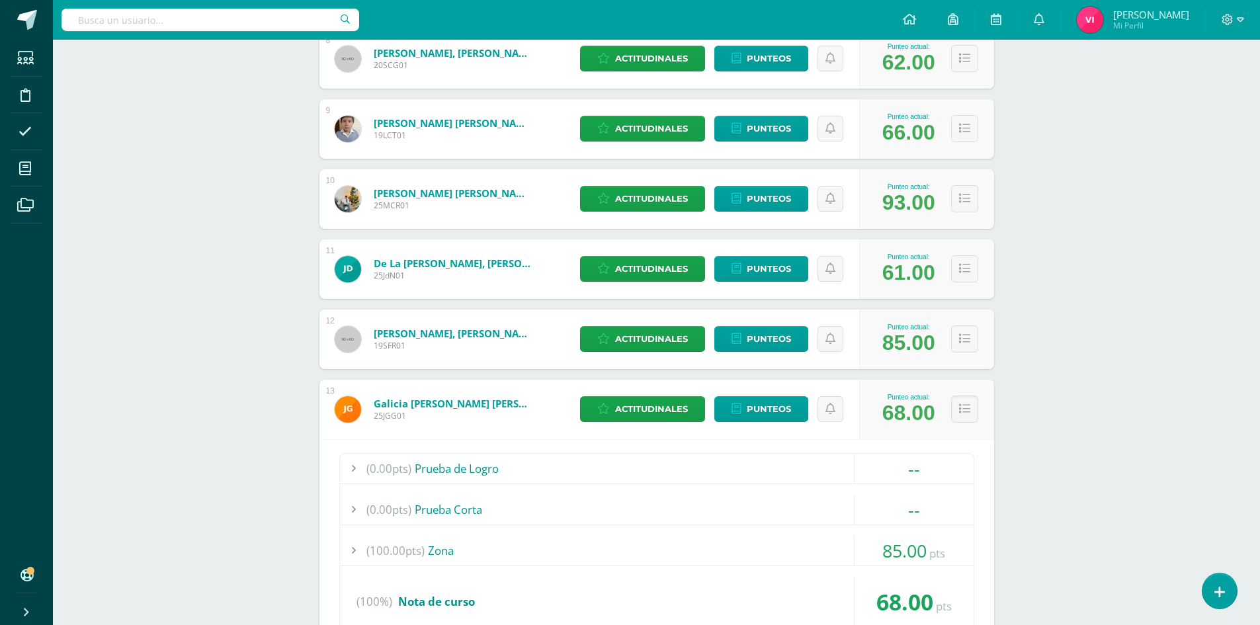
scroll to position [635, 0]
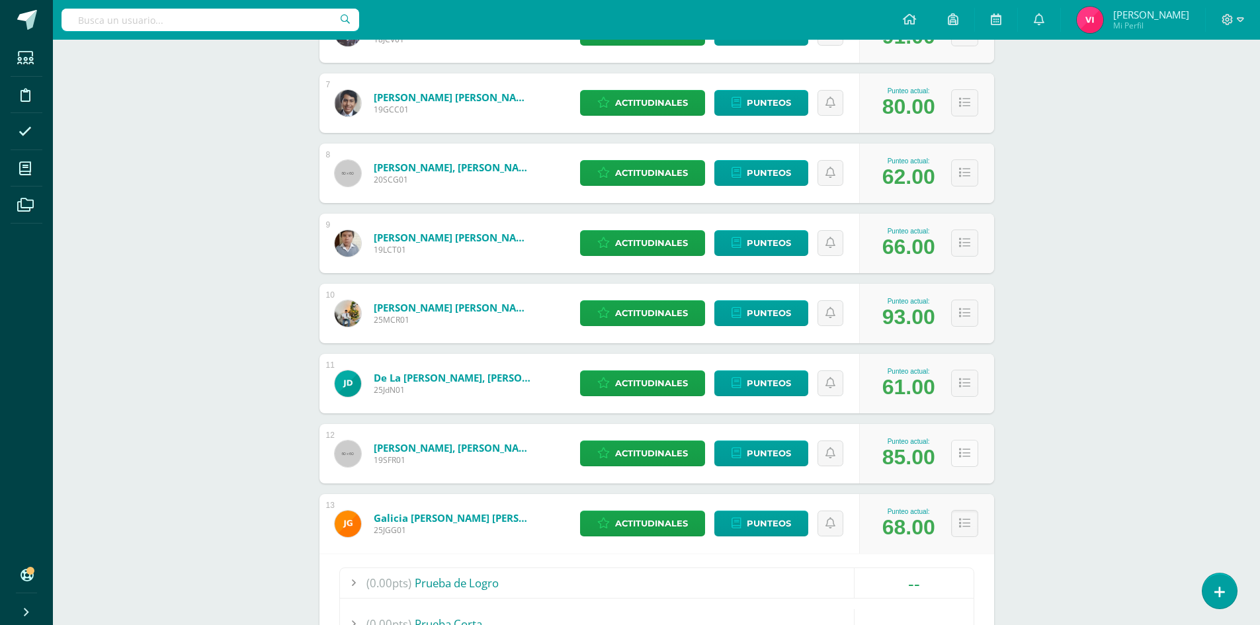
click at [971, 455] on button at bounding box center [964, 453] width 27 height 27
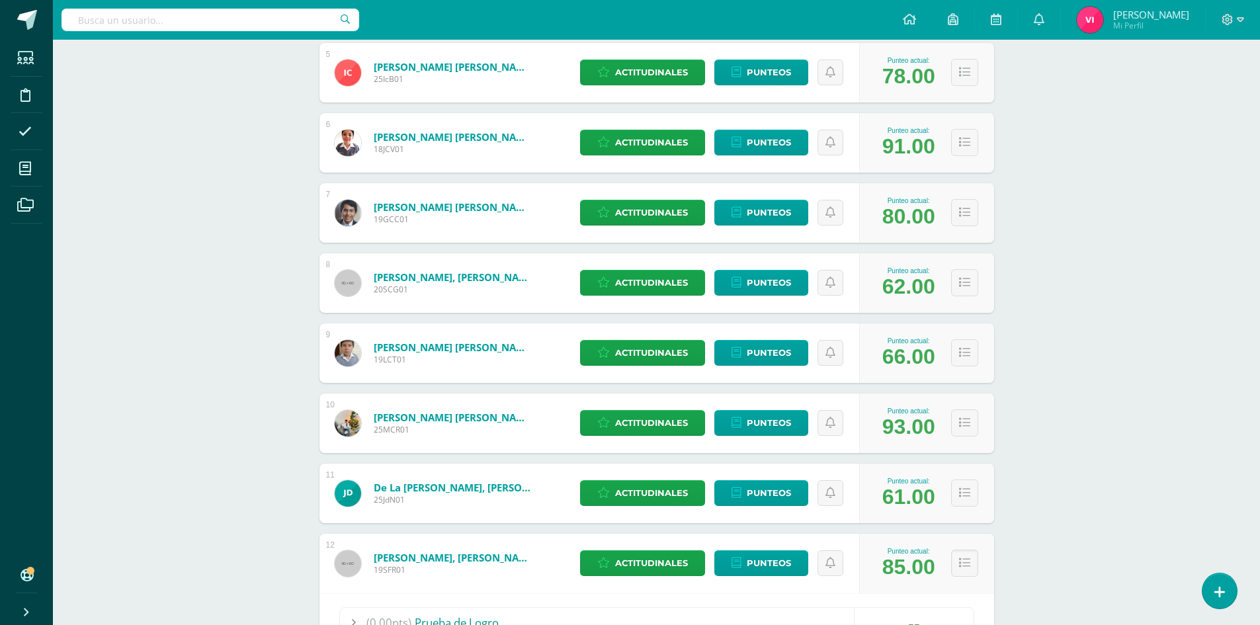
scroll to position [503, 0]
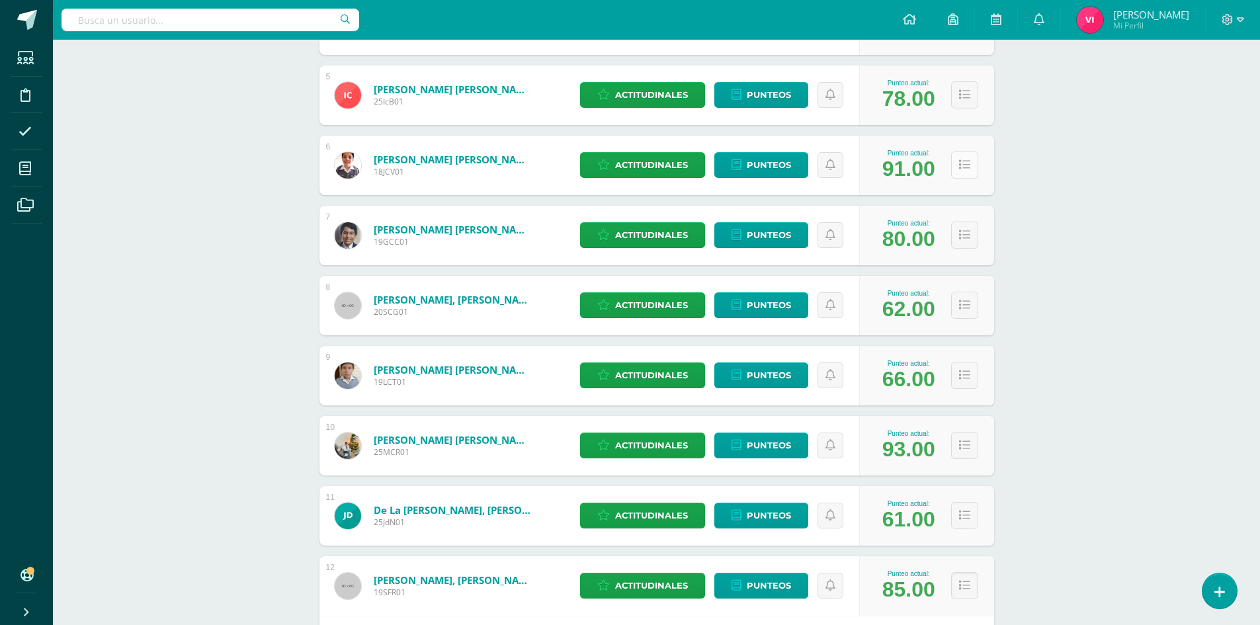
click at [962, 169] on icon at bounding box center [964, 164] width 11 height 11
click at [965, 160] on icon at bounding box center [964, 164] width 11 height 11
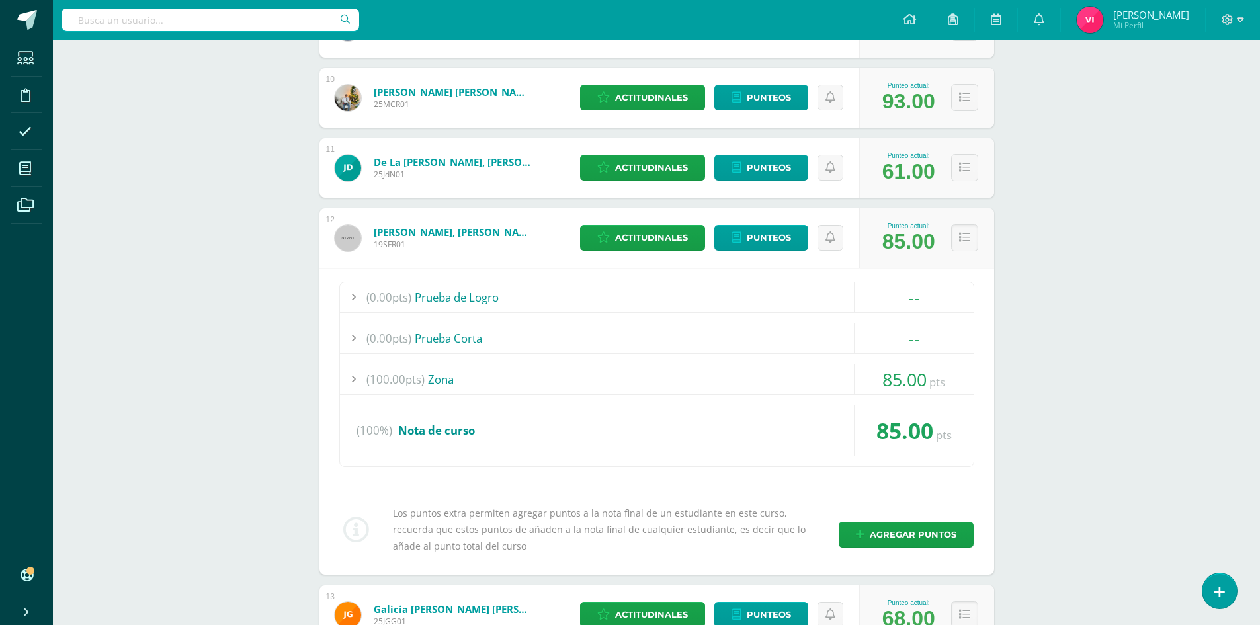
scroll to position [1628, 0]
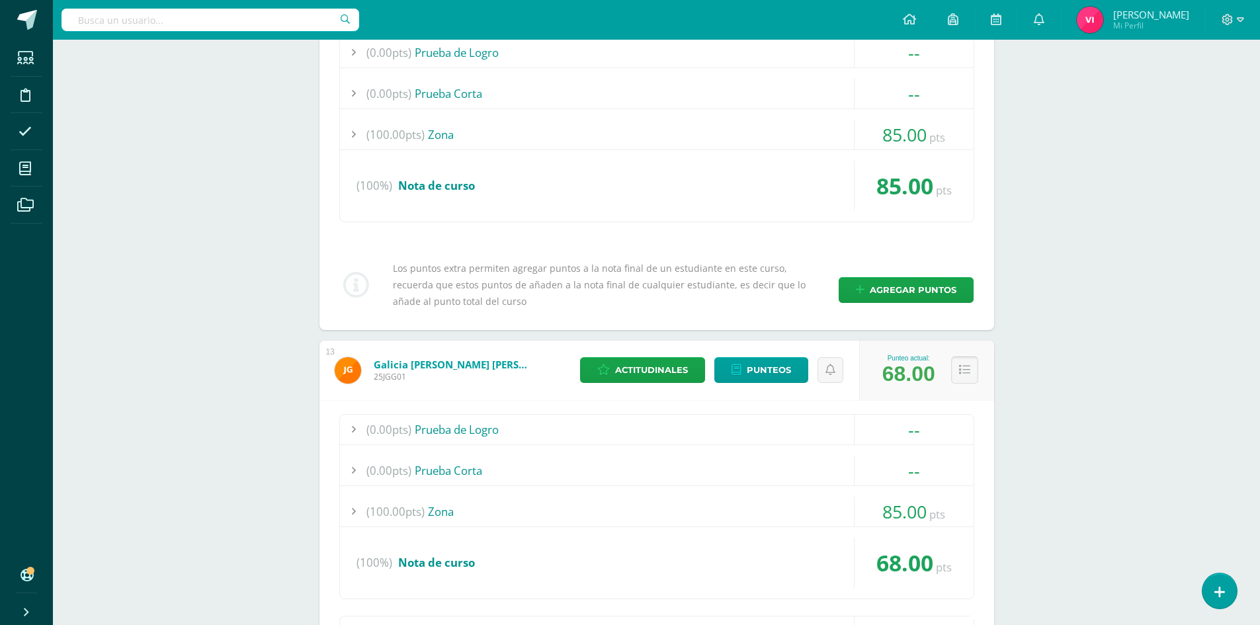
click at [971, 361] on button at bounding box center [964, 370] width 27 height 27
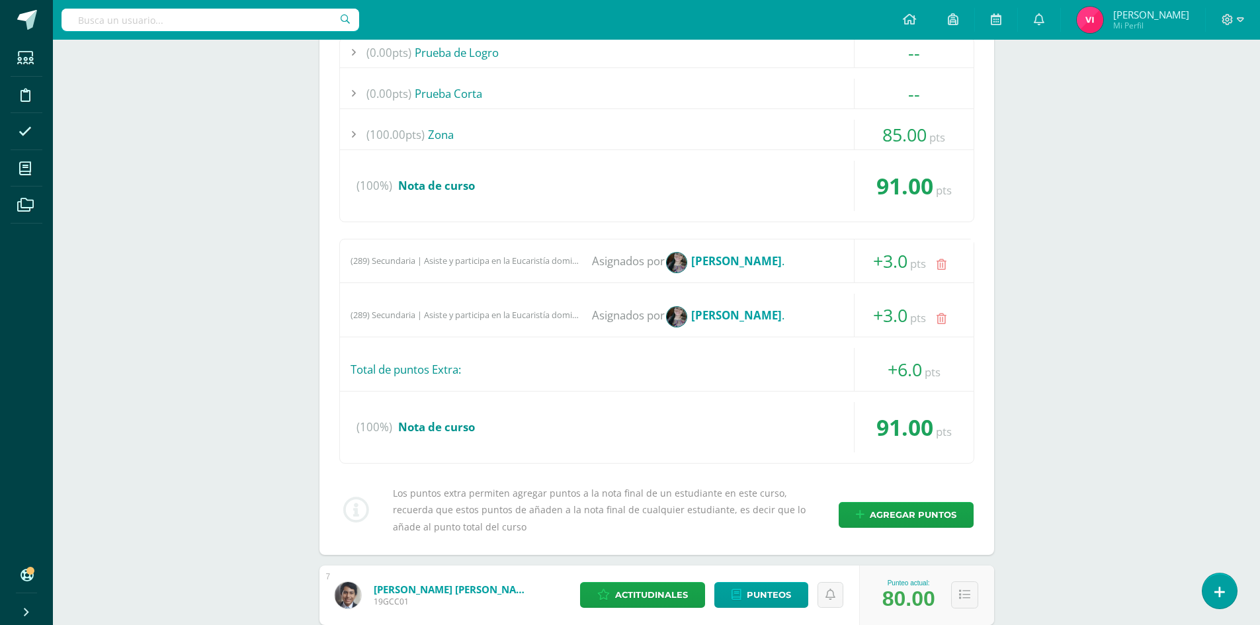
scroll to position [652, 0]
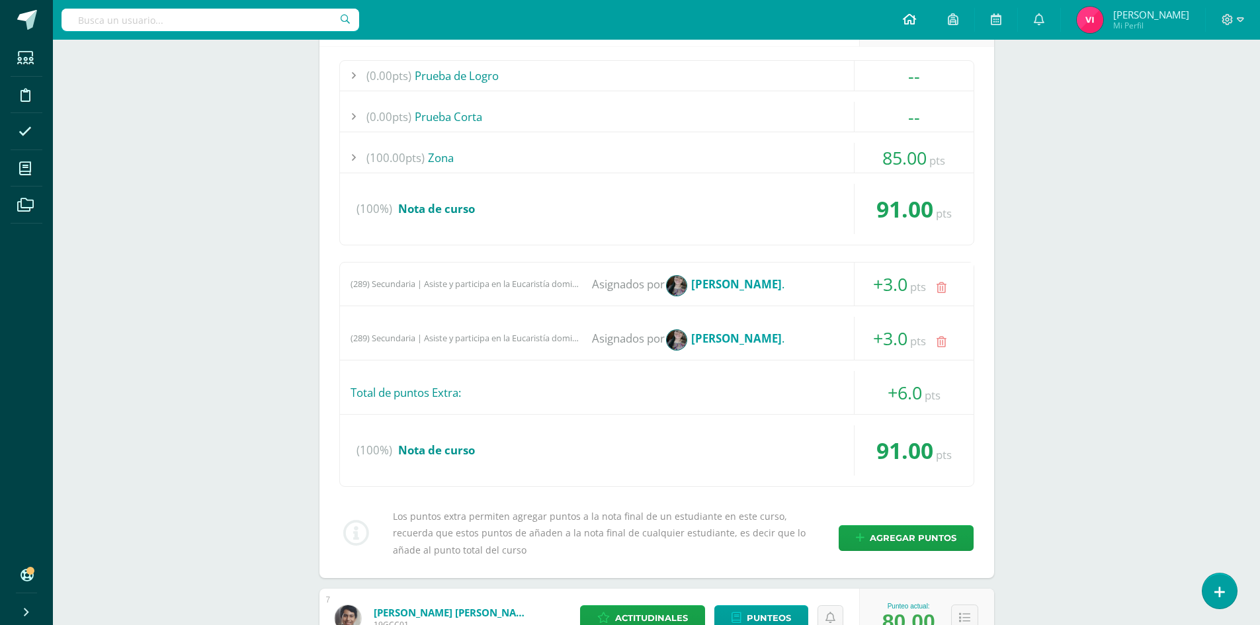
click at [908, 29] on link at bounding box center [909, 20] width 45 height 40
